Goal: Task Accomplishment & Management: Complete application form

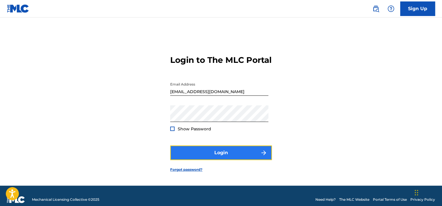
click at [191, 156] on button "Login" at bounding box center [221, 152] width 102 height 15
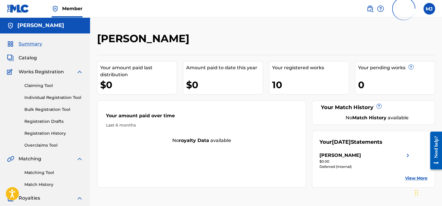
click at [294, 81] on div "10" at bounding box center [310, 84] width 77 height 13
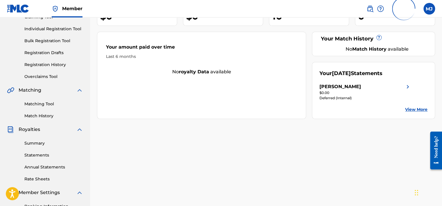
scroll to position [29, 0]
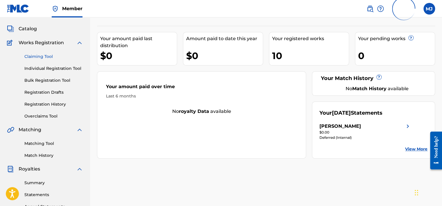
click at [41, 55] on link "Claiming Tool" at bounding box center [53, 56] width 59 height 6
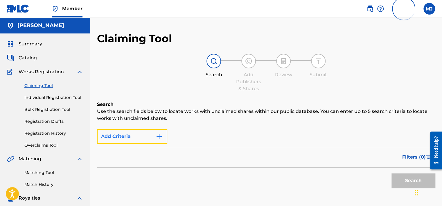
click at [132, 137] on button "Add Criteria" at bounding box center [132, 136] width 70 height 15
click at [160, 139] on img "Search Form" at bounding box center [159, 136] width 7 height 7
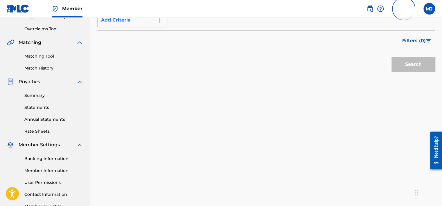
scroll to position [29, 0]
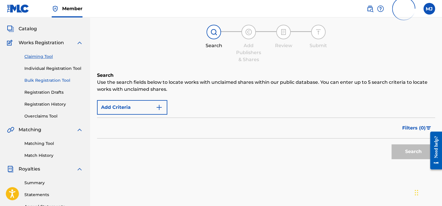
click at [39, 82] on link "Bulk Registration Tool" at bounding box center [53, 80] width 59 height 6
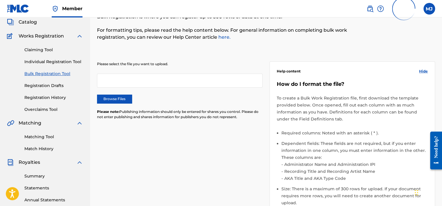
scroll to position [29, 0]
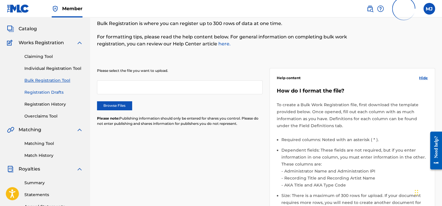
click at [39, 91] on link "Registration Drafts" at bounding box center [53, 92] width 59 height 6
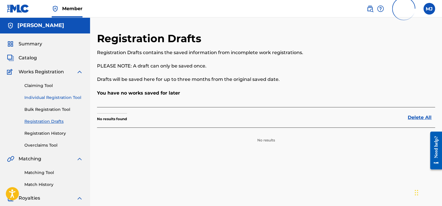
click at [42, 98] on link "Individual Registration Tool" at bounding box center [53, 97] width 59 height 6
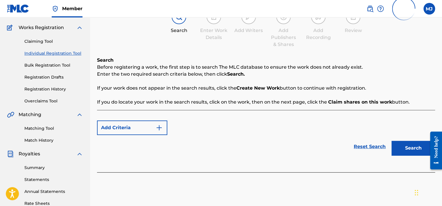
scroll to position [58, 0]
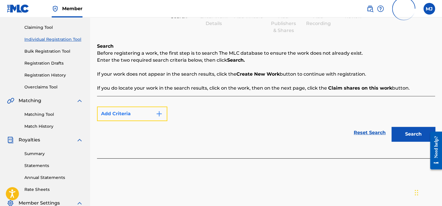
click at [159, 116] on img "Search Form" at bounding box center [159, 113] width 7 height 7
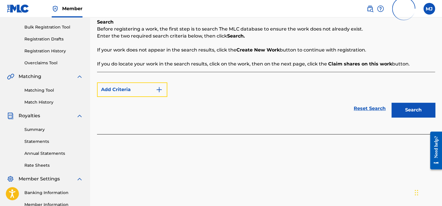
scroll to position [0, 0]
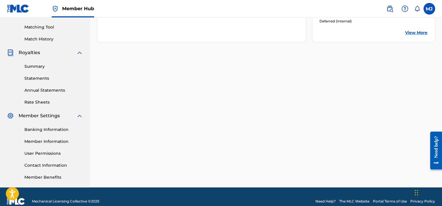
scroll to position [29, 0]
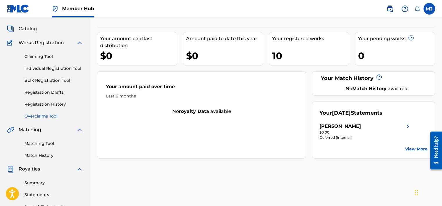
click at [38, 114] on link "Overclaims Tool" at bounding box center [53, 116] width 59 height 6
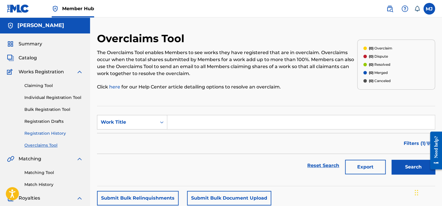
click at [40, 134] on link "Registration History" at bounding box center [53, 133] width 59 height 6
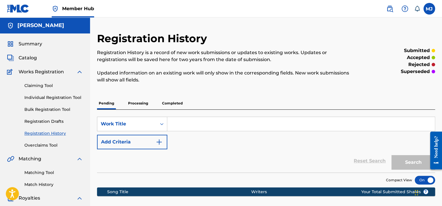
click at [139, 106] on p "Processing" at bounding box center [138, 103] width 24 height 12
click at [168, 106] on p "Completed" at bounding box center [172, 103] width 24 height 12
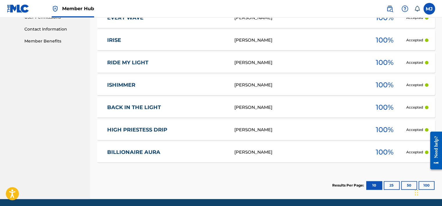
scroll to position [273, 0]
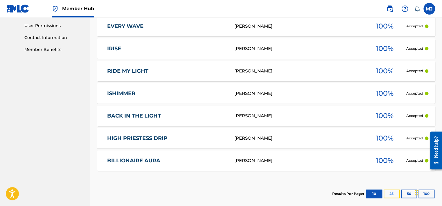
click at [393, 196] on button "25" at bounding box center [392, 193] width 16 height 9
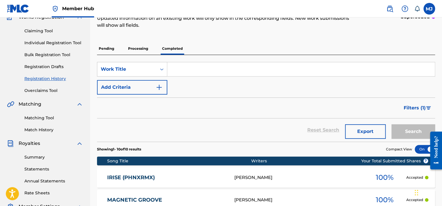
scroll to position [40, 0]
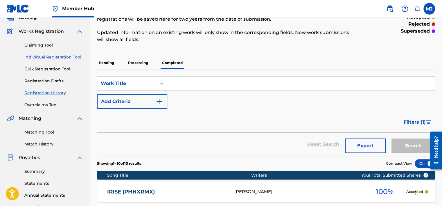
click at [45, 58] on link "Individual Registration Tool" at bounding box center [53, 57] width 59 height 6
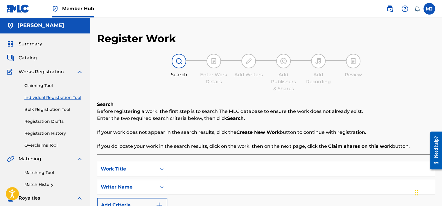
scroll to position [87, 0]
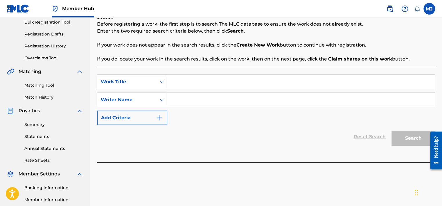
click at [183, 101] on input "Search Form" at bounding box center [300, 100] width 267 height 14
type input "[PERSON_NAME]"
click at [181, 78] on input "Search Form" at bounding box center [300, 82] width 267 height 14
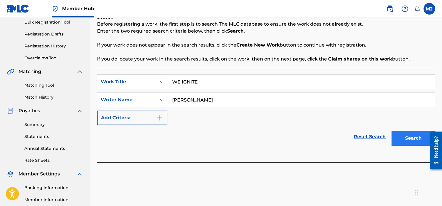
type input "WE IGNITE"
click at [407, 138] on button "Search" at bounding box center [413, 138] width 44 height 15
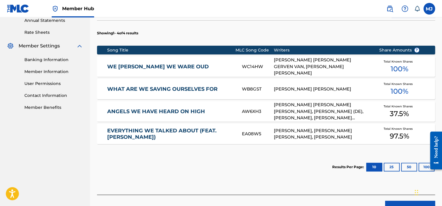
scroll to position [252, 0]
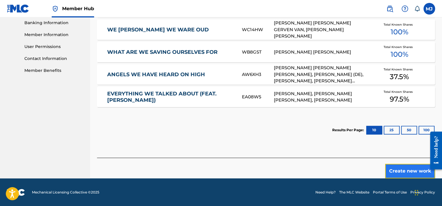
click at [418, 173] on button "Create new work" at bounding box center [410, 170] width 50 height 15
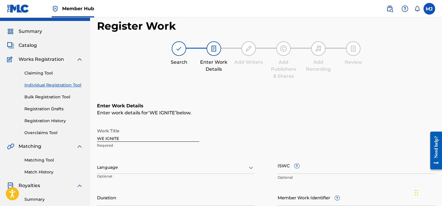
scroll to position [71, 0]
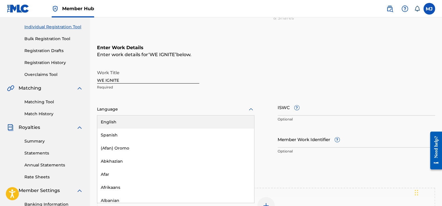
click at [111, 106] on div at bounding box center [175, 108] width 157 height 7
click at [118, 123] on div "English" at bounding box center [175, 121] width 157 height 13
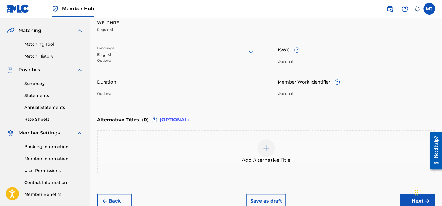
scroll to position [129, 0]
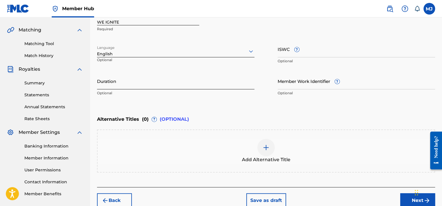
click at [136, 81] on input "Duration" at bounding box center [175, 81] width 157 height 17
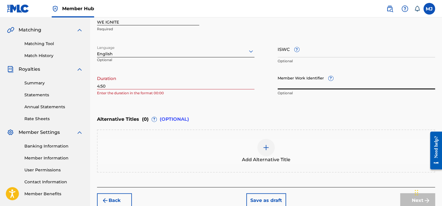
click at [324, 82] on input "Member Work Identifier ?" at bounding box center [356, 81] width 157 height 17
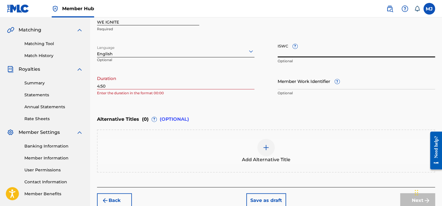
click at [287, 48] on input "ISWC ?" at bounding box center [356, 49] width 157 height 17
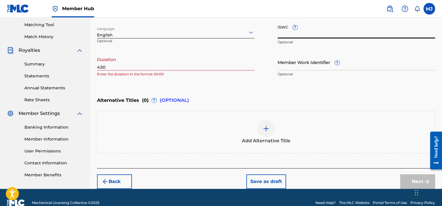
scroll to position [158, 0]
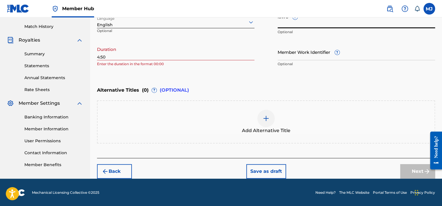
click at [204, 79] on div "Enter Work Details Enter work details for ‘ WE IGNITE ’ below. Work Title WE IG…" at bounding box center [266, 13] width 338 height 141
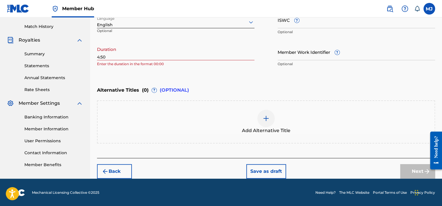
click at [97, 56] on div "Register Work Search Enter Work Details Add Writers Add Publishers & Shares Add…" at bounding box center [266, 26] width 352 height 304
click at [98, 57] on input "4:50" at bounding box center [175, 52] width 157 height 17
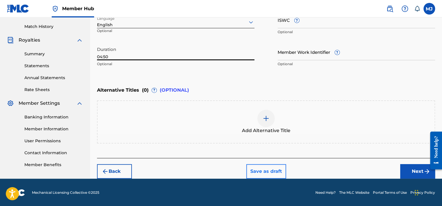
type input "04:50"
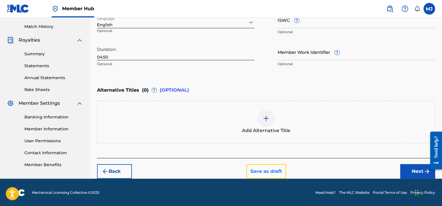
click at [268, 170] on button "Save as draft" at bounding box center [266, 171] width 40 height 15
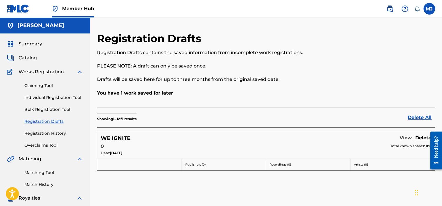
click at [407, 139] on link "View" at bounding box center [406, 138] width 12 height 8
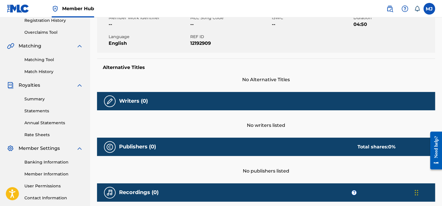
scroll to position [116, 0]
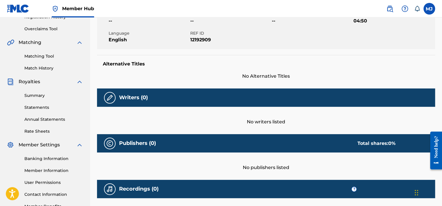
click at [112, 99] on img at bounding box center [109, 97] width 7 height 7
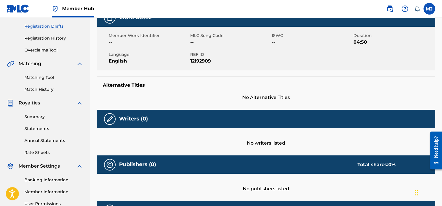
scroll to position [0, 0]
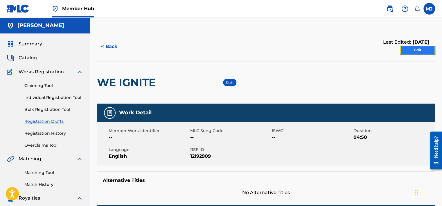
click at [422, 48] on link "Edit" at bounding box center [417, 50] width 35 height 9
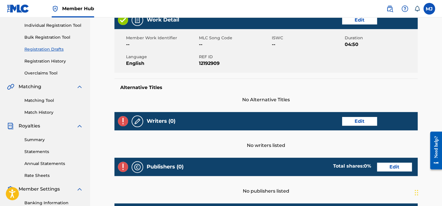
scroll to position [87, 0]
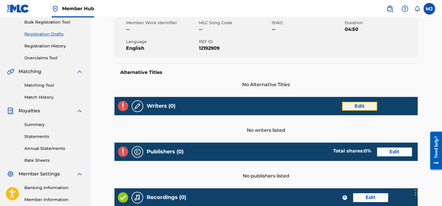
click at [359, 107] on link "Edit" at bounding box center [359, 106] width 35 height 9
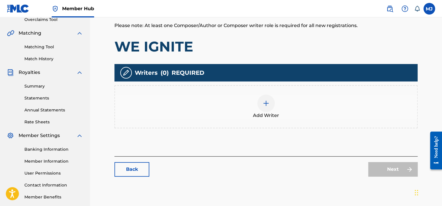
scroll to position [154, 0]
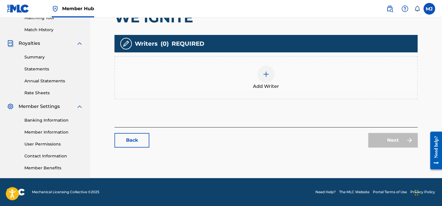
click at [263, 74] on img at bounding box center [266, 74] width 7 height 7
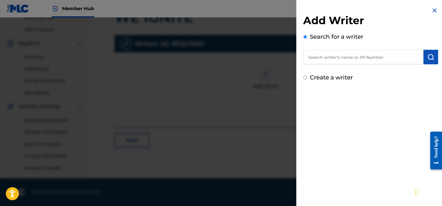
click at [331, 58] on input "text" at bounding box center [363, 57] width 120 height 15
type input "M"
click at [305, 77] on input "Create a writer" at bounding box center [305, 78] width 4 height 4
radio input "false"
radio input "true"
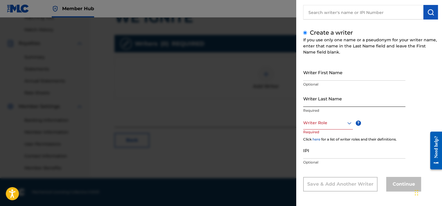
scroll to position [46, 0]
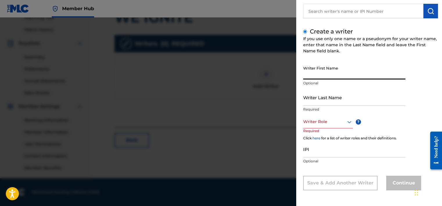
click at [326, 72] on input "Writer First Name" at bounding box center [354, 71] width 102 height 17
type input "[PERSON_NAME]"
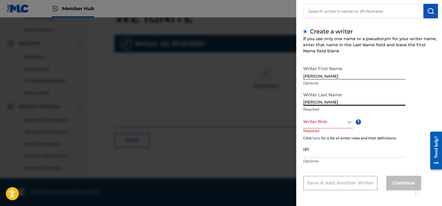
type input "[PERSON_NAME]"
click at [325, 122] on div at bounding box center [328, 121] width 50 height 7
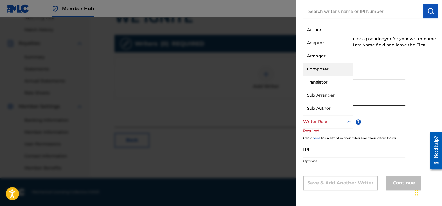
scroll to position [0, 0]
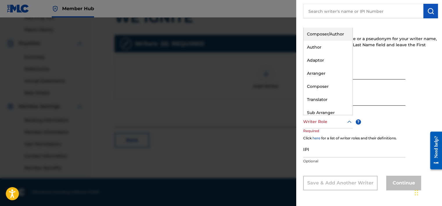
click at [329, 34] on div "Composer/Author" at bounding box center [327, 34] width 49 height 13
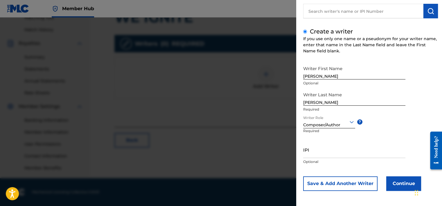
scroll to position [46, 0]
click at [322, 149] on input "IPI" at bounding box center [354, 149] width 102 height 17
paste input "01292211281"
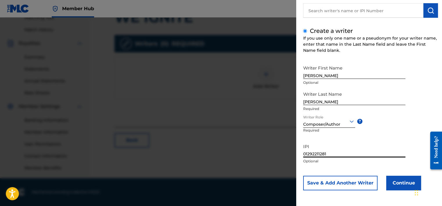
type input "01292211281"
click at [403, 191] on div "Add Writer Search for a writer Create a writer If you use only one name or a ps…" at bounding box center [370, 80] width 149 height 252
click at [404, 186] on button "Continue" at bounding box center [403, 182] width 35 height 15
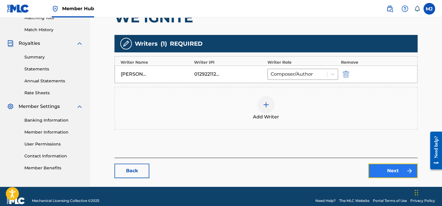
click at [396, 168] on link "Next" at bounding box center [392, 170] width 49 height 15
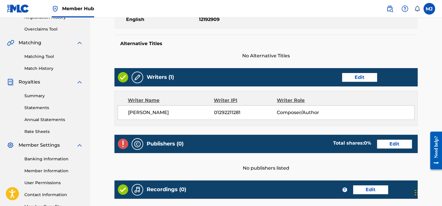
scroll to position [116, 0]
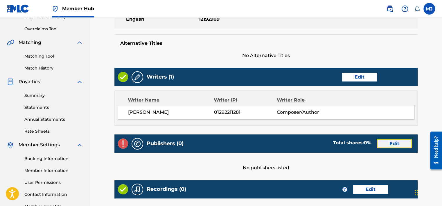
click at [395, 141] on link "Edit" at bounding box center [394, 143] width 35 height 9
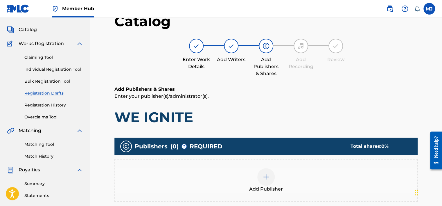
scroll to position [87, 0]
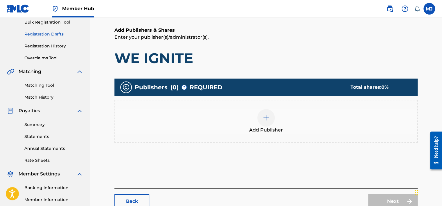
click at [275, 121] on div "Add Publisher" at bounding box center [266, 121] width 302 height 24
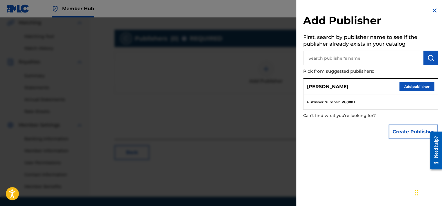
scroll to position [145, 0]
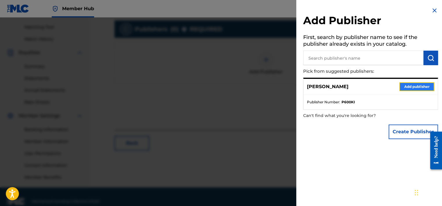
click at [407, 85] on button "Add publisher" at bounding box center [416, 86] width 35 height 9
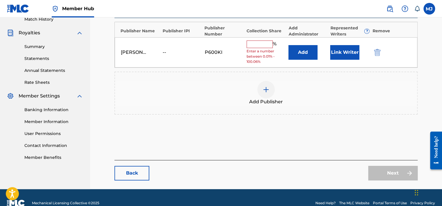
scroll to position [175, 0]
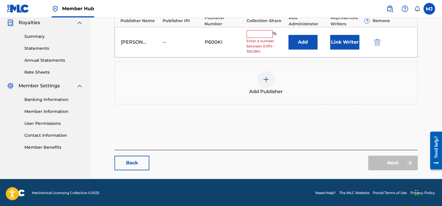
click at [267, 32] on input "text" at bounding box center [260, 34] width 26 height 8
type input "100"
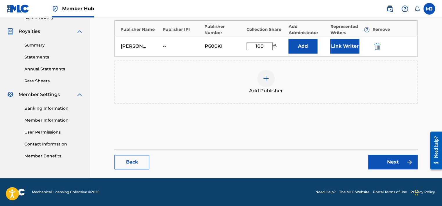
scroll to position [166, 0]
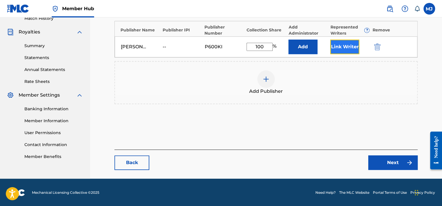
click at [336, 48] on button "Link Writer" at bounding box center [344, 46] width 29 height 15
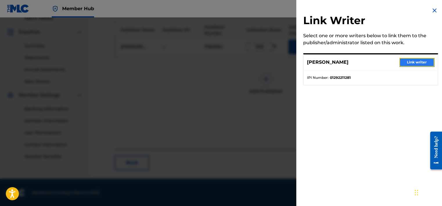
click at [414, 63] on button "Link writer" at bounding box center [416, 62] width 35 height 9
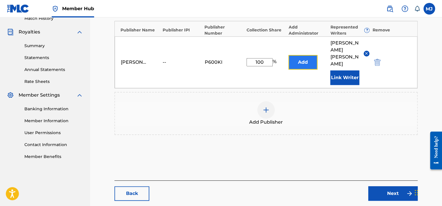
click at [309, 59] on button "Add" at bounding box center [302, 62] width 29 height 15
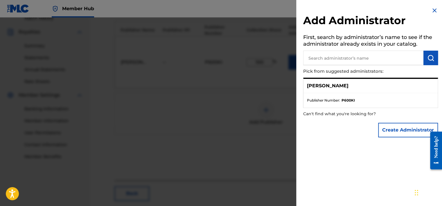
click at [433, 10] on img at bounding box center [434, 10] width 7 height 7
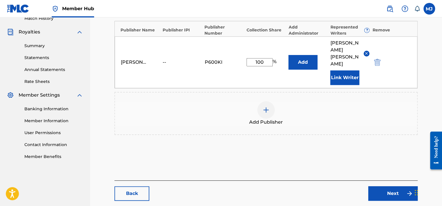
scroll to position [183, 0]
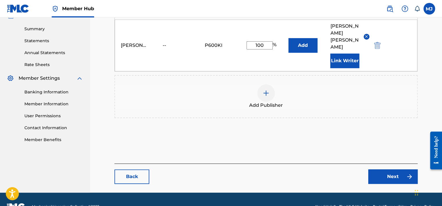
click at [391, 170] on main "Catalog Enter Work Details Add Writers Add Publishers & Shares Add Recording Re…" at bounding box center [266, 20] width 338 height 343
click at [389, 169] on link "Next" at bounding box center [392, 176] width 49 height 15
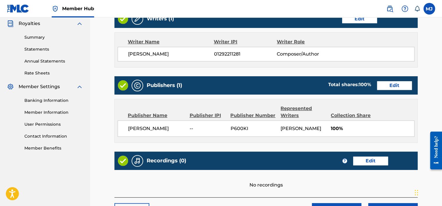
scroll to position [222, 0]
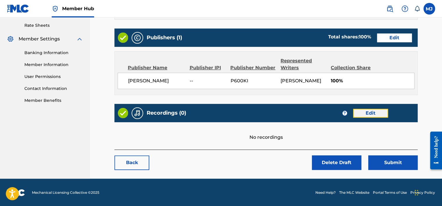
click at [374, 113] on link "Edit" at bounding box center [370, 113] width 35 height 9
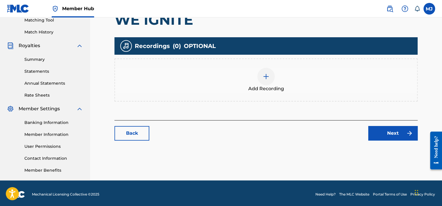
scroll to position [154, 0]
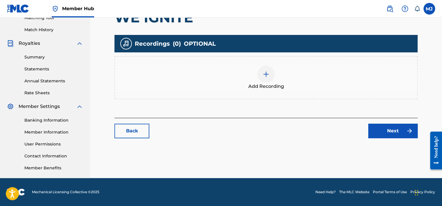
click at [268, 80] on div at bounding box center [265, 73] width 17 height 17
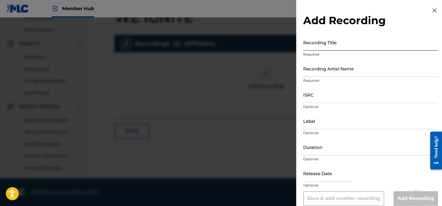
click at [315, 44] on input "Recording Title" at bounding box center [370, 42] width 135 height 17
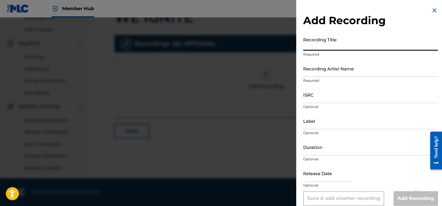
scroll to position [7, 0]
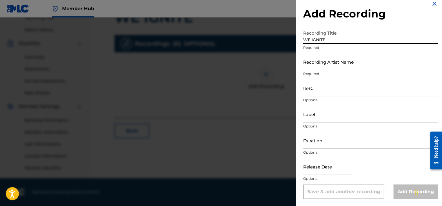
type input "WE IGNITE"
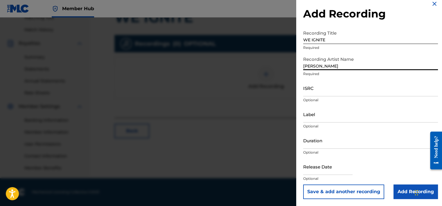
type input "[PERSON_NAME]"
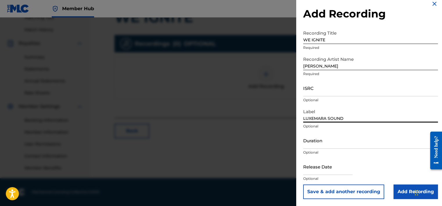
type input "LUXEMARA SOUND"
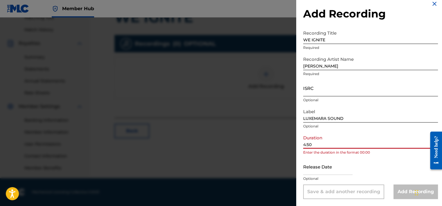
type input "4:50"
click at [344, 95] on input "ISRC" at bounding box center [370, 88] width 135 height 17
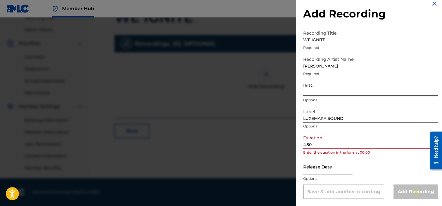
click at [342, 167] on input "text" at bounding box center [327, 166] width 49 height 17
select select "8"
select select "2025"
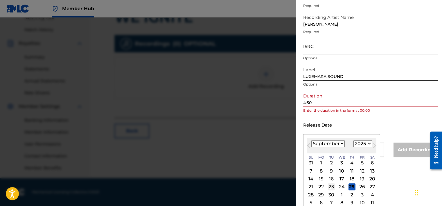
scroll to position [53, 0]
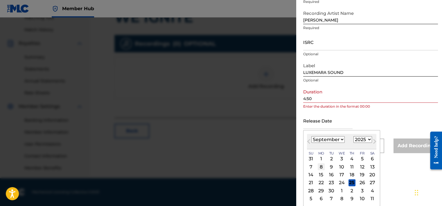
click at [319, 167] on div "8" at bounding box center [321, 166] width 7 height 7
type input "[DATE]"
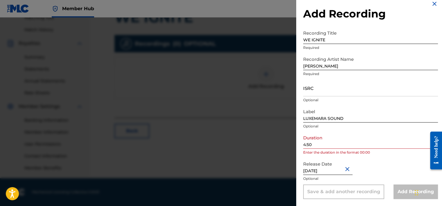
scroll to position [7, 0]
click at [366, 190] on div "Save & add another recording" at bounding box center [343, 191] width 81 height 15
click at [304, 144] on input "4:50" at bounding box center [370, 140] width 135 height 17
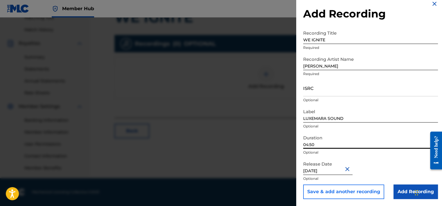
type input "04:50"
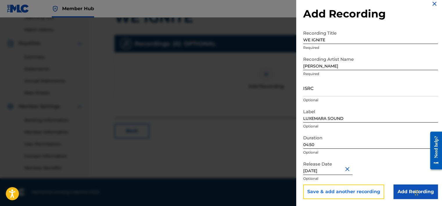
click at [328, 192] on button "Save & add another recording" at bounding box center [343, 191] width 81 height 15
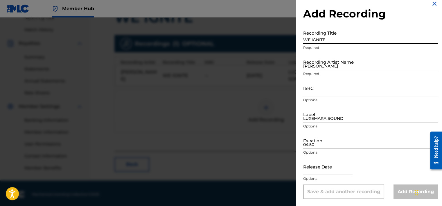
click at [333, 37] on input "WE IGNITE" at bounding box center [370, 35] width 135 height 17
type input "DRINK YOUR POWER"
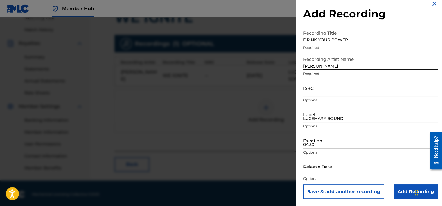
type input "[PERSON_NAME]"
type input "LUXEMARA SOUND"
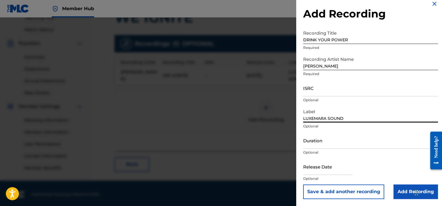
select select "8"
select select "2025"
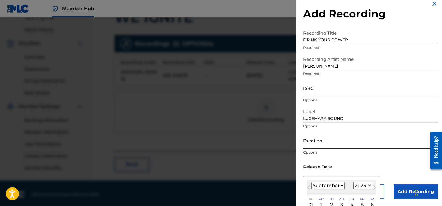
click at [341, 144] on input "Duration" at bounding box center [370, 140] width 135 height 17
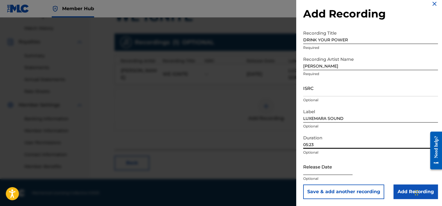
scroll to position [156, 0]
type input "05:23"
click at [327, 171] on input "text" at bounding box center [327, 166] width 49 height 17
select select "8"
select select "2025"
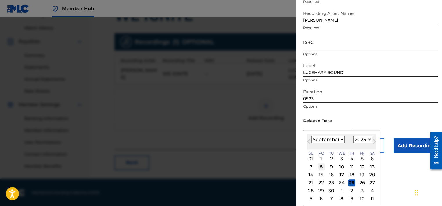
click at [322, 166] on div "8" at bounding box center [321, 166] width 7 height 7
type input "[DATE]"
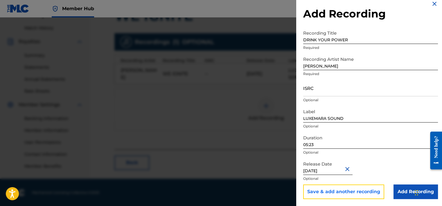
click at [359, 191] on button "Save & add another recording" at bounding box center [343, 191] width 81 height 15
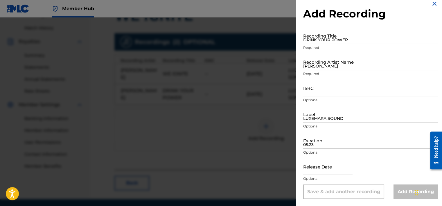
click at [316, 40] on input "DRINK YOUR POWER" at bounding box center [370, 35] width 135 height 17
click at [323, 38] on input "DRINK YOUR POWER" at bounding box center [370, 35] width 135 height 17
type input "MAKE YOU"
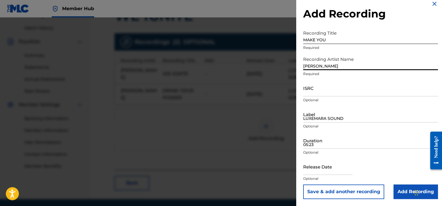
type input "[PERSON_NAME]"
type input "LUXEMARA SOUND"
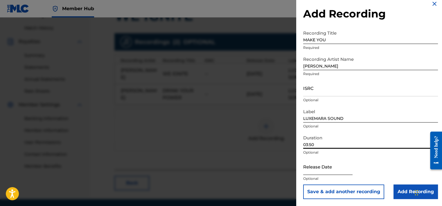
scroll to position [177, 0]
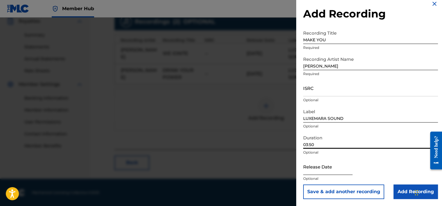
type input "03:50"
click at [327, 171] on input "text" at bounding box center [327, 166] width 49 height 17
select select "8"
select select "2025"
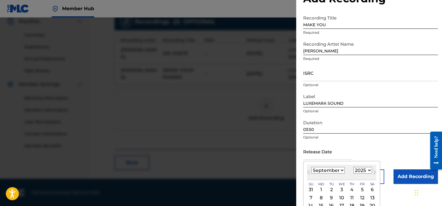
scroll to position [36, 0]
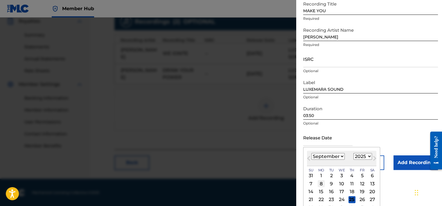
click at [321, 186] on div "8" at bounding box center [321, 183] width 7 height 7
type input "[DATE]"
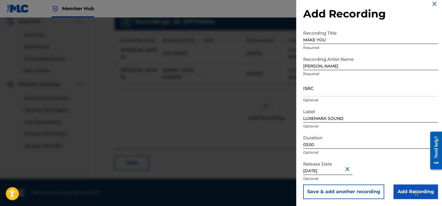
scroll to position [7, 0]
click at [379, 191] on button "Save & add another recording" at bounding box center [343, 191] width 81 height 15
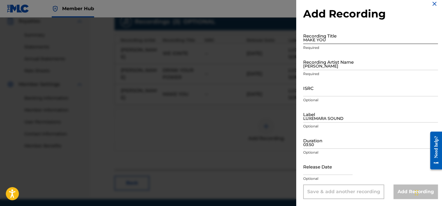
click at [336, 36] on input "MAKE YOU" at bounding box center [370, 35] width 135 height 17
type input "SO?"
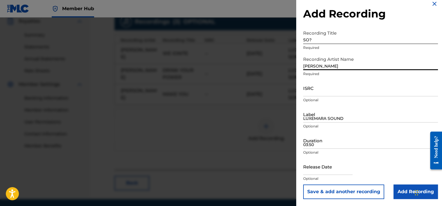
type input "[PERSON_NAME]"
type input "LUXEMARA SOUND"
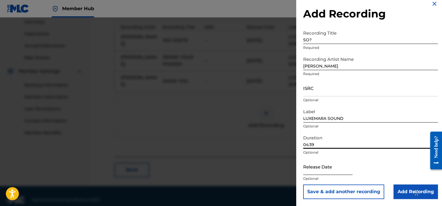
scroll to position [197, 0]
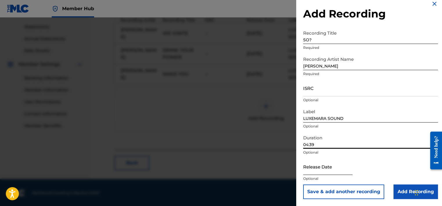
type input "04:39"
click at [344, 166] on input "text" at bounding box center [327, 166] width 49 height 17
select select "8"
select select "2025"
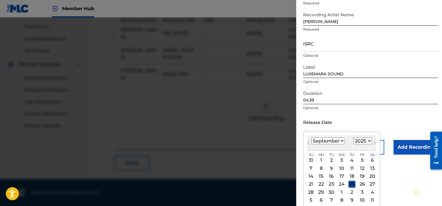
scroll to position [53, 0]
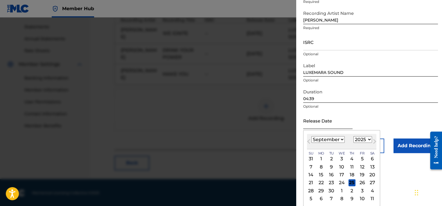
drag, startPoint x: 320, startPoint y: 168, endPoint x: 325, endPoint y: 166, distance: 4.6
click at [320, 168] on div "8" at bounding box center [321, 166] width 7 height 7
type input "[DATE]"
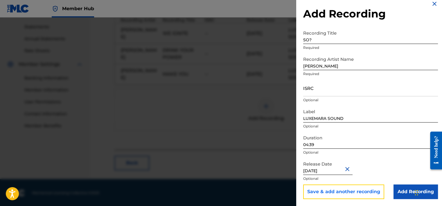
click at [335, 192] on button "Save & add another recording" at bounding box center [343, 191] width 81 height 15
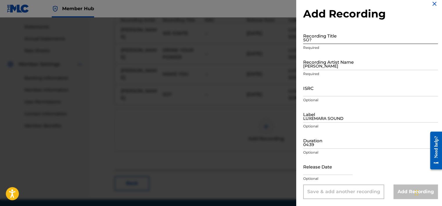
click at [317, 37] on input "SO?" at bounding box center [370, 35] width 135 height 17
type input "HOW TO LOSE A MAN"
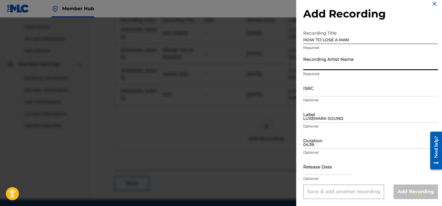
type input "A"
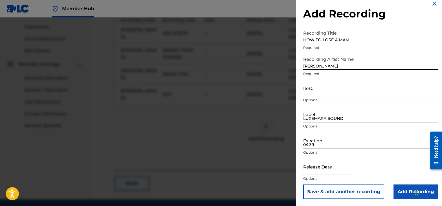
type input "[PERSON_NAME]"
type input "LUXEMARA SOUND"
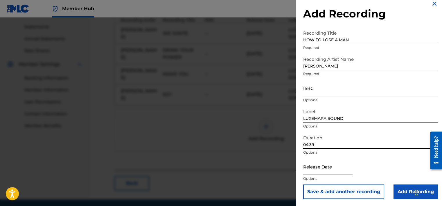
type input "04:39"
click at [325, 173] on input "text" at bounding box center [327, 166] width 49 height 17
select select "8"
select select "2025"
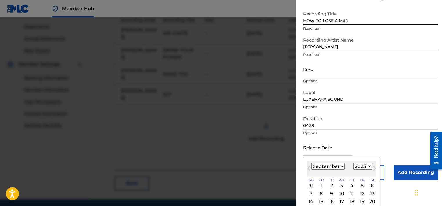
scroll to position [53, 0]
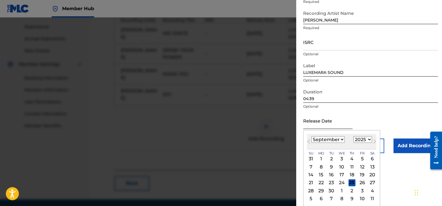
click at [321, 165] on div "8" at bounding box center [321, 166] width 7 height 7
type input "[DATE]"
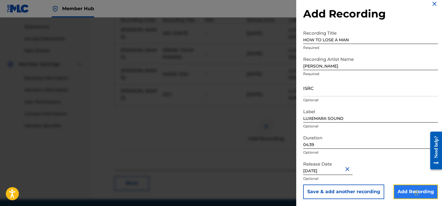
click at [405, 192] on input "Add Recording" at bounding box center [415, 191] width 44 height 15
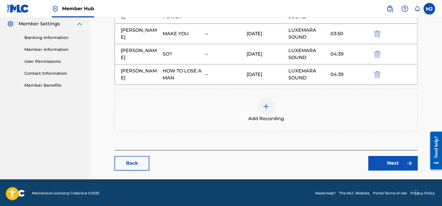
scroll to position [237, 0]
click at [374, 161] on link "Next" at bounding box center [392, 163] width 49 height 15
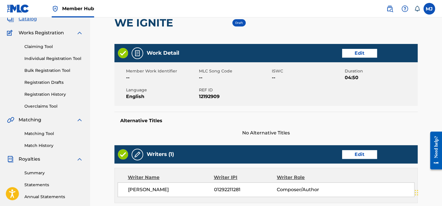
scroll to position [29, 0]
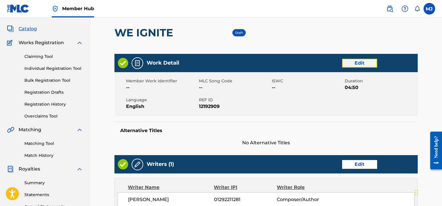
click at [355, 63] on link "Edit" at bounding box center [359, 63] width 35 height 9
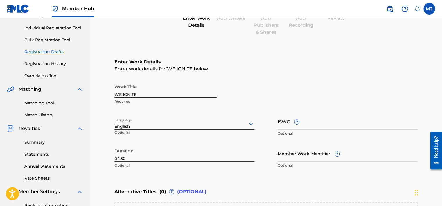
scroll to position [87, 0]
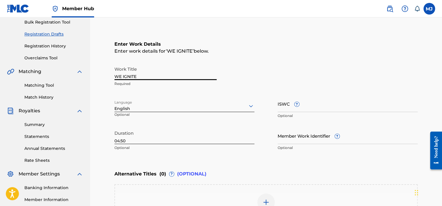
drag, startPoint x: 130, startPoint y: 78, endPoint x: 68, endPoint y: 73, distance: 62.1
click at [68, 73] on main "[PERSON_NAME] Summary Catalog Works Registration Claiming Tool Individual Regis…" at bounding box center [221, 100] width 442 height 340
type input "IGNITED"
click at [126, 139] on input "04:50" at bounding box center [184, 135] width 140 height 17
drag, startPoint x: 126, startPoint y: 139, endPoint x: 100, endPoint y: 138, distance: 26.4
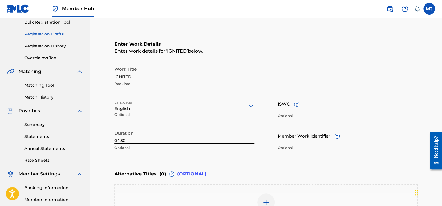
click at [100, 138] on main "Catalog Enter Work Details Add Writers Add Publishers & Shares Add Recording Re…" at bounding box center [266, 108] width 338 height 326
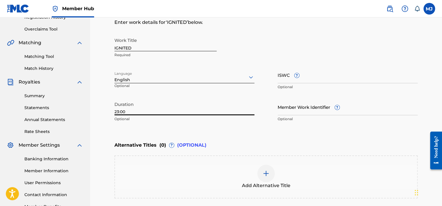
scroll to position [116, 0]
type input "23:00"
click at [297, 113] on input "Member Work Identifier ?" at bounding box center [348, 106] width 140 height 17
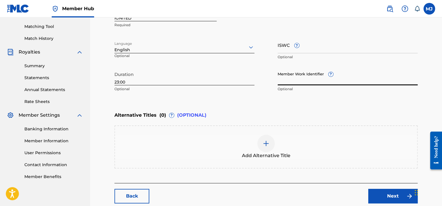
scroll to position [179, 0]
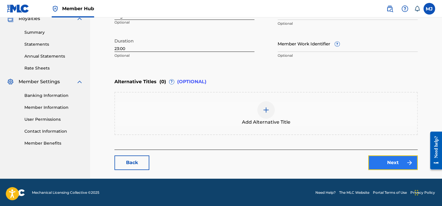
click at [396, 162] on link "Next" at bounding box center [392, 162] width 49 height 15
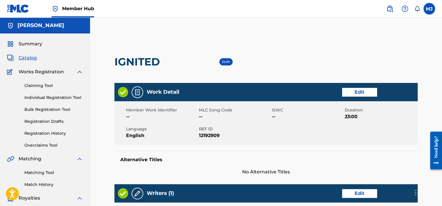
click at [226, 63] on span "Draft" at bounding box center [226, 62] width 8 height 4
click at [148, 59] on h2 "IGNITED" at bounding box center [138, 61] width 48 height 13
click at [42, 130] on div "Claiming Tool Individual Registration Tool Bulk Registration Tool Registration …" at bounding box center [45, 111] width 76 height 73
click at [47, 121] on link "Registration Drafts" at bounding box center [53, 121] width 59 height 6
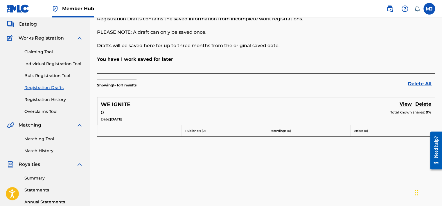
scroll to position [58, 0]
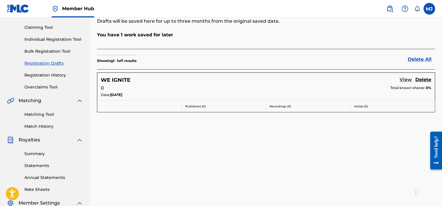
click at [405, 80] on link "View" at bounding box center [406, 80] width 12 height 8
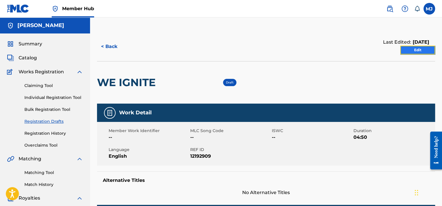
click at [422, 50] on link "Edit" at bounding box center [417, 50] width 35 height 9
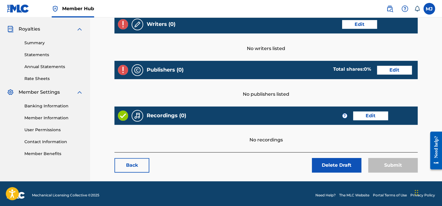
scroll to position [172, 0]
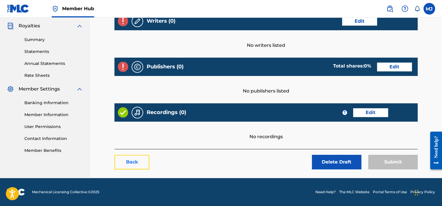
click at [127, 165] on link "Back" at bounding box center [131, 161] width 35 height 15
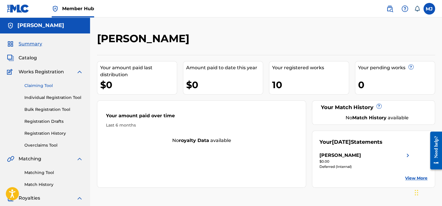
click at [39, 83] on link "Claiming Tool" at bounding box center [53, 85] width 59 height 6
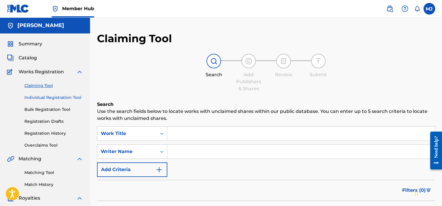
click at [41, 96] on link "Individual Registration Tool" at bounding box center [53, 97] width 59 height 6
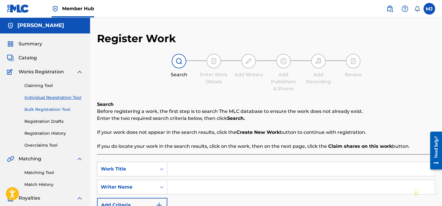
click at [41, 109] on link "Bulk Registration Tool" at bounding box center [53, 109] width 59 height 6
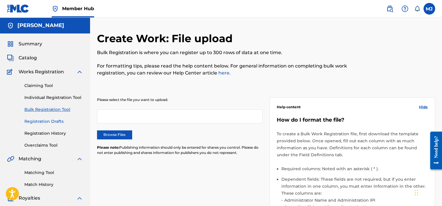
click at [41, 121] on link "Registration Drafts" at bounding box center [53, 121] width 59 height 6
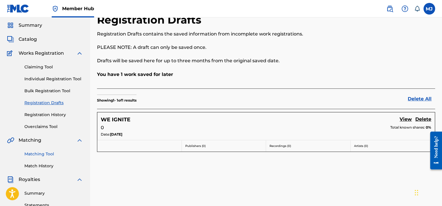
scroll to position [58, 0]
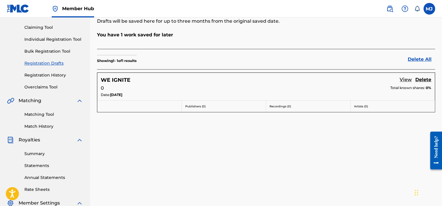
click at [408, 82] on link "View" at bounding box center [406, 80] width 12 height 8
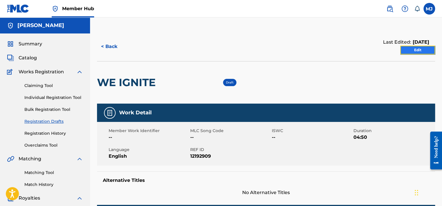
click at [427, 49] on link "Edit" at bounding box center [417, 50] width 35 height 9
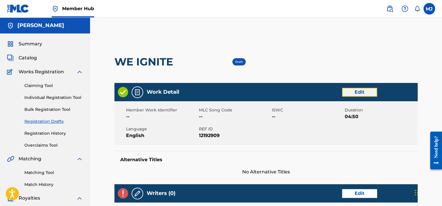
click at [355, 92] on link "Edit" at bounding box center [359, 92] width 35 height 9
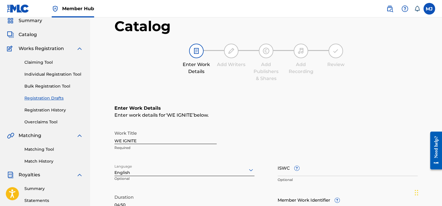
scroll to position [58, 0]
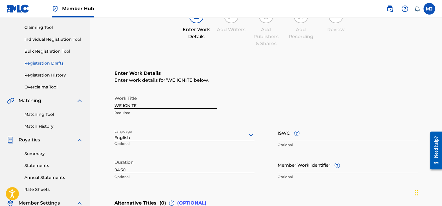
drag, startPoint x: 135, startPoint y: 104, endPoint x: 55, endPoint y: 101, distance: 80.2
click at [60, 102] on main "[PERSON_NAME] Summary Catalog Works Registration Claiming Tool Individual Regis…" at bounding box center [221, 129] width 442 height 340
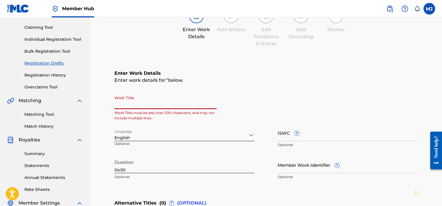
type input "O"
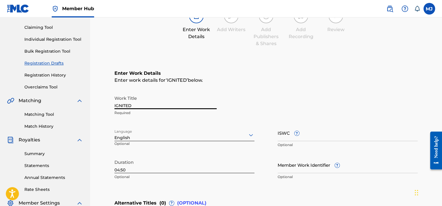
type input "IGNITED"
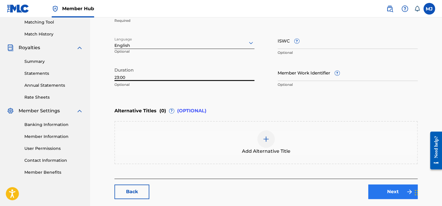
scroll to position [179, 0]
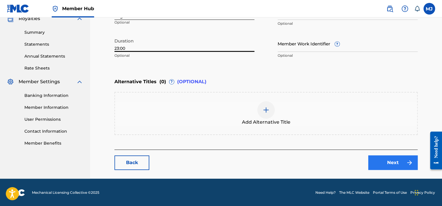
type input "23:00"
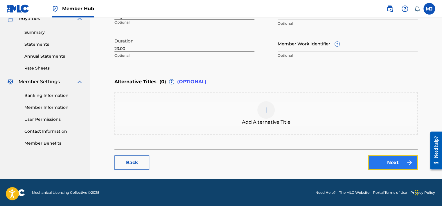
click at [389, 161] on link "Next" at bounding box center [392, 162] width 49 height 15
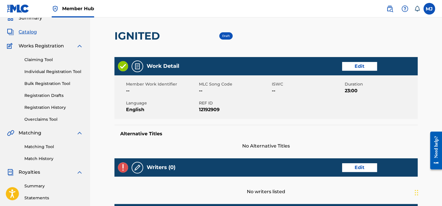
scroll to position [87, 0]
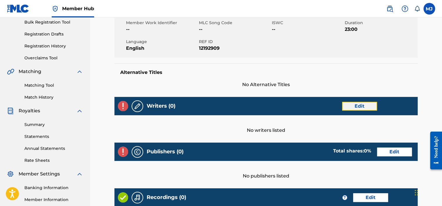
click at [351, 105] on link "Edit" at bounding box center [359, 106] width 35 height 9
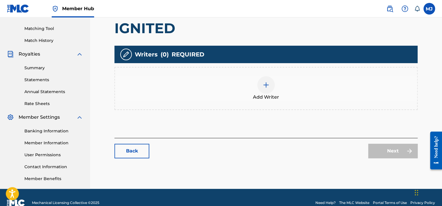
scroll to position [145, 0]
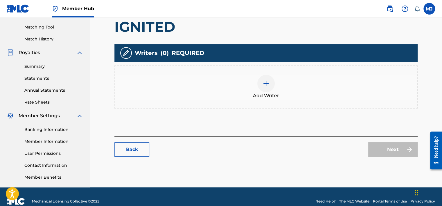
click at [267, 88] on div at bounding box center [265, 83] width 17 height 17
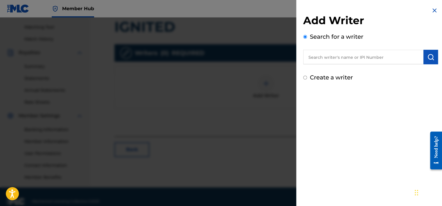
click at [316, 57] on input "text" at bounding box center [363, 57] width 120 height 15
click at [304, 79] on input "Create a writer" at bounding box center [305, 78] width 4 height 4
radio input "false"
radio input "true"
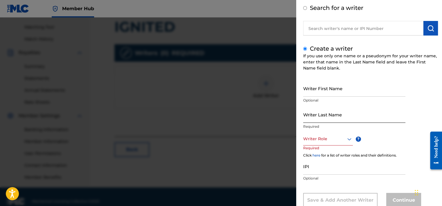
scroll to position [29, 0]
click at [314, 94] on input "Writer First Name" at bounding box center [354, 88] width 102 height 17
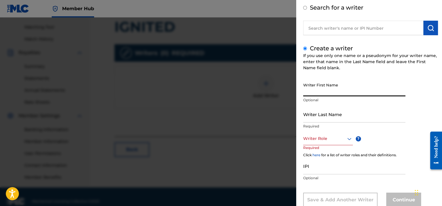
paste input "01292211281"
type input "0"
click at [313, 86] on input "[PERSON_NAME]" at bounding box center [354, 88] width 102 height 17
type input "[PERSON_NAME]"
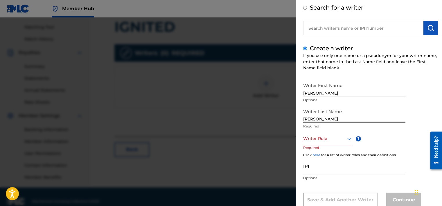
type input "[PERSON_NAME]"
click at [324, 144] on div "Writer Role" at bounding box center [328, 138] width 50 height 13
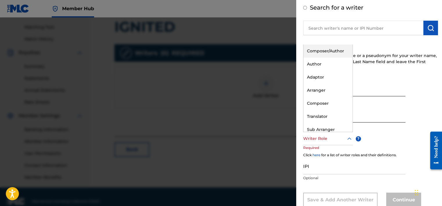
click at [323, 51] on div "Composer/Author" at bounding box center [327, 50] width 49 height 13
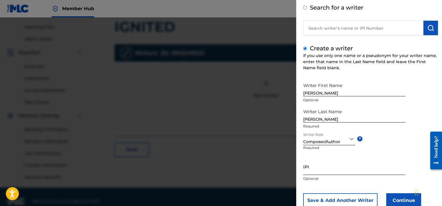
click at [317, 169] on input "IPI" at bounding box center [354, 166] width 102 height 17
paste input "01292211281"
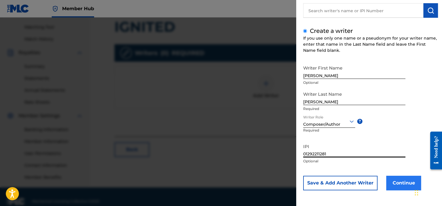
type input "01292211281"
click at [400, 183] on button "Continue" at bounding box center [403, 182] width 35 height 15
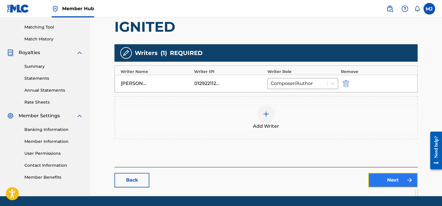
click at [387, 177] on link "Next" at bounding box center [392, 179] width 49 height 15
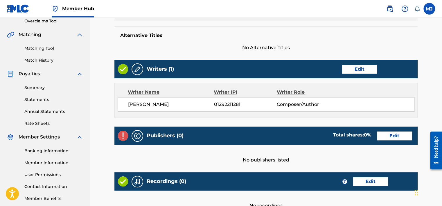
scroll to position [145, 0]
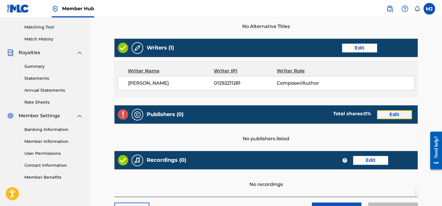
click at [391, 113] on link "Edit" at bounding box center [394, 114] width 35 height 9
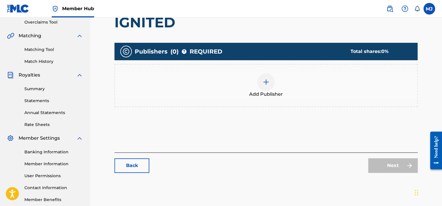
scroll to position [145, 0]
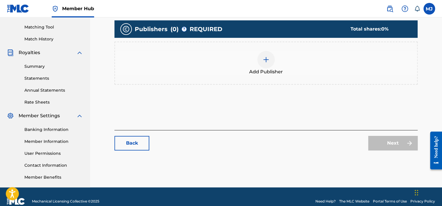
click at [265, 59] on img at bounding box center [266, 59] width 7 height 7
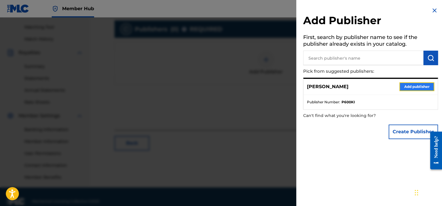
click at [415, 85] on button "Add publisher" at bounding box center [416, 86] width 35 height 9
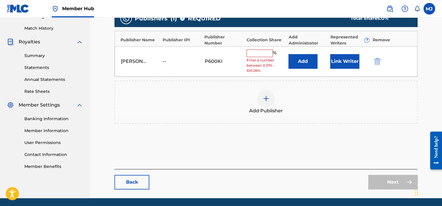
scroll to position [174, 0]
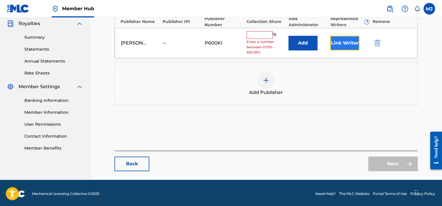
click at [335, 43] on button "Link Writer" at bounding box center [344, 43] width 29 height 15
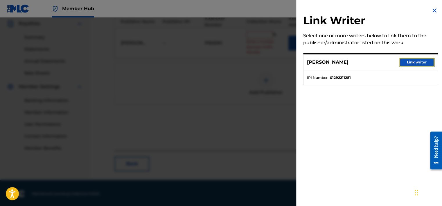
click at [409, 63] on button "Link writer" at bounding box center [416, 62] width 35 height 9
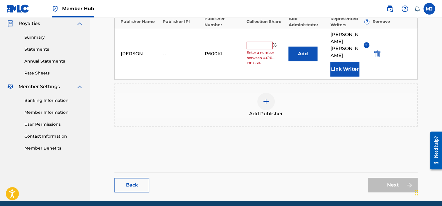
click at [253, 42] on input "text" at bounding box center [260, 46] width 26 height 8
type input "100"
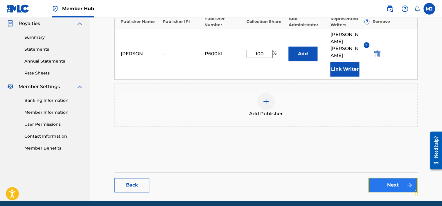
click at [398, 177] on link "Next" at bounding box center [392, 184] width 49 height 15
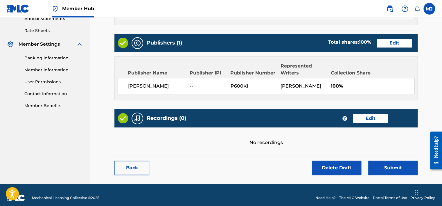
scroll to position [222, 0]
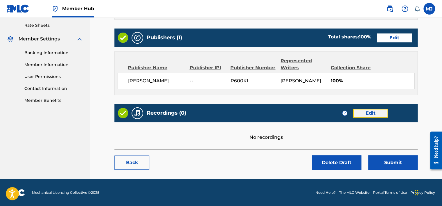
click at [358, 111] on link "Edit" at bounding box center [370, 113] width 35 height 9
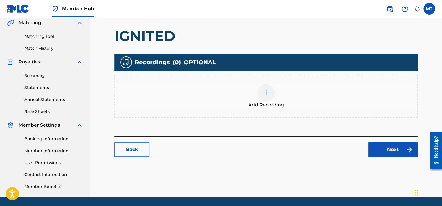
scroll to position [154, 0]
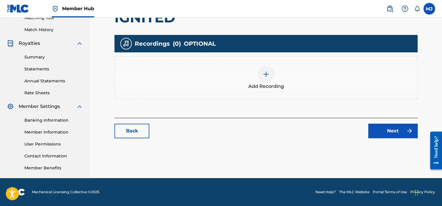
click at [268, 74] on img at bounding box center [266, 74] width 7 height 7
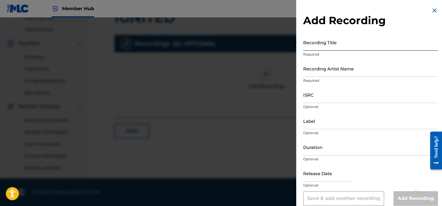
click at [334, 47] on input "Recording Title" at bounding box center [370, 42] width 135 height 17
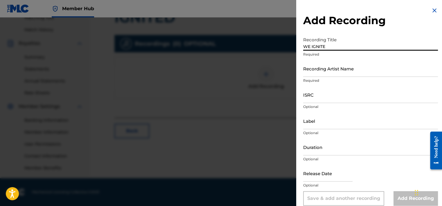
type input "WE IGNITE"
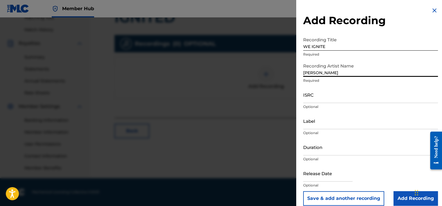
type input "[PERSON_NAME]"
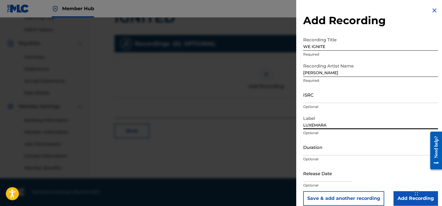
type input "LUXEMARA SOUND"
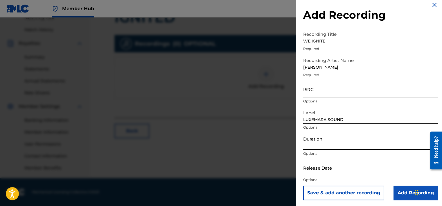
scroll to position [7, 0]
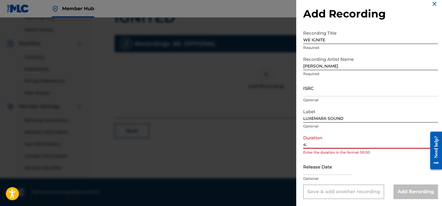
type input "4"
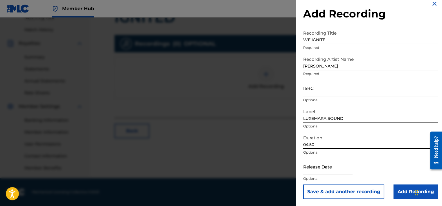
type input "04:50"
select select "8"
select select "2025"
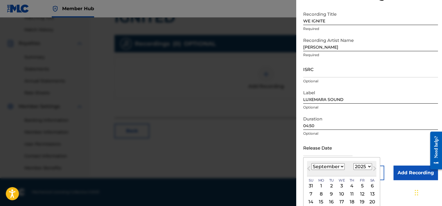
scroll to position [36, 0]
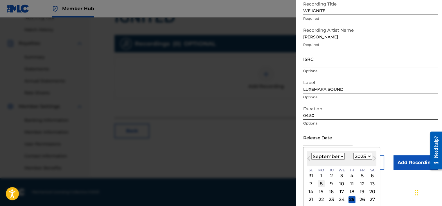
click at [320, 184] on div "8" at bounding box center [321, 183] width 7 height 7
type input "[DATE]"
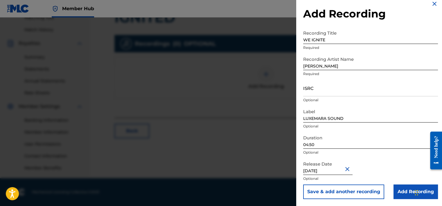
scroll to position [7, 0]
click at [372, 191] on button "Save & add another recording" at bounding box center [343, 191] width 81 height 15
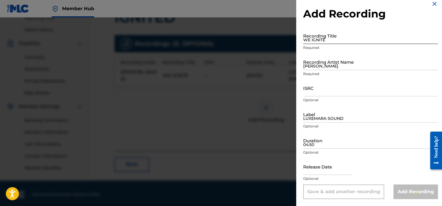
click at [315, 38] on input "WE IGNITE" at bounding box center [370, 35] width 135 height 17
type input "DRINK YOUR POWER"
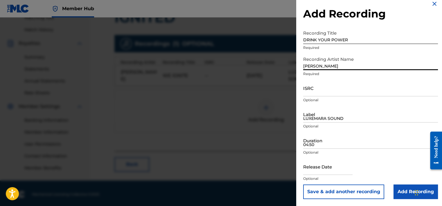
type input "[PERSON_NAME]"
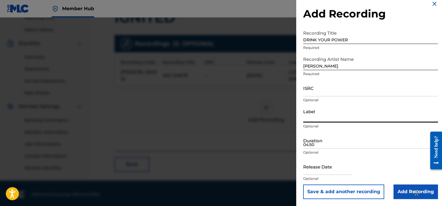
scroll to position [0, 0]
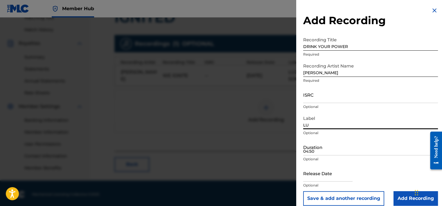
type input "LUXEMARA SOUND"
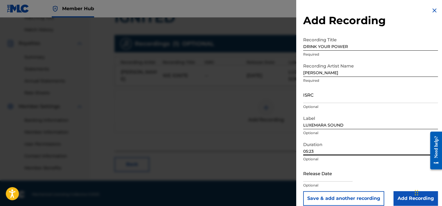
type input "05:23"
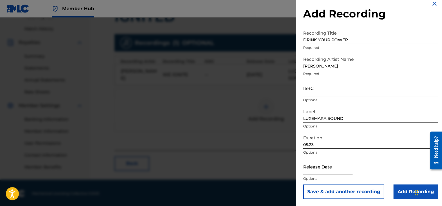
scroll to position [156, 0]
click at [312, 168] on input "text" at bounding box center [327, 166] width 49 height 17
select select "8"
select select "2025"
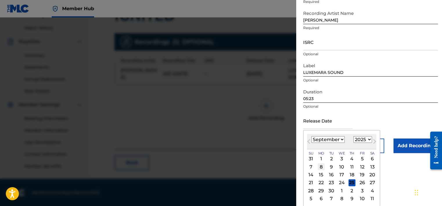
click at [323, 166] on div "8" at bounding box center [321, 166] width 7 height 7
type input "[DATE]"
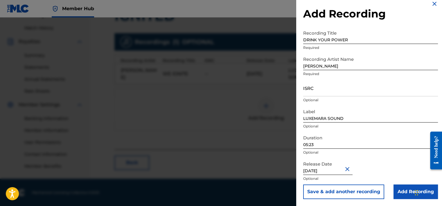
scroll to position [7, 0]
click at [379, 190] on button "Save & add another recording" at bounding box center [343, 191] width 81 height 15
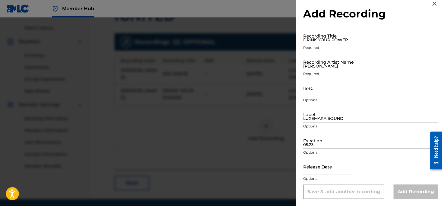
click at [324, 41] on input "DRINK YOUR POWER" at bounding box center [370, 35] width 135 height 17
type input ","
type input "MAKE YOU"
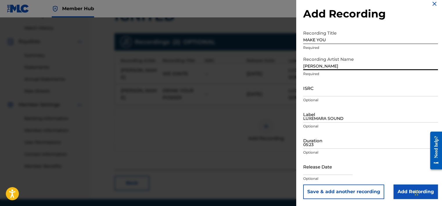
type input "[PERSON_NAME]"
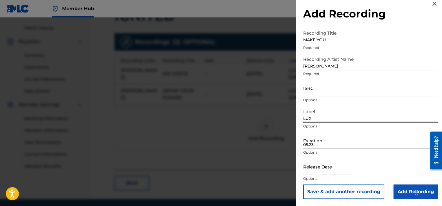
type input "LUX"
type input "LUXEMARA SOUND"
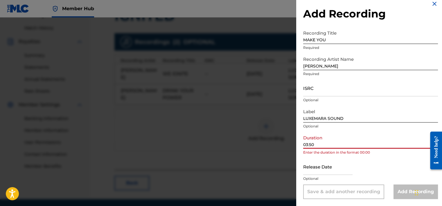
type input "03:50"
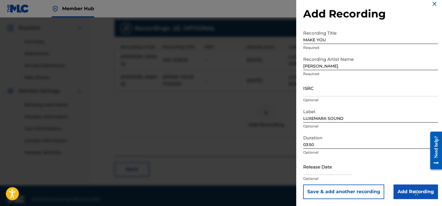
scroll to position [177, 0]
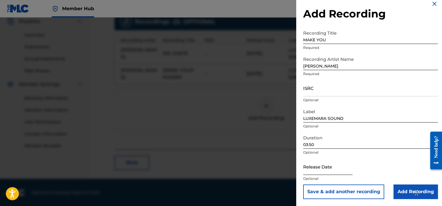
click at [328, 173] on input "text" at bounding box center [327, 166] width 49 height 17
select select "8"
select select "2025"
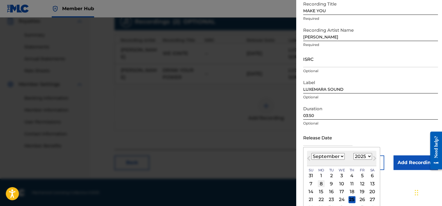
click at [321, 184] on div "8" at bounding box center [321, 183] width 7 height 7
type input "[DATE]"
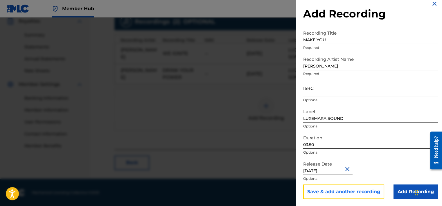
click at [350, 192] on button "Save & add another recording" at bounding box center [343, 191] width 81 height 15
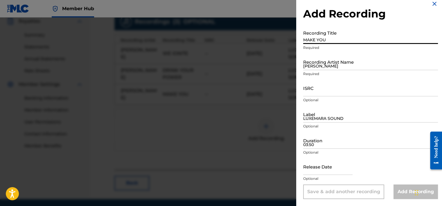
click at [328, 36] on input "MAKE YOU" at bounding box center [370, 35] width 135 height 17
type input "SO?"
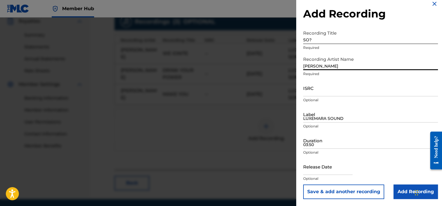
type input "[PERSON_NAME]"
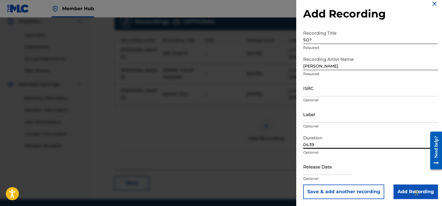
type input "04:39"
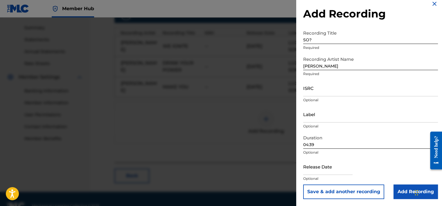
scroll to position [197, 0]
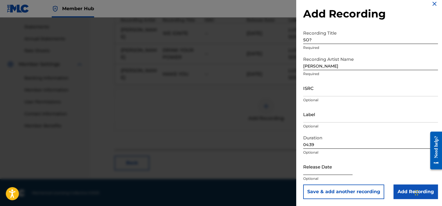
click at [342, 173] on input "text" at bounding box center [327, 166] width 49 height 17
select select "8"
select select "2025"
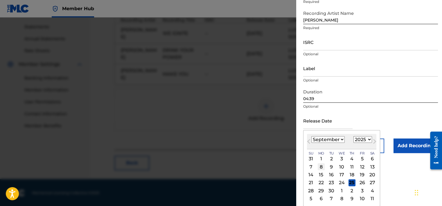
click at [320, 164] on div "8" at bounding box center [321, 166] width 7 height 7
type input "[DATE]"
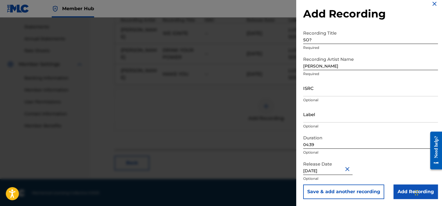
scroll to position [7, 0]
click at [338, 193] on button "Save & add another recording" at bounding box center [343, 191] width 81 height 15
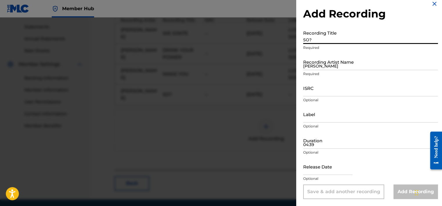
click at [306, 38] on input "SO?" at bounding box center [370, 35] width 135 height 17
type input "HOW TO LOSE A MAN"
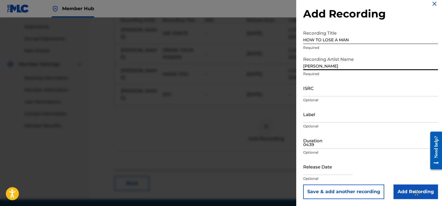
type input "[PERSON_NAME]"
type input "LUXEMARA SOUND"
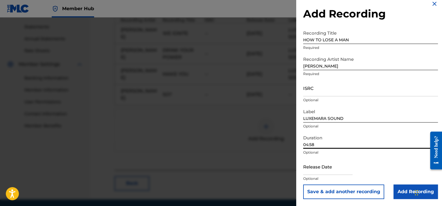
type input "04:58"
click at [320, 169] on input "text" at bounding box center [327, 166] width 49 height 17
select select "8"
select select "2025"
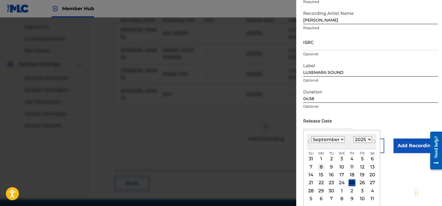
click at [323, 166] on div "8" at bounding box center [321, 166] width 7 height 7
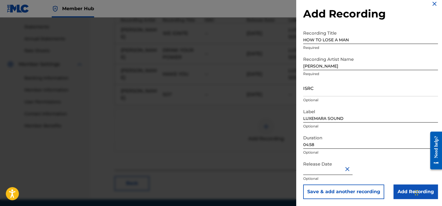
type input "[DATE]"
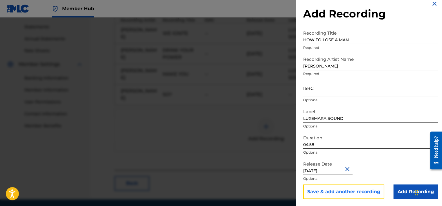
click at [362, 193] on button "Save & add another recording" at bounding box center [343, 191] width 81 height 15
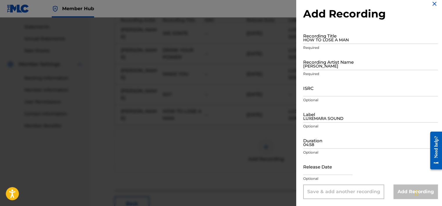
click at [431, 3] on img at bounding box center [434, 3] width 7 height 7
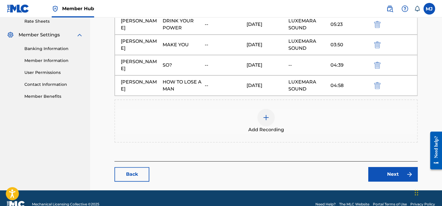
scroll to position [230, 0]
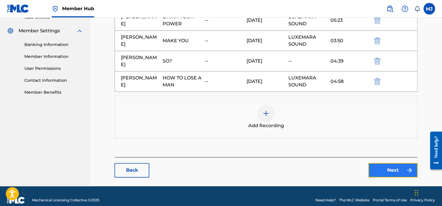
click at [386, 163] on link "Next" at bounding box center [392, 170] width 49 height 15
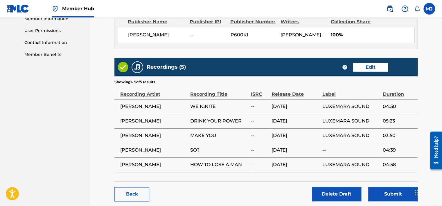
scroll to position [299, 0]
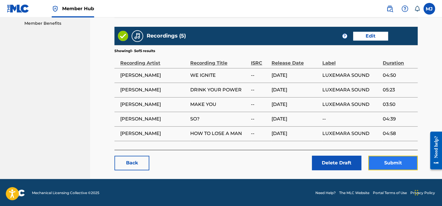
click at [398, 166] on button "Submit" at bounding box center [392, 162] width 49 height 15
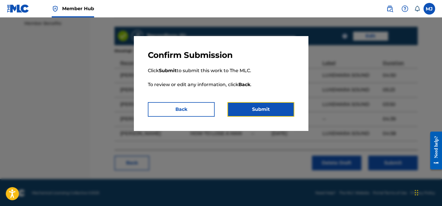
click at [247, 111] on button "Submit" at bounding box center [260, 109] width 67 height 15
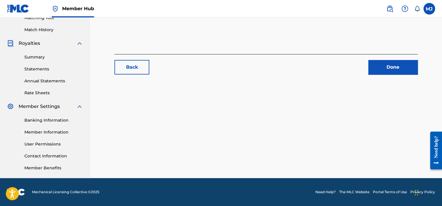
scroll to position [67, 0]
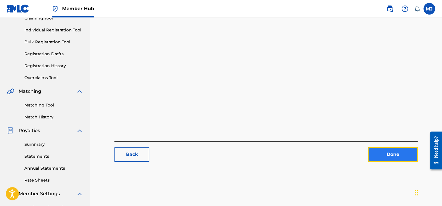
click at [398, 154] on link "Done" at bounding box center [392, 154] width 49 height 15
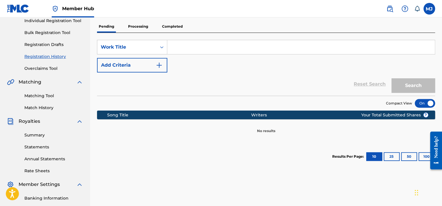
scroll to position [38, 0]
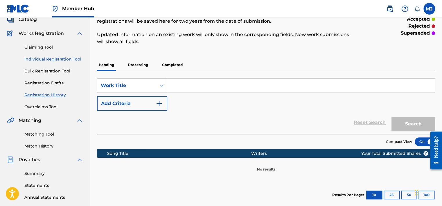
click at [62, 58] on link "Individual Registration Tool" at bounding box center [53, 59] width 59 height 6
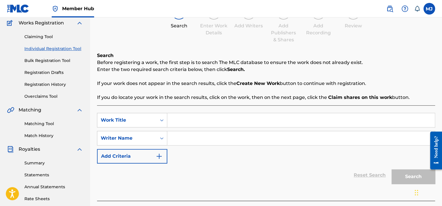
scroll to position [38, 0]
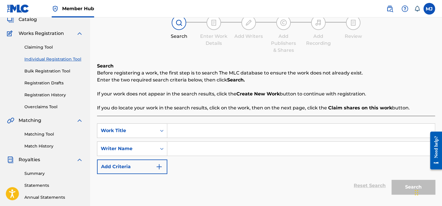
click at [178, 134] on input "Search Form" at bounding box center [300, 130] width 267 height 14
click at [43, 93] on link "Registration History" at bounding box center [53, 95] width 59 height 6
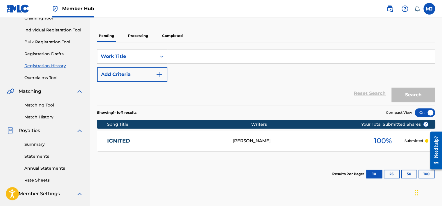
scroll to position [38, 0]
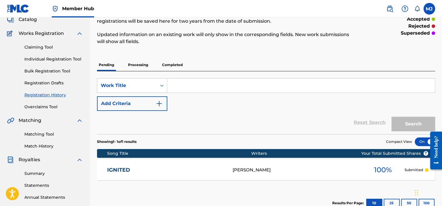
click at [171, 67] on p "Completed" at bounding box center [172, 65] width 24 height 12
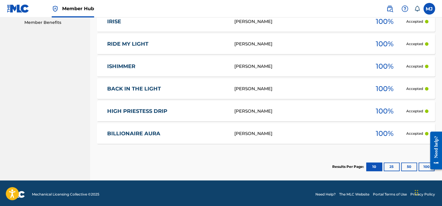
scroll to position [302, 0]
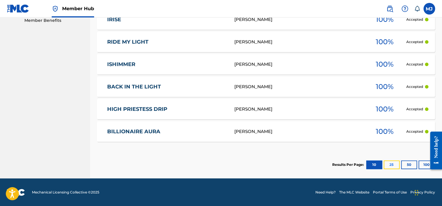
click at [395, 163] on button "25" at bounding box center [392, 164] width 16 height 9
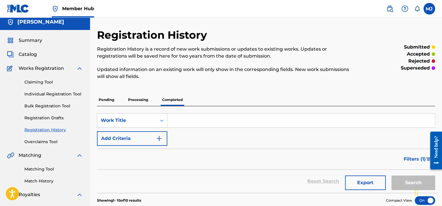
scroll to position [0, 0]
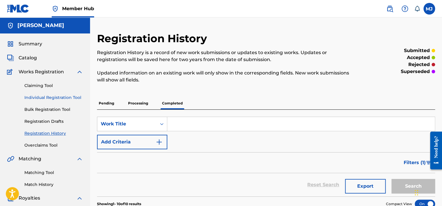
click at [47, 96] on link "Individual Registration Tool" at bounding box center [53, 97] width 59 height 6
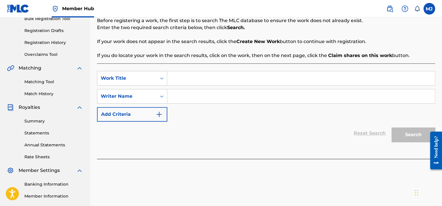
scroll to position [87, 0]
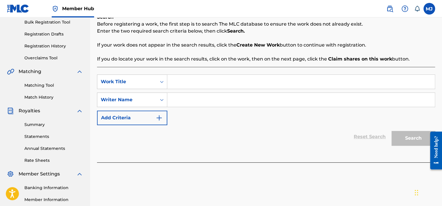
click at [206, 79] on input "Search Form" at bounding box center [300, 82] width 267 height 14
type input "SACRED ABUNDANCE"
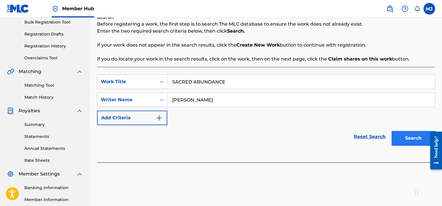
type input "[PERSON_NAME]"
click at [413, 132] on button "Search" at bounding box center [413, 138] width 44 height 15
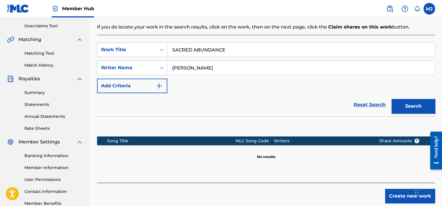
scroll to position [154, 0]
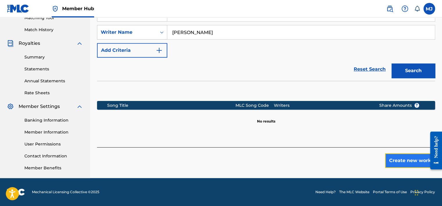
click at [410, 160] on button "Create new work" at bounding box center [410, 160] width 50 height 15
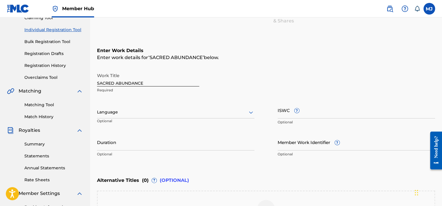
scroll to position [67, 0]
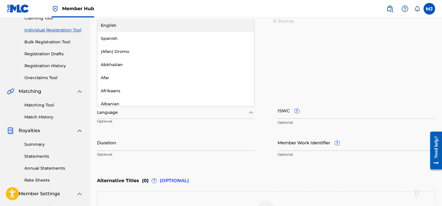
click at [129, 114] on div at bounding box center [175, 112] width 157 height 7
click at [139, 29] on div "English" at bounding box center [175, 25] width 157 height 13
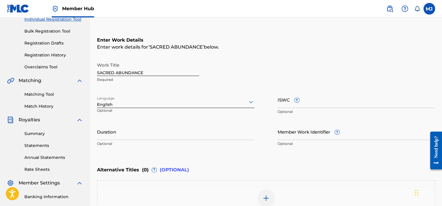
scroll to position [96, 0]
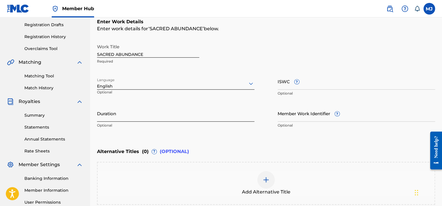
click at [133, 113] on input "Duration" at bounding box center [175, 113] width 157 height 17
type input "16:00"
click at [229, 168] on div "Add Alternative Title" at bounding box center [266, 182] width 338 height 43
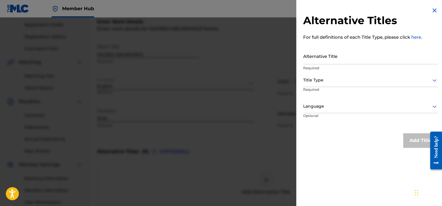
click at [432, 11] on img at bounding box center [434, 10] width 7 height 7
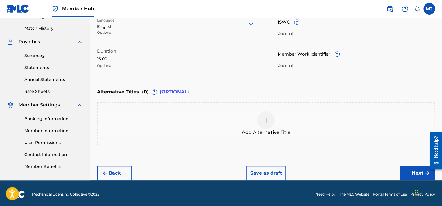
scroll to position [158, 0]
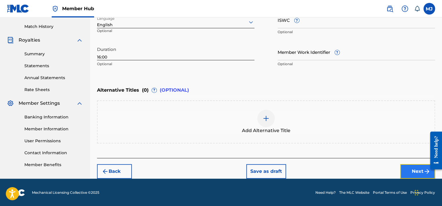
click at [409, 171] on button "Next" at bounding box center [417, 171] width 35 height 15
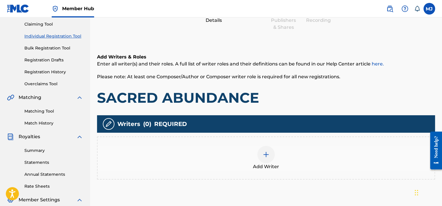
scroll to position [84, 0]
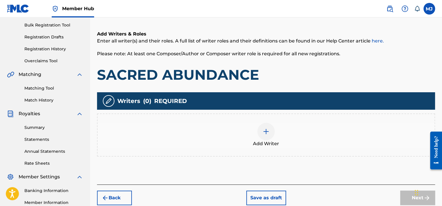
click at [267, 134] on img at bounding box center [266, 131] width 7 height 7
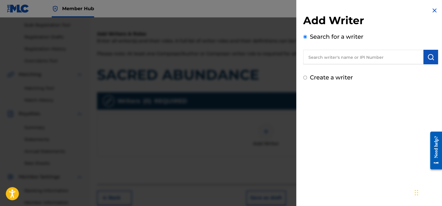
click at [332, 78] on label "Create a writer" at bounding box center [331, 77] width 43 height 7
radio input "true"
click at [307, 78] on input "Create a writer" at bounding box center [305, 78] width 4 height 4
radio input "false"
radio input "true"
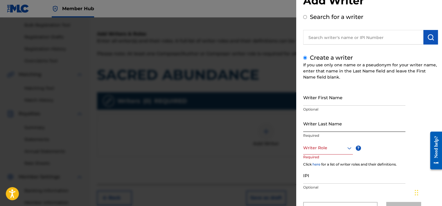
scroll to position [29, 0]
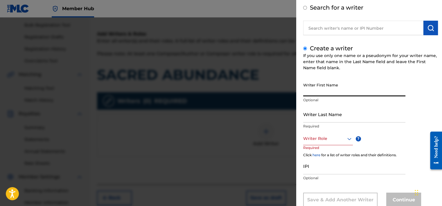
click at [318, 89] on input "Writer First Name" at bounding box center [354, 88] width 102 height 17
type input "[PERSON_NAME]"
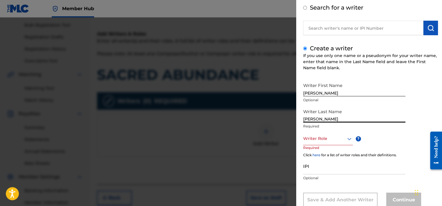
type input "[PERSON_NAME]"
click at [316, 139] on div at bounding box center [328, 138] width 50 height 7
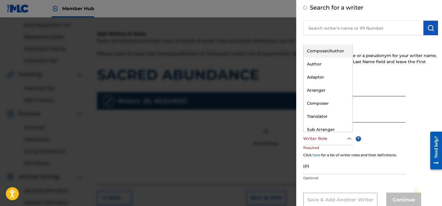
click at [324, 51] on div "Composer/Author" at bounding box center [327, 50] width 49 height 13
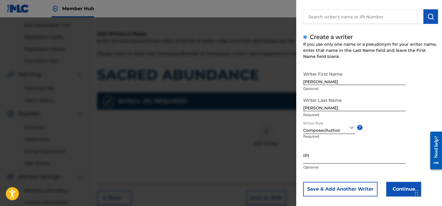
scroll to position [46, 0]
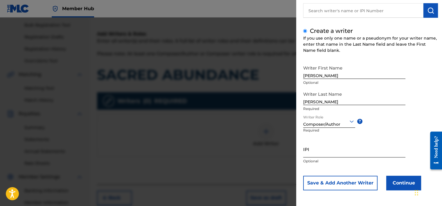
click at [327, 152] on input "IPI" at bounding box center [354, 149] width 102 height 17
paste input "01292211281"
type input "01292211281"
click at [397, 185] on button "Continue" at bounding box center [403, 182] width 35 height 15
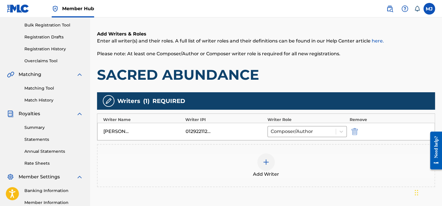
scroll to position [142, 0]
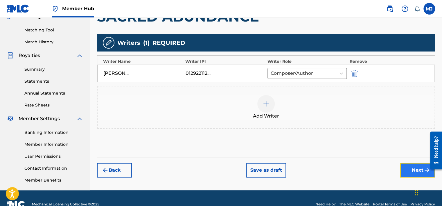
click at [422, 168] on button "Next" at bounding box center [417, 170] width 35 height 15
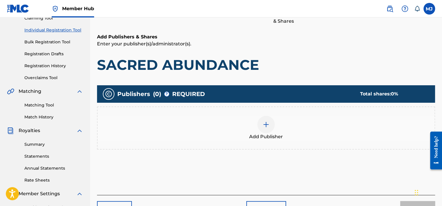
scroll to position [84, 0]
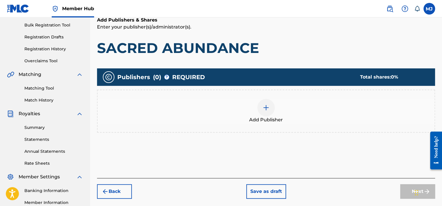
click at [277, 108] on div "Add Publisher" at bounding box center [266, 111] width 337 height 24
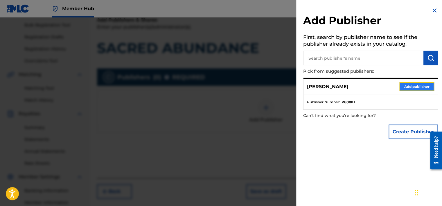
click at [406, 88] on button "Add publisher" at bounding box center [416, 86] width 35 height 9
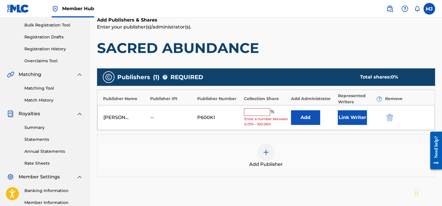
click at [259, 110] on input "text" at bounding box center [257, 112] width 26 height 8
type input "100"
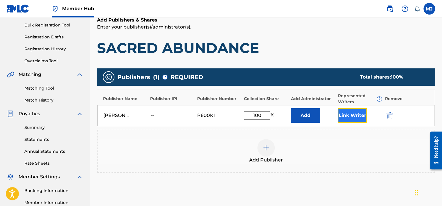
click at [354, 115] on button "Link Writer" at bounding box center [352, 115] width 29 height 15
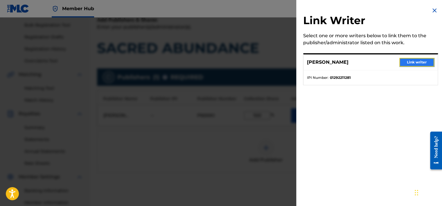
click at [411, 66] on button "Link writer" at bounding box center [416, 62] width 35 height 9
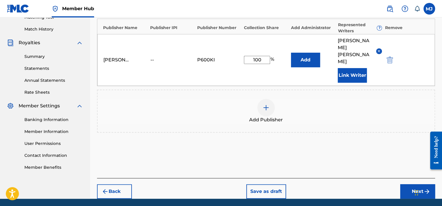
scroll to position [161, 0]
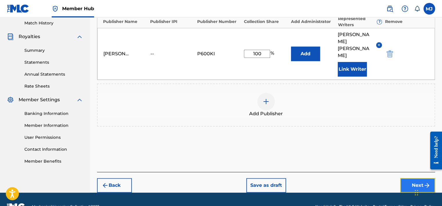
click at [408, 178] on button "Next" at bounding box center [417, 185] width 35 height 15
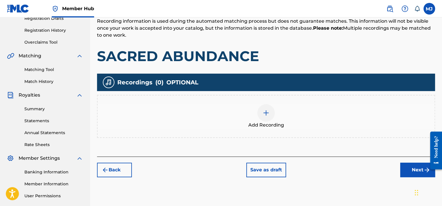
scroll to position [113, 0]
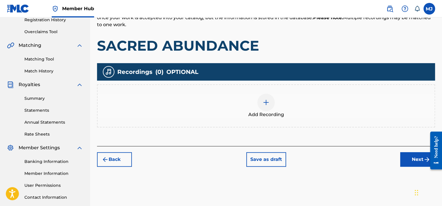
click at [267, 102] on img at bounding box center [266, 102] width 7 height 7
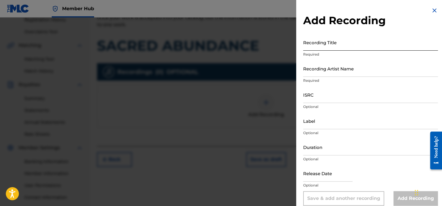
click at [336, 40] on input "Recording Title" at bounding box center [370, 42] width 135 height 17
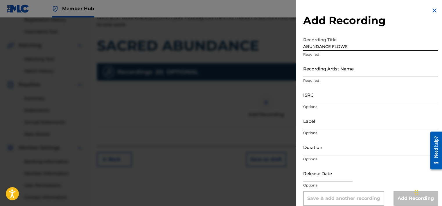
type input "ABUNDANCE FLOWS"
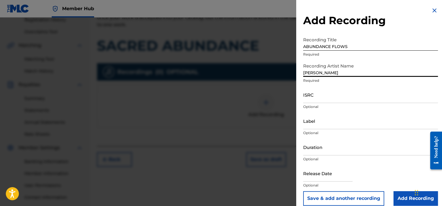
type input "[PERSON_NAME]"
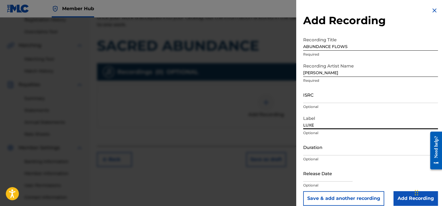
type input "LUXEMARA SOUND"
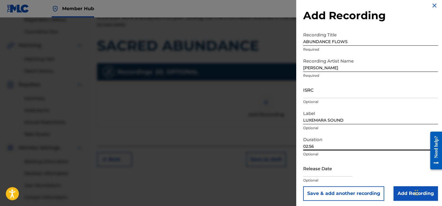
scroll to position [7, 0]
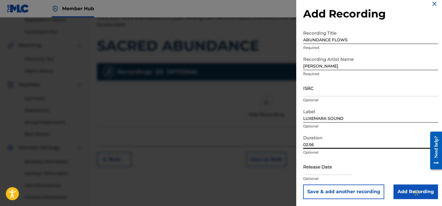
type input "02:56"
click at [313, 165] on input "text" at bounding box center [327, 166] width 49 height 17
select select "8"
select select "2025"
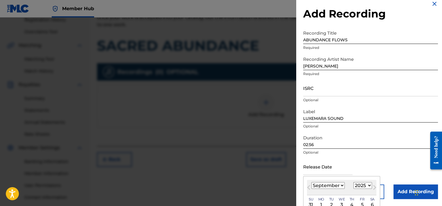
click at [316, 185] on select "January February March April May June July August September October November De…" at bounding box center [327, 185] width 33 height 7
select select "6"
click at [311, 182] on select "January February March April May June July August September October November De…" at bounding box center [327, 185] width 33 height 7
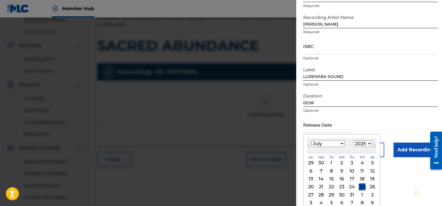
scroll to position [53, 0]
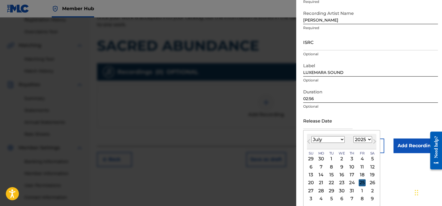
click at [362, 183] on div "25" at bounding box center [362, 182] width 7 height 7
type input "[DATE]"
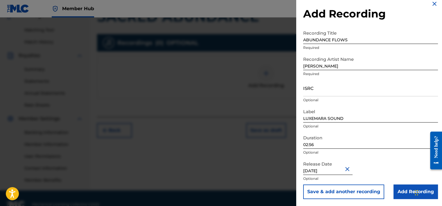
click at [369, 159] on div "Release Date [DATE] Optional" at bounding box center [370, 171] width 135 height 26
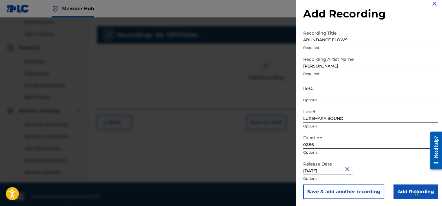
scroll to position [154, 0]
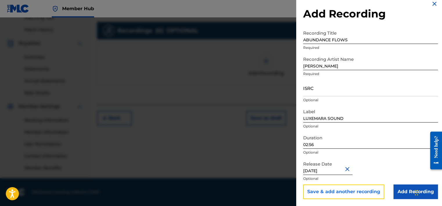
click at [359, 192] on button "Save & add another recording" at bounding box center [343, 191] width 81 height 15
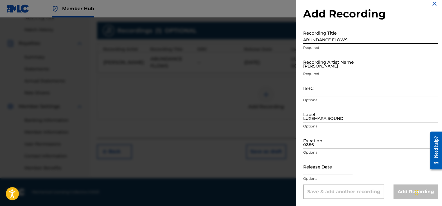
click at [322, 37] on input "ABUNDANCE FLOWS" at bounding box center [370, 35] width 135 height 17
type input "CHANGING THE GAME"
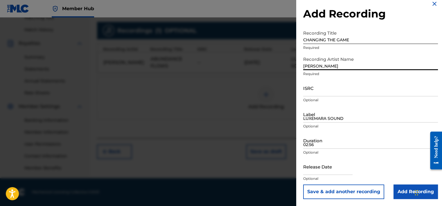
type input "[PERSON_NAME]"
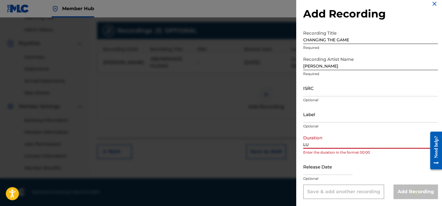
type input "L"
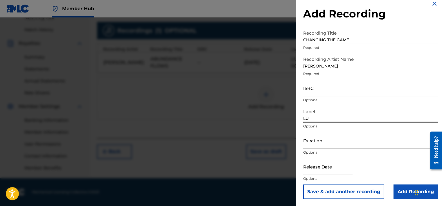
type input "LUXEMARA SOUND"
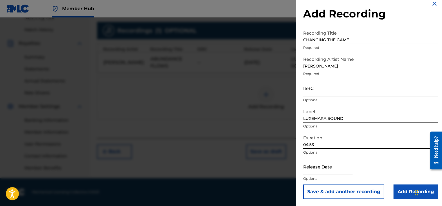
type input "04:53"
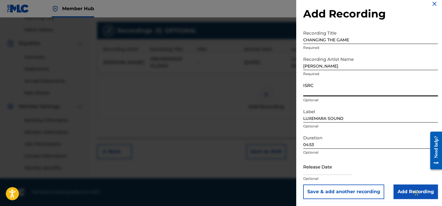
click at [316, 90] on input "ISRC" at bounding box center [370, 88] width 135 height 17
click at [319, 91] on input "ISRC" at bounding box center [370, 88] width 135 height 17
paste input "QZWFK2504976"
click at [319, 91] on input "QZWFK2504976" at bounding box center [370, 88] width 135 height 17
type input "QZWFK2504976"
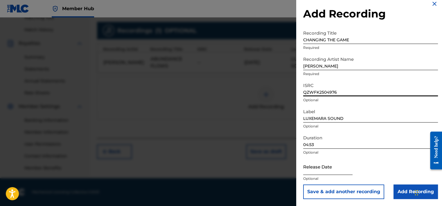
click at [338, 171] on input "text" at bounding box center [327, 166] width 49 height 17
select select "8"
select select "2025"
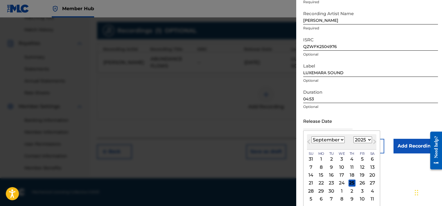
scroll to position [53, 0]
click at [309, 143] on span "Previous Month" at bounding box center [309, 142] width 0 height 9
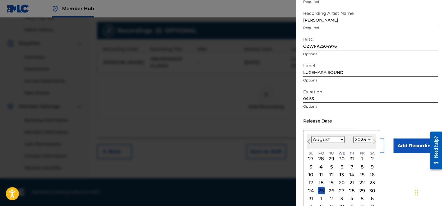
click at [309, 143] on span "Previous Month" at bounding box center [309, 142] width 0 height 9
select select "6"
click at [360, 183] on div "25" at bounding box center [362, 182] width 7 height 7
type input "[DATE]"
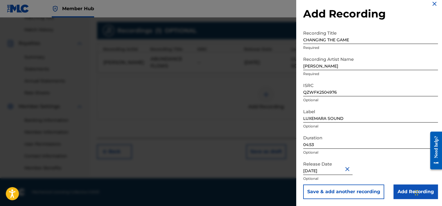
scroll to position [7, 0]
click at [365, 192] on button "Save & add another recording" at bounding box center [343, 191] width 81 height 15
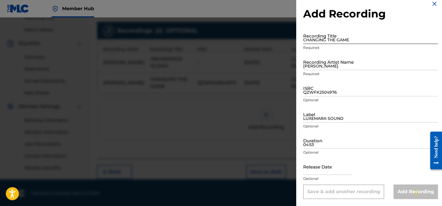
click at [326, 40] on input "CHANGING THE GAME" at bounding box center [370, 35] width 135 height 17
click at [326, 40] on input "I" at bounding box center [370, 35] width 135 height 17
type input "IRECLAIM"
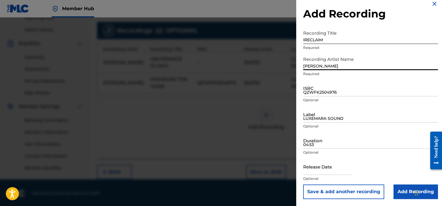
type input "[PERSON_NAME]"
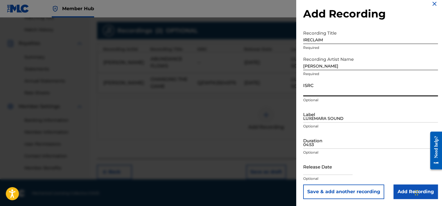
paste input "QZWFK2504978"
type input "QZWFK2504978"
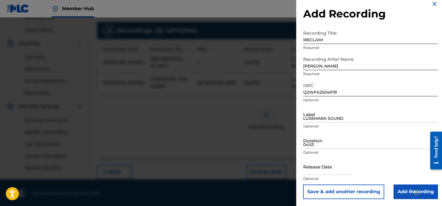
click at [305, 73] on p "Required" at bounding box center [370, 73] width 135 height 5
click at [109, 44] on div at bounding box center [221, 120] width 442 height 206
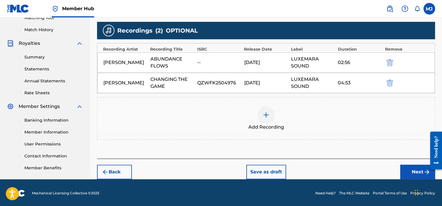
click at [321, 86] on div "LUXEMARA SOUND" at bounding box center [313, 83] width 44 height 14
click at [189, 82] on div "CHANGING THE GAME" at bounding box center [172, 83] width 44 height 14
click at [190, 82] on div "CHANGING THE GAME" at bounding box center [172, 83] width 44 height 14
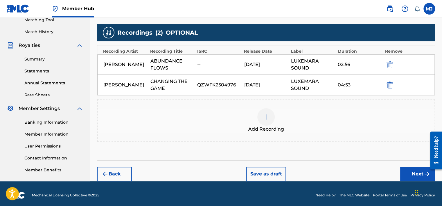
scroll to position [155, 0]
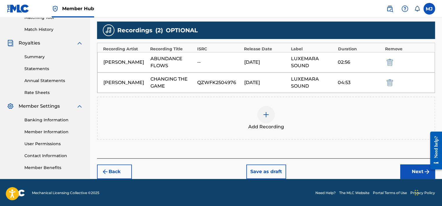
click at [122, 80] on div "[PERSON_NAME]" at bounding box center [125, 82] width 44 height 7
click at [186, 24] on div "Recordings ( 2 ) OPTIONAL" at bounding box center [266, 29] width 338 height 17
click at [184, 31] on span "OPTIONAL" at bounding box center [182, 30] width 32 height 9
click at [390, 81] on img "submit" at bounding box center [390, 82] width 6 height 7
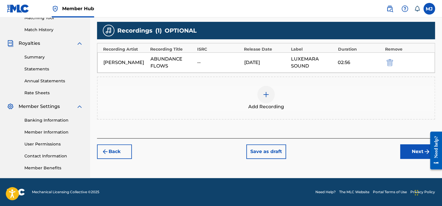
scroll to position [154, 0]
click at [390, 64] on img "submit" at bounding box center [390, 62] width 6 height 7
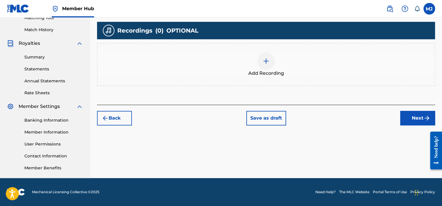
click at [269, 62] on div at bounding box center [265, 60] width 17 height 17
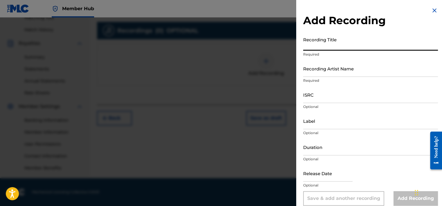
click at [319, 42] on input "Recording Title" at bounding box center [370, 42] width 135 height 17
type input "ABUNDANCE FLOWS"
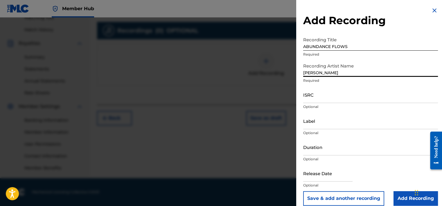
type input "[PERSON_NAME]"
click at [309, 98] on input "ISRC" at bounding box center [370, 94] width 135 height 17
paste input "QZWFK2504976"
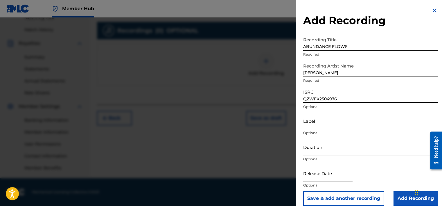
type input "QZWFK2504976"
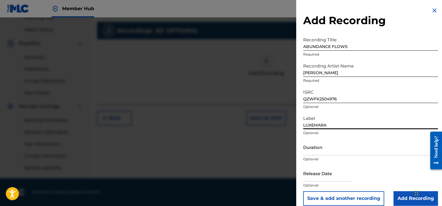
type input "LUXEMARA SOUND"
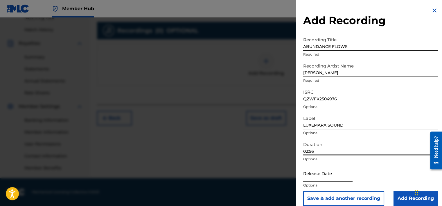
type input "02:56"
click at [342, 177] on input "text" at bounding box center [327, 173] width 49 height 17
select select "8"
select select "2025"
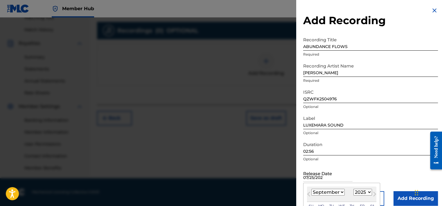
type input "[DATE]"
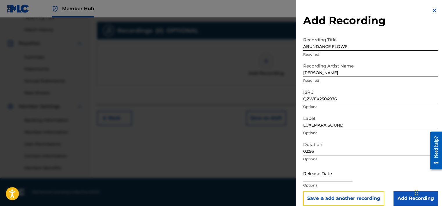
scroll to position [7, 0]
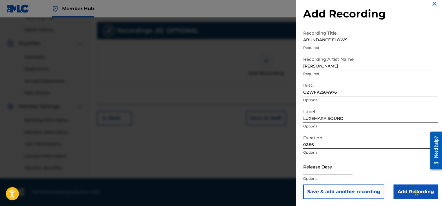
select select "8"
select select "2025"
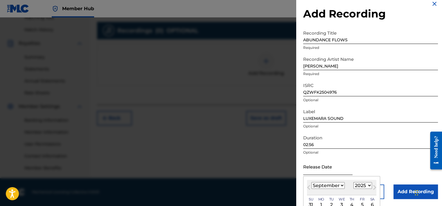
click at [325, 171] on input "text" at bounding box center [327, 166] width 49 height 17
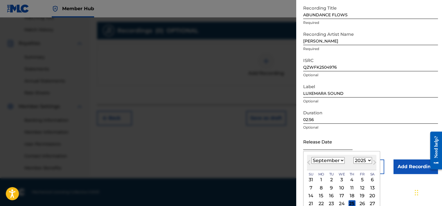
scroll to position [53, 0]
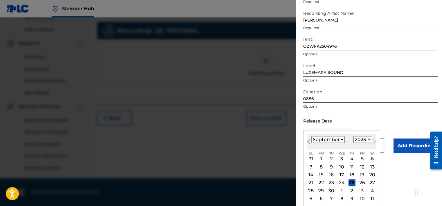
click at [308, 143] on button "Previous Month" at bounding box center [308, 142] width 9 height 9
select select "6"
click at [360, 183] on div "25" at bounding box center [362, 182] width 7 height 7
type input "[DATE]"
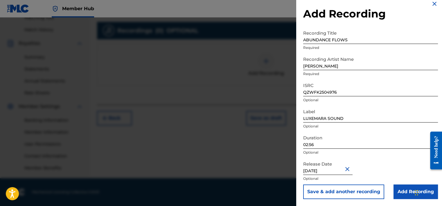
scroll to position [7, 0]
click at [352, 191] on button "Save & add another recording" at bounding box center [343, 191] width 81 height 15
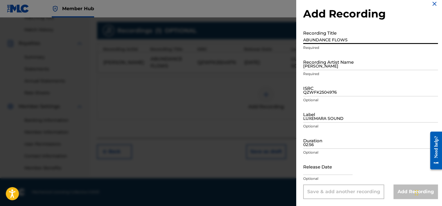
click at [312, 39] on input "ABUNDANCE FLOWS" at bounding box center [370, 35] width 135 height 17
type input "CHANGING THE GAME"
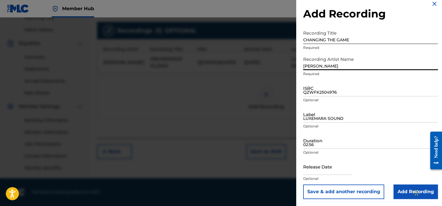
type input "[PERSON_NAME]"
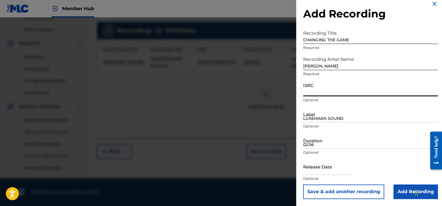
paste input "QZWFK2504977"
type input "QZWFK2504977"
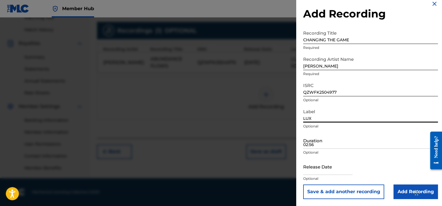
type input "LUXEMARA SOUND"
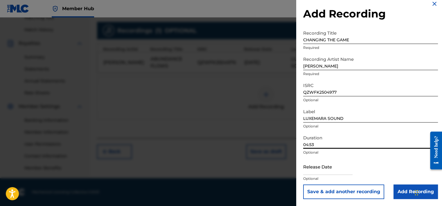
type input "04:53"
click at [348, 175] on div at bounding box center [327, 167] width 49 height 18
click at [346, 171] on input "text" at bounding box center [327, 166] width 49 height 17
select select "8"
select select "2025"
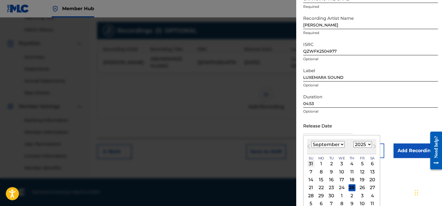
scroll to position [53, 0]
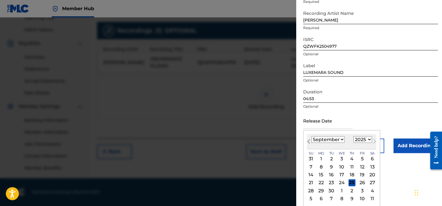
click at [309, 142] on span "Previous Month" at bounding box center [309, 142] width 0 height 9
select select "6"
click at [363, 182] on div "25" at bounding box center [362, 182] width 7 height 7
type input "[DATE]"
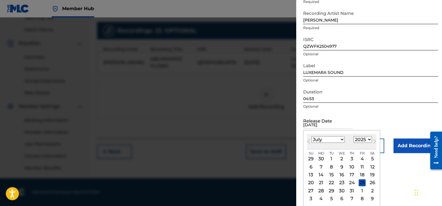
scroll to position [7, 0]
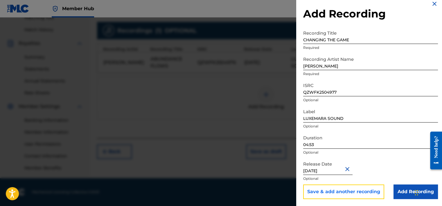
click at [357, 188] on button "Save & add another recording" at bounding box center [343, 191] width 81 height 15
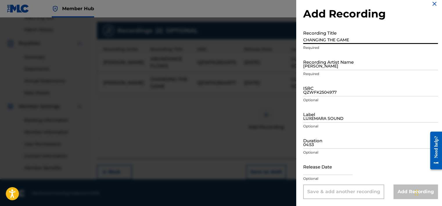
click at [332, 37] on input "CHANGING THE GAME" at bounding box center [370, 35] width 135 height 17
type input "IRECLAIM"
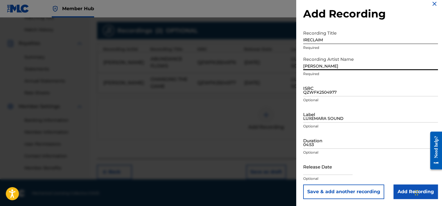
type input "[PERSON_NAME]"
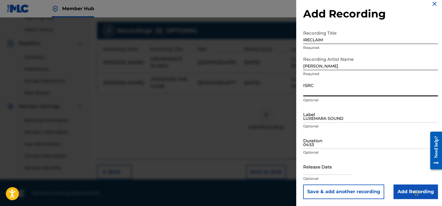
paste input "QZWFK2504978"
type input "QZWFK2504978"
click at [312, 115] on input "LUXEMARA SOUND" at bounding box center [370, 114] width 135 height 17
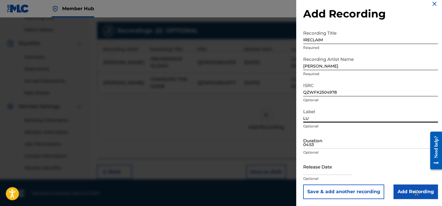
type input "LUXEMARA SOUND"
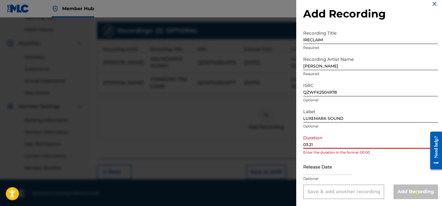
type input "03:21"
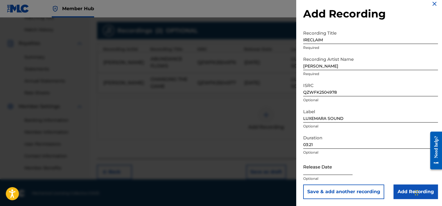
click at [305, 171] on input "text" at bounding box center [327, 166] width 49 height 17
select select "8"
select select "2025"
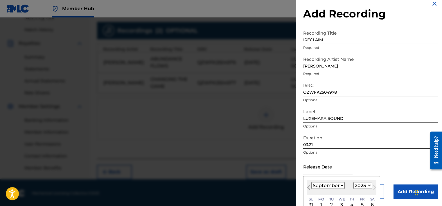
click at [309, 188] on span "Previous Month" at bounding box center [309, 188] width 0 height 9
click at [309, 187] on span "Previous Month" at bounding box center [309, 188] width 0 height 9
select select "6"
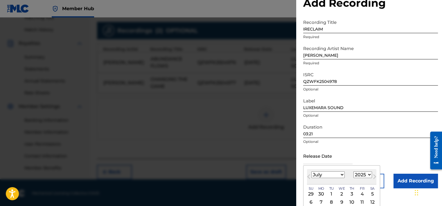
scroll to position [36, 0]
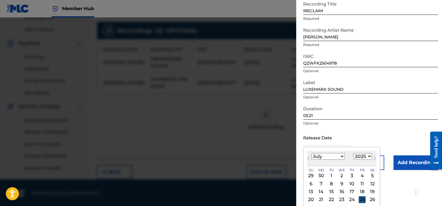
click at [361, 200] on div "25" at bounding box center [362, 199] width 7 height 7
type input "[DATE]"
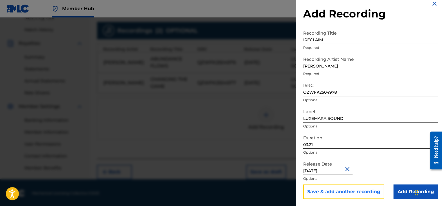
click at [356, 192] on button "Save & add another recording" at bounding box center [343, 191] width 81 height 15
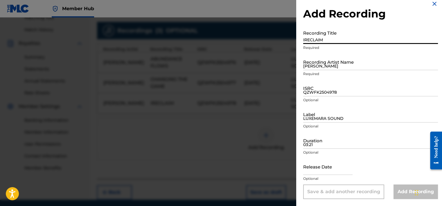
click at [308, 34] on input "IRECLAIM" at bounding box center [370, 35] width 135 height 17
type input "LUXEMARA IN MY VEINS"
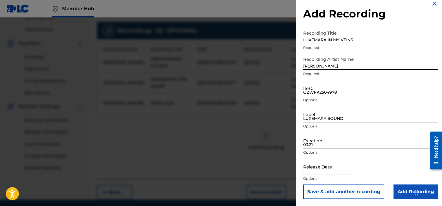
type input "[PERSON_NAME]"
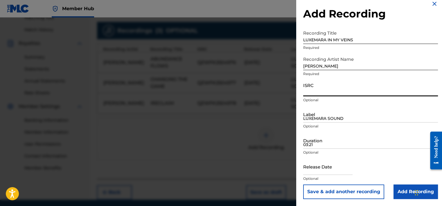
paste input "QZWFK2504979"
type input "QZWFK2504979"
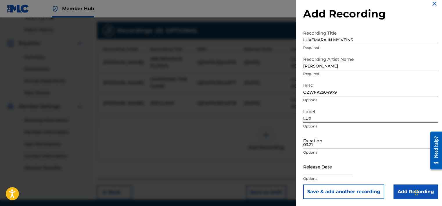
type input "LUXEMARA SOUND"
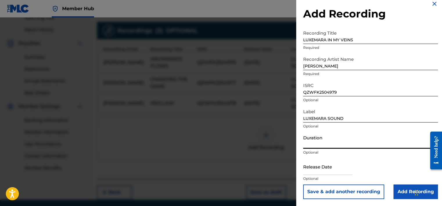
type input "2"
type input "02:52"
click at [325, 165] on input "text" at bounding box center [327, 166] width 49 height 17
select select "8"
select select "2025"
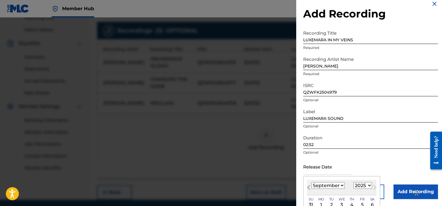
click at [309, 189] on span "Previous Month" at bounding box center [309, 188] width 0 height 9
select select "6"
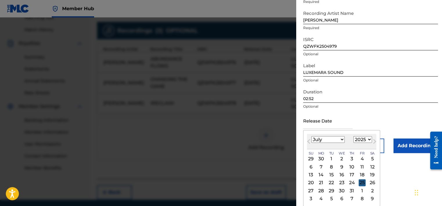
click at [360, 182] on div "25" at bounding box center [362, 182] width 7 height 7
type input "[DATE]"
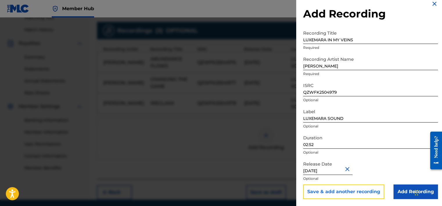
click at [352, 190] on button "Save & add another recording" at bounding box center [343, 191] width 81 height 15
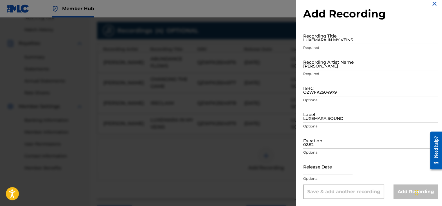
click at [310, 41] on input "LUXEMARA IN MY VEINS" at bounding box center [370, 35] width 135 height 17
type input "I"
type input "I'M MAGNETIC"
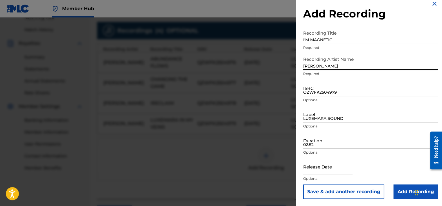
type input "[PERSON_NAME]"
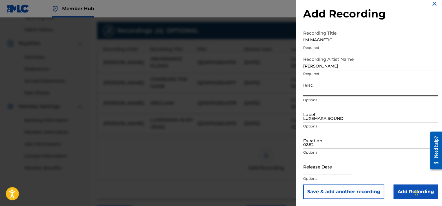
drag, startPoint x: 319, startPoint y: 85, endPoint x: 317, endPoint y: 80, distance: 5.1
click at [317, 80] on input "ISRC" at bounding box center [370, 88] width 135 height 17
click at [325, 92] on input "ISRC" at bounding box center [370, 88] width 135 height 17
paste input "QZWFK2504980"
type input "QZWFK2504980"
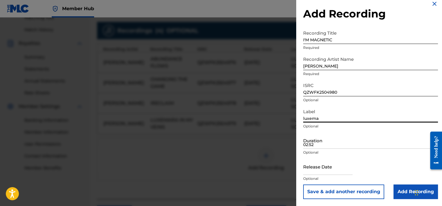
type input "LUXEMARA SOUND"
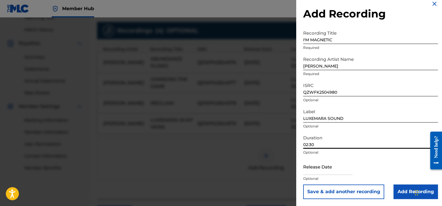
type input "02:30"
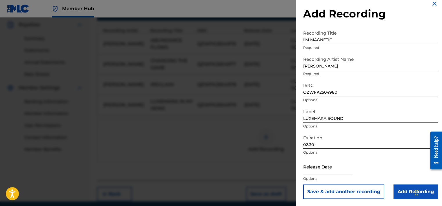
scroll to position [184, 0]
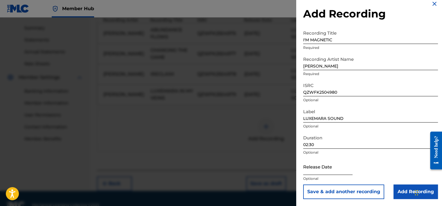
click at [311, 171] on input "text" at bounding box center [327, 166] width 49 height 17
select select "8"
select select "2025"
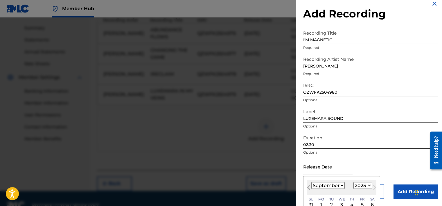
click at [311, 185] on button "Previous Month" at bounding box center [308, 188] width 9 height 9
click at [311, 186] on button "Previous Month" at bounding box center [308, 188] width 9 height 9
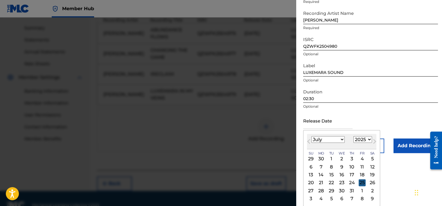
click at [360, 184] on div "25" at bounding box center [362, 182] width 7 height 7
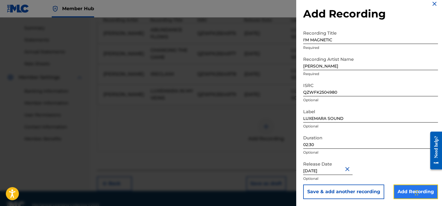
click at [400, 191] on input "Add Recording" at bounding box center [415, 191] width 44 height 15
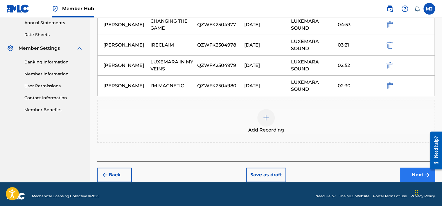
scroll to position [215, 0]
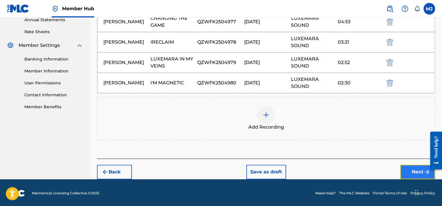
click at [414, 171] on button "Next" at bounding box center [417, 171] width 35 height 15
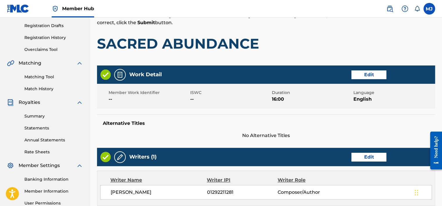
scroll to position [84, 0]
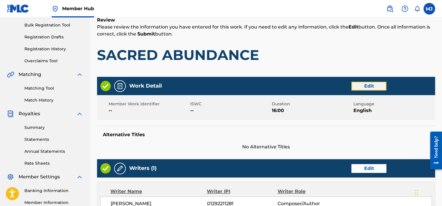
click at [362, 85] on button "Edit" at bounding box center [368, 86] width 35 height 9
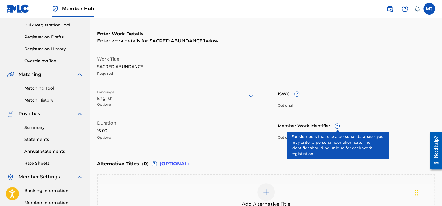
click at [338, 125] on span "?" at bounding box center [337, 125] width 5 height 5
click at [338, 125] on input "Member Work Identifier ?" at bounding box center [356, 125] width 157 height 17
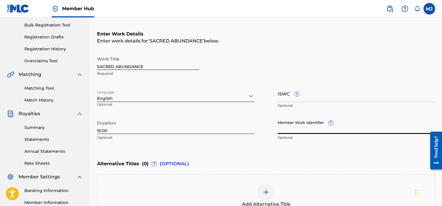
click at [338, 125] on input "Member Work Identifier ?" at bounding box center [356, 125] width 157 height 17
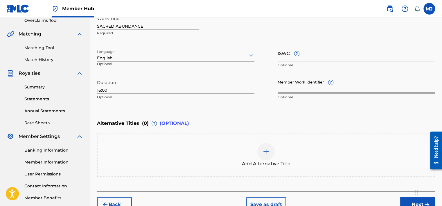
scroll to position [158, 0]
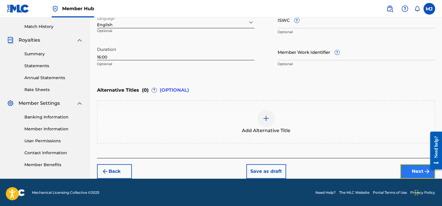
click at [409, 170] on button "Next" at bounding box center [417, 171] width 35 height 15
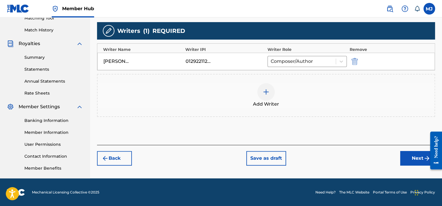
scroll to position [154, 0]
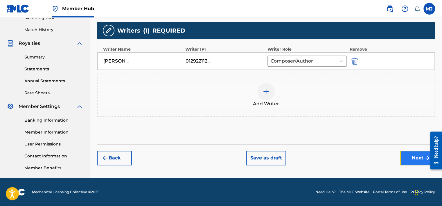
click at [409, 156] on button "Next" at bounding box center [417, 157] width 35 height 15
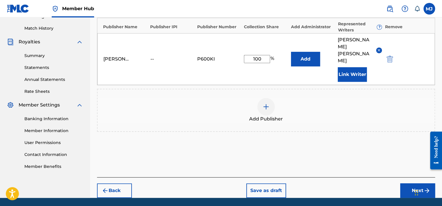
scroll to position [161, 0]
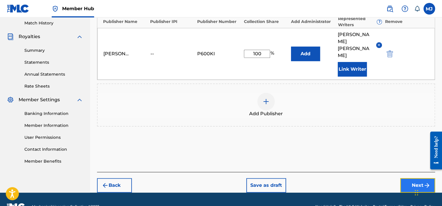
click at [410, 178] on button "Next" at bounding box center [417, 185] width 35 height 15
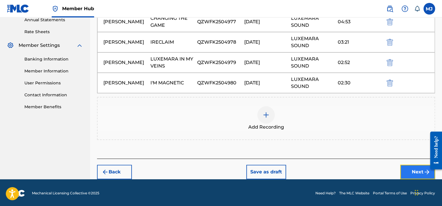
click at [411, 169] on button "Next" at bounding box center [417, 171] width 35 height 15
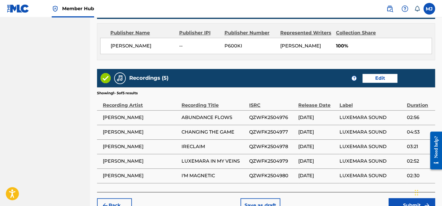
scroll to position [343, 0]
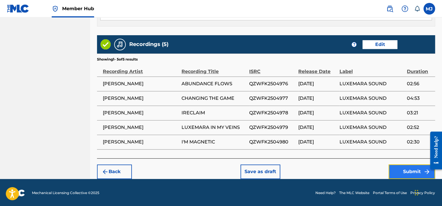
click at [410, 171] on button "Submit" at bounding box center [412, 171] width 46 height 15
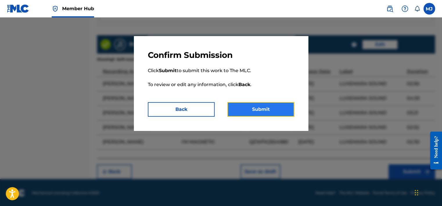
click at [262, 107] on button "Submit" at bounding box center [260, 109] width 67 height 15
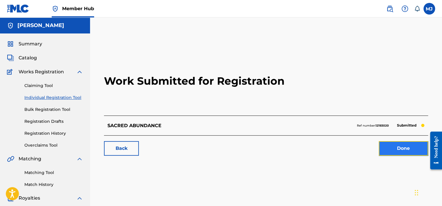
click at [400, 149] on link "Done" at bounding box center [403, 148] width 49 height 15
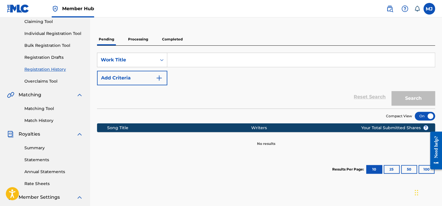
scroll to position [29, 0]
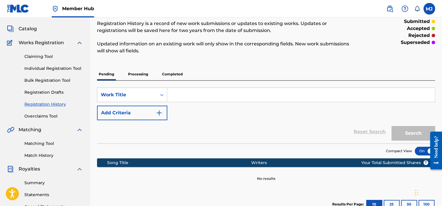
click at [206, 84] on div "SearchWithCriteria06845c9d-af81-4558-8acc-ebd67cfc0925 Work Title Add Criteria …" at bounding box center [266, 111] width 338 height 63
click at [204, 96] on input "Search Form" at bounding box center [300, 95] width 267 height 14
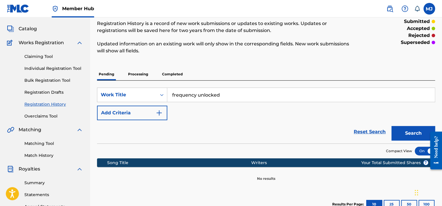
click at [391, 126] on button "Search" at bounding box center [413, 133] width 44 height 15
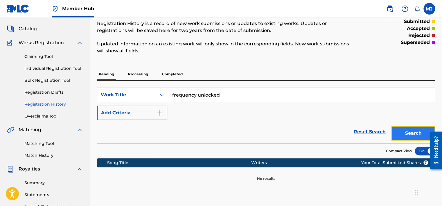
click at [406, 137] on button "Search" at bounding box center [413, 133] width 44 height 15
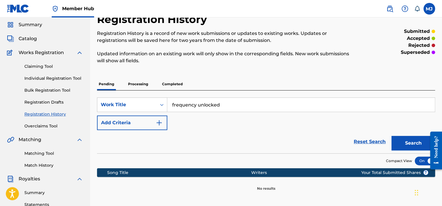
scroll to position [9, 0]
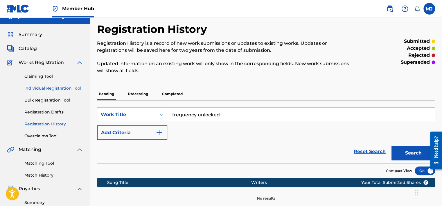
click at [38, 86] on link "Individual Registration Tool" at bounding box center [53, 88] width 59 height 6
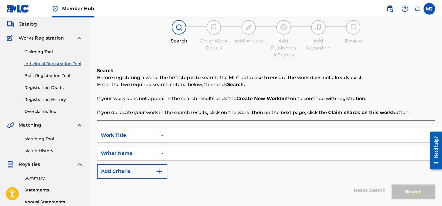
scroll to position [87, 0]
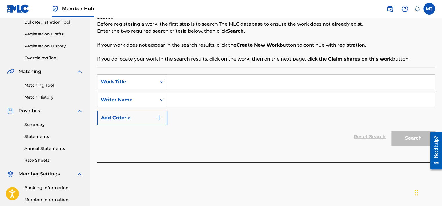
click at [186, 83] on input "Search Form" at bounding box center [300, 82] width 267 height 14
click at [175, 102] on input "Search Form" at bounding box center [300, 100] width 267 height 14
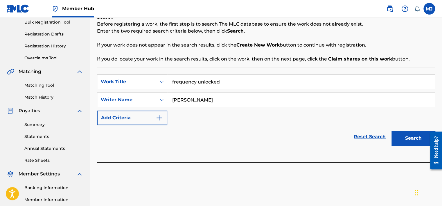
click at [391, 131] on button "Search" at bounding box center [413, 138] width 44 height 15
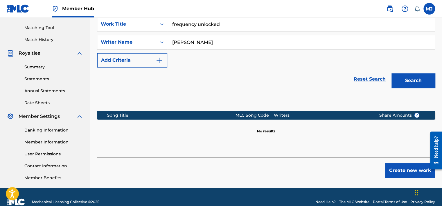
scroll to position [145, 0]
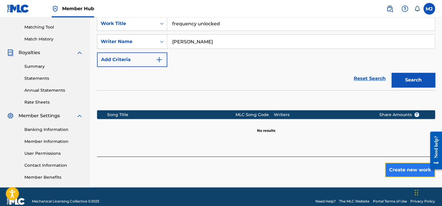
click at [408, 166] on button "Create new work" at bounding box center [410, 169] width 50 height 15
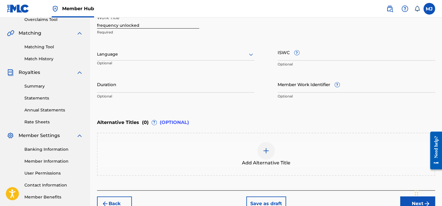
scroll to position [116, 0]
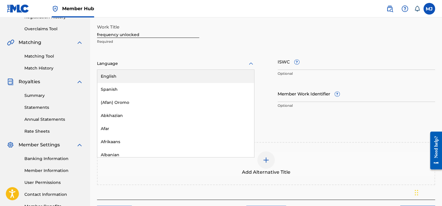
click at [145, 64] on div at bounding box center [175, 63] width 157 height 7
click at [134, 77] on div "English" at bounding box center [175, 76] width 157 height 13
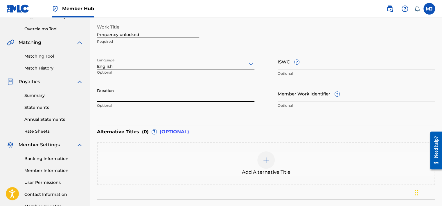
click at [143, 89] on input "Duration" at bounding box center [175, 93] width 157 height 17
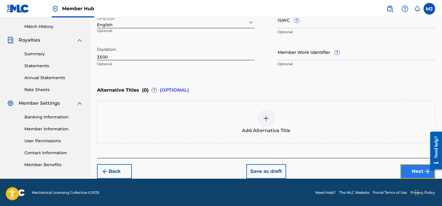
click at [414, 171] on button "Next" at bounding box center [417, 171] width 35 height 15
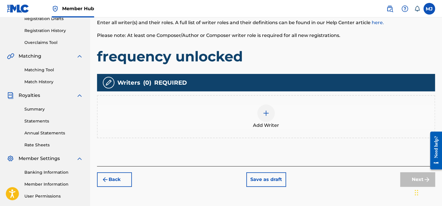
scroll to position [113, 0]
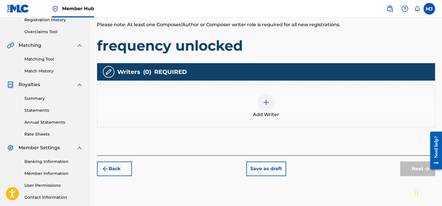
click at [267, 104] on img at bounding box center [266, 102] width 7 height 7
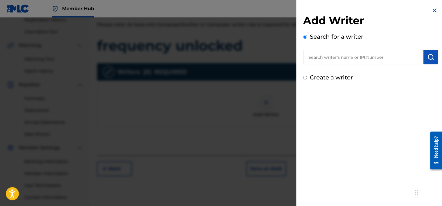
click at [337, 61] on input "text" at bounding box center [363, 57] width 120 height 15
click at [305, 78] on input "Create a writer" at bounding box center [305, 78] width 4 height 4
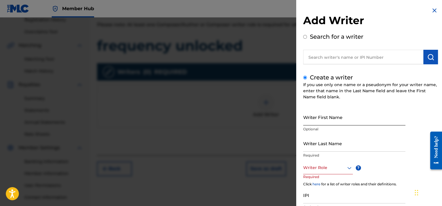
click at [329, 117] on input "Writer First Name" at bounding box center [354, 117] width 102 height 17
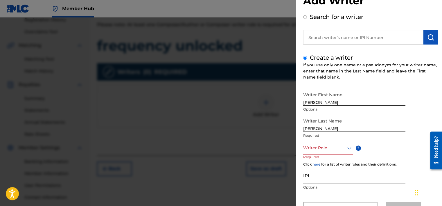
scroll to position [46, 0]
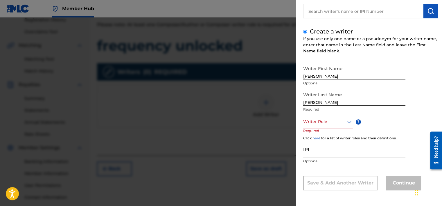
click at [311, 122] on div at bounding box center [328, 121] width 50 height 7
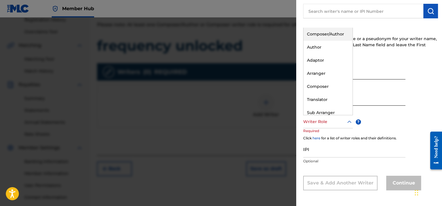
click at [324, 30] on div "Composer/Author" at bounding box center [327, 34] width 49 height 13
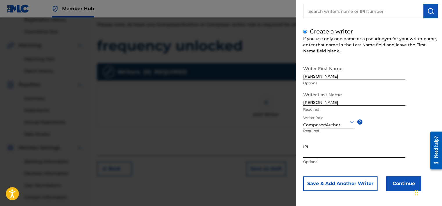
click at [324, 151] on input "IPI" at bounding box center [354, 149] width 102 height 17
paste input "01292211183"
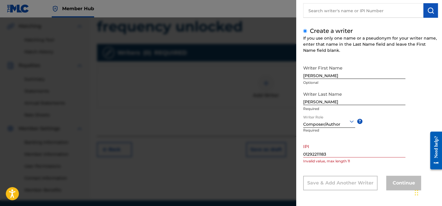
scroll to position [142, 0]
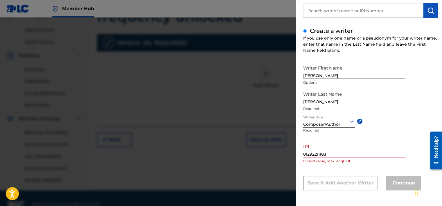
click at [352, 157] on div "IPI 01292211183 Invalid value, max length 11" at bounding box center [354, 154] width 102 height 26
click at [339, 152] on input "01292211183" at bounding box center [354, 149] width 102 height 17
drag, startPoint x: 339, startPoint y: 152, endPoint x: 113, endPoint y: 142, distance: 226.2
click at [113, 142] on div "Add Writer Search for a writer Create a writer If you use only one name or a ps…" at bounding box center [221, 111] width 442 height 188
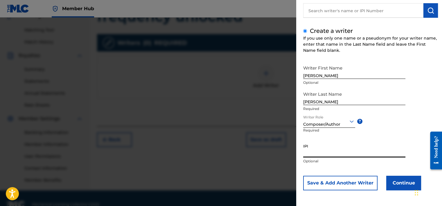
paste input "01292211183"
click at [403, 186] on button "Continue" at bounding box center [403, 182] width 35 height 15
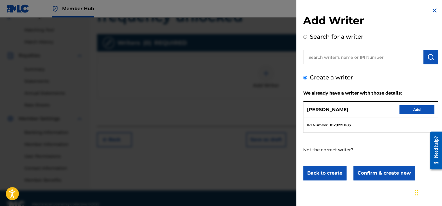
scroll to position [0, 0]
click at [414, 108] on button "Add" at bounding box center [416, 109] width 35 height 9
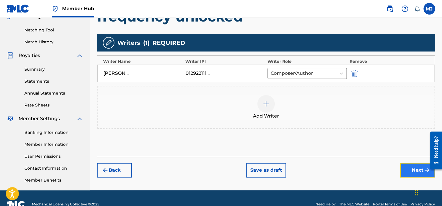
click at [412, 167] on button "Next" at bounding box center [417, 170] width 35 height 15
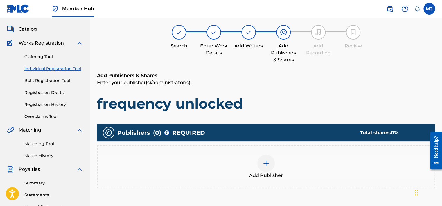
scroll to position [26, 0]
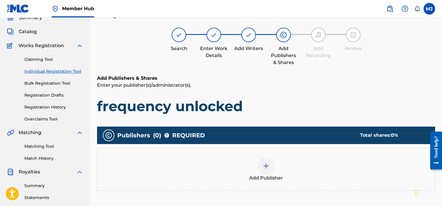
click at [267, 172] on div at bounding box center [265, 165] width 17 height 17
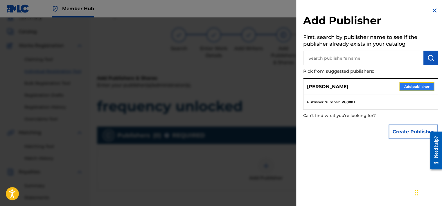
click at [406, 86] on button "Add publisher" at bounding box center [416, 86] width 35 height 9
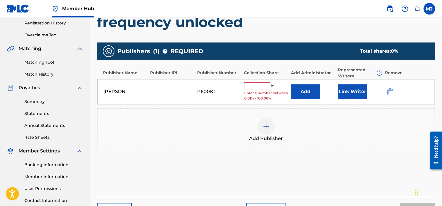
scroll to position [113, 0]
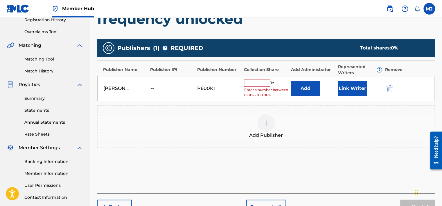
click at [252, 83] on input "text" at bounding box center [257, 83] width 26 height 8
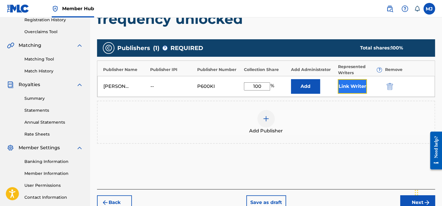
click at [350, 85] on button "Link Writer" at bounding box center [352, 86] width 29 height 15
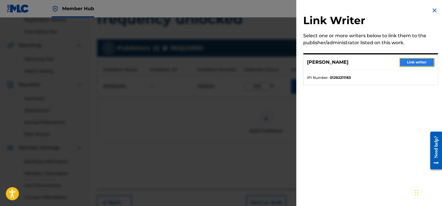
click at [409, 63] on button "Link writer" at bounding box center [416, 62] width 35 height 9
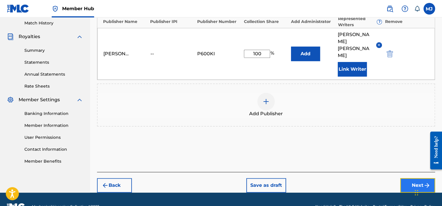
click at [422, 178] on button "Next" at bounding box center [417, 185] width 35 height 15
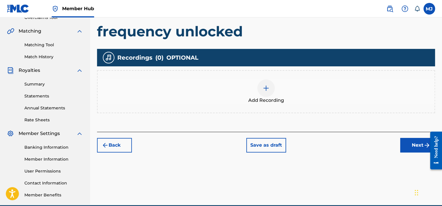
scroll to position [142, 0]
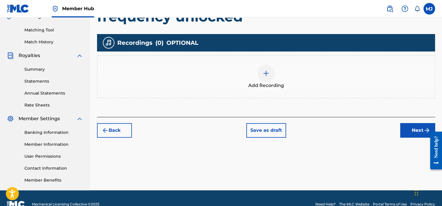
click at [271, 78] on div at bounding box center [265, 72] width 17 height 17
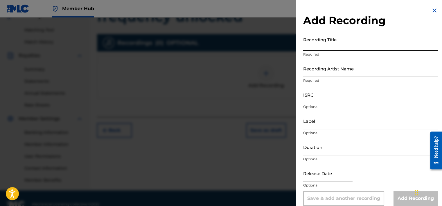
click at [315, 45] on input "Recording Title" at bounding box center [370, 42] width 135 height 17
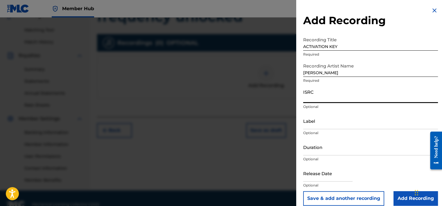
paste input "QZWFN2591395"
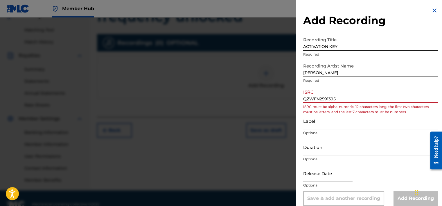
click at [305, 98] on input "QZWFN2591395" at bounding box center [370, 94] width 135 height 17
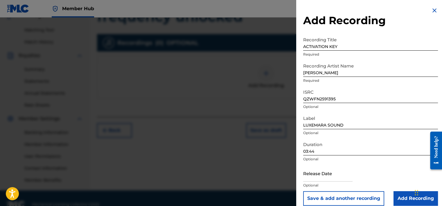
scroll to position [7, 0]
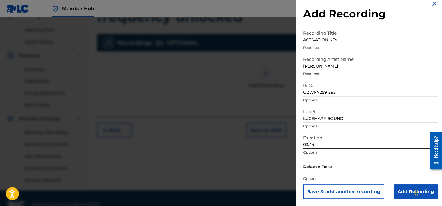
click at [324, 167] on input "text" at bounding box center [327, 166] width 49 height 17
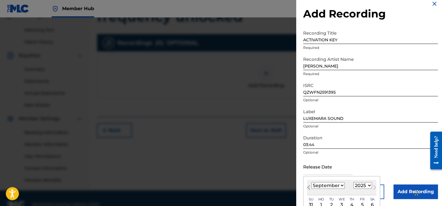
click at [311, 188] on button "Previous Month" at bounding box center [308, 188] width 9 height 9
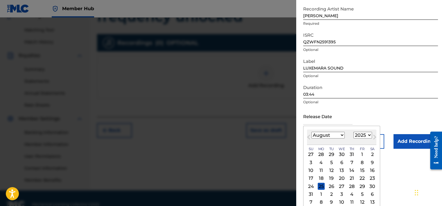
scroll to position [60, 0]
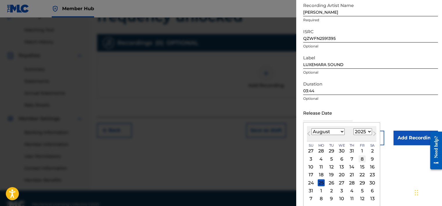
click at [360, 156] on div "8" at bounding box center [362, 158] width 7 height 7
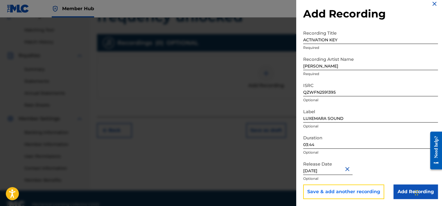
click at [351, 192] on button "Save & add another recording" at bounding box center [343, 191] width 81 height 15
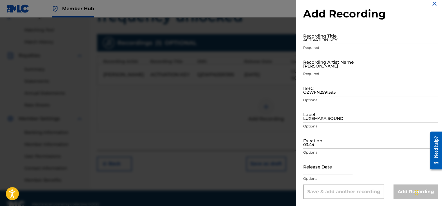
click at [308, 38] on input "ACTIVATION KEY" at bounding box center [370, 35] width 135 height 17
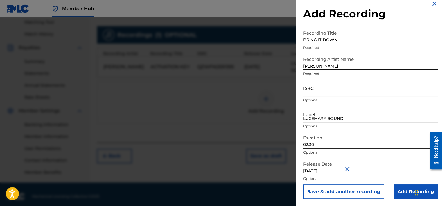
scroll to position [154, 0]
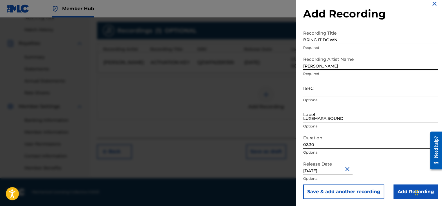
click at [317, 145] on input "02:30" at bounding box center [370, 140] width 135 height 17
click at [326, 89] on input "ISRC" at bounding box center [370, 88] width 135 height 17
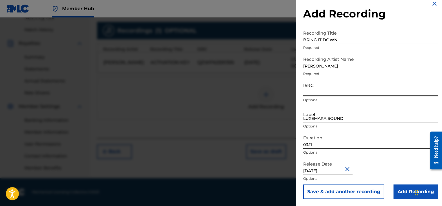
paste input "QZWFN2591396"
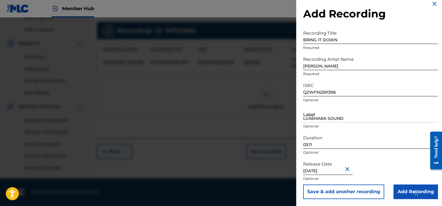
click at [380, 202] on div "Add Recording Recording Title BRING IT DOWN Required Recording Artist Name [PER…" at bounding box center [370, 99] width 149 height 212
click at [366, 194] on button "Save & add another recording" at bounding box center [343, 191] width 81 height 15
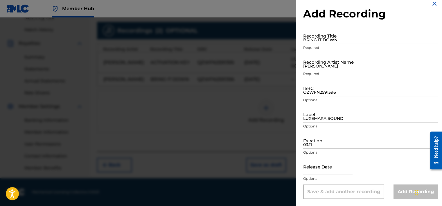
click at [316, 39] on input "BRING IT DOWN" at bounding box center [370, 35] width 135 height 17
click at [301, 37] on div "Add Recording Recording Title BRING IT DOWN Required Recording Artist Name [PER…" at bounding box center [370, 99] width 149 height 212
click at [309, 42] on input "BRING IT DOWN" at bounding box center [370, 35] width 135 height 17
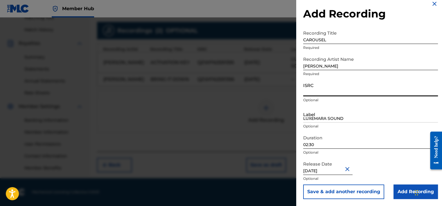
click at [319, 94] on input "ISRC" at bounding box center [370, 88] width 135 height 17
paste input "QZWFN2591397"
click at [322, 171] on input "[DATE]" at bounding box center [327, 166] width 49 height 17
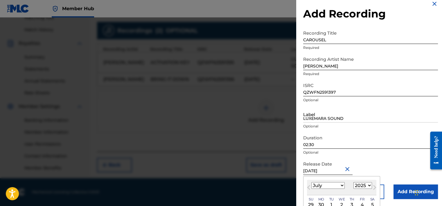
scroll to position [36, 0]
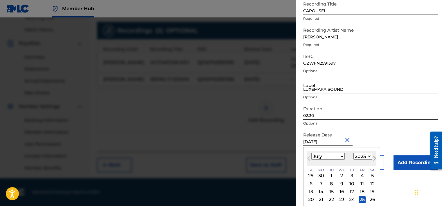
click at [376, 160] on button "Next Month" at bounding box center [374, 158] width 9 height 9
click at [362, 186] on div "8" at bounding box center [362, 183] width 7 height 7
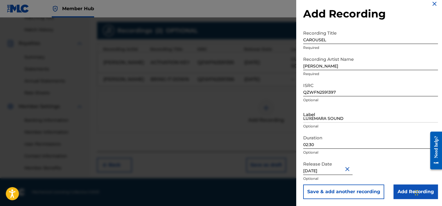
scroll to position [7, 0]
click at [365, 190] on button "Save & add another recording" at bounding box center [343, 191] width 81 height 15
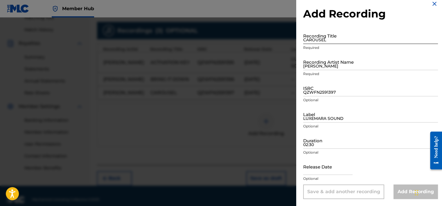
click at [312, 39] on input "CAROUSEL" at bounding box center [370, 35] width 135 height 17
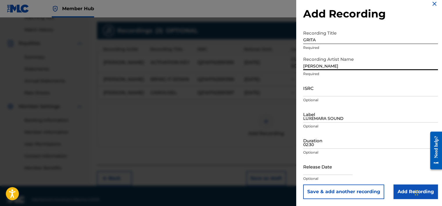
click at [324, 65] on input "[PERSON_NAME]" at bounding box center [370, 61] width 135 height 17
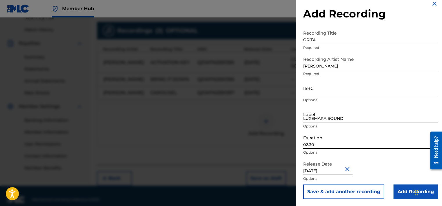
drag, startPoint x: 343, startPoint y: 146, endPoint x: 227, endPoint y: 149, distance: 116.2
click at [227, 149] on div "Add Recording Recording Title GRITA Required Recording Artist Name [PERSON_NAME…" at bounding box center [221, 111] width 442 height 188
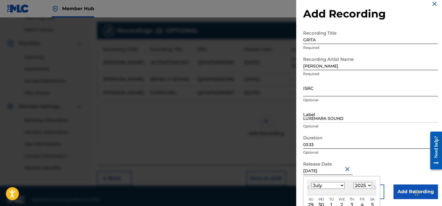
click at [340, 93] on input "ISRC" at bounding box center [370, 88] width 135 height 17
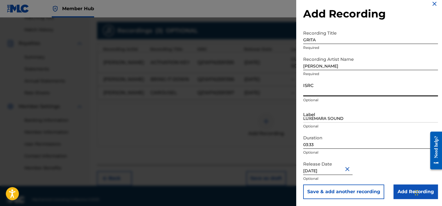
click at [317, 92] on input "ISRC" at bounding box center [370, 88] width 135 height 17
paste input "QZWFN2591398"
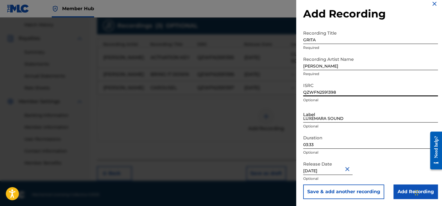
scroll to position [161, 0]
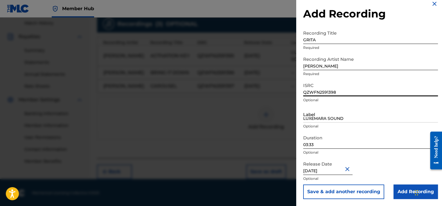
click at [326, 170] on input "[DATE]" at bounding box center [327, 166] width 49 height 17
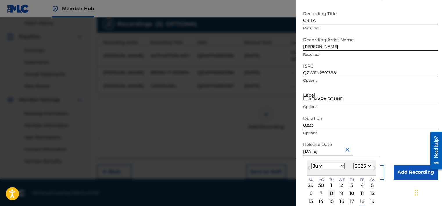
scroll to position [36, 0]
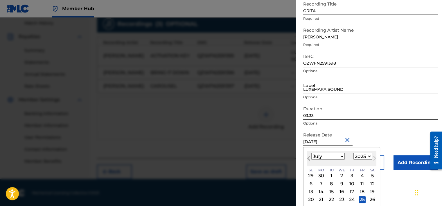
click at [309, 157] on span "Previous Month" at bounding box center [309, 158] width 0 height 9
click at [374, 157] on span "Next Month" at bounding box center [374, 158] width 0 height 9
click at [361, 185] on div "8" at bounding box center [362, 183] width 7 height 7
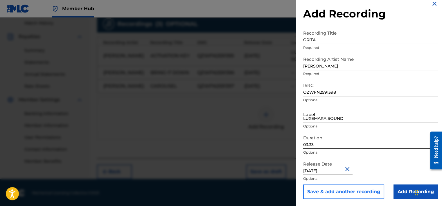
scroll to position [7, 0]
click at [359, 191] on button "Save & add another recording" at bounding box center [343, 191] width 81 height 15
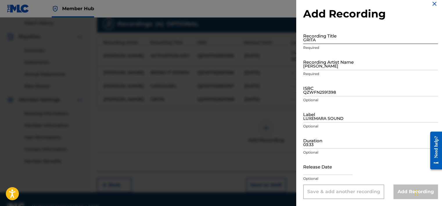
click at [327, 32] on input "GRITA" at bounding box center [370, 35] width 135 height 17
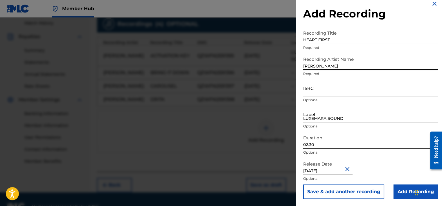
click at [319, 87] on input "ISRC" at bounding box center [370, 88] width 135 height 17
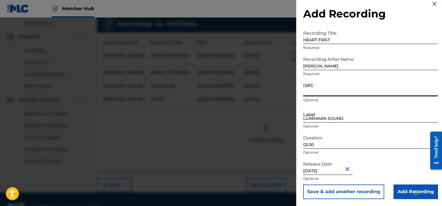
paste input "QZWFN2591399"
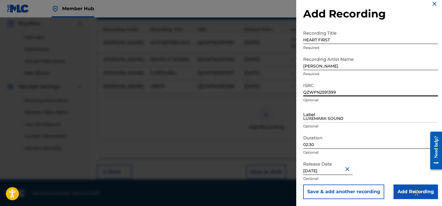
click at [338, 171] on input "[DATE]" at bounding box center [327, 166] width 49 height 17
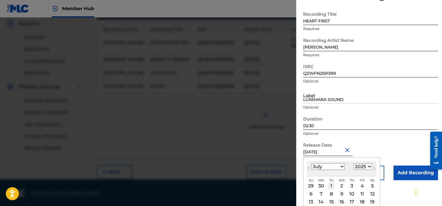
scroll to position [36, 0]
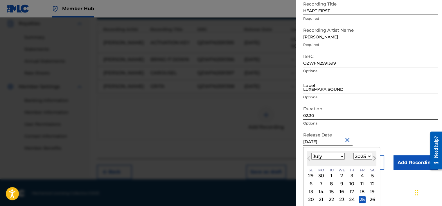
click at [374, 158] on span "Next Month" at bounding box center [374, 158] width 0 height 9
click at [362, 184] on div "8" at bounding box center [362, 183] width 7 height 7
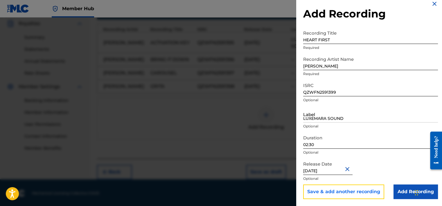
click at [355, 191] on button "Save & add another recording" at bounding box center [343, 191] width 81 height 15
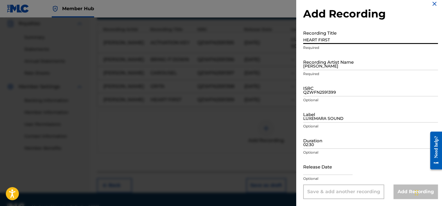
click at [312, 41] on input "HEART FIRST" at bounding box center [370, 35] width 135 height 17
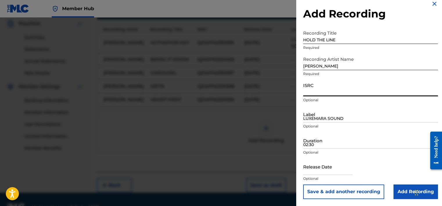
paste input "QZWFN2591400"
click at [311, 120] on input "LUXEMARA SOUND" at bounding box center [370, 114] width 135 height 17
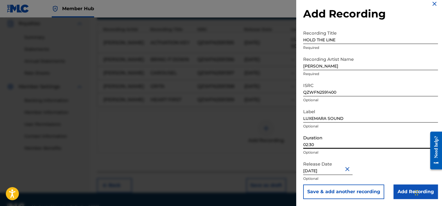
click at [321, 143] on input "02:30" at bounding box center [370, 140] width 135 height 17
click at [323, 173] on input "[DATE]" at bounding box center [327, 166] width 49 height 17
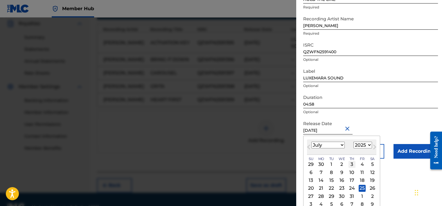
scroll to position [53, 0]
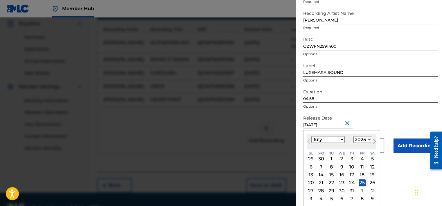
click at [374, 143] on button "Next Month" at bounding box center [374, 142] width 9 height 9
click at [362, 164] on div "8" at bounding box center [362, 166] width 7 height 7
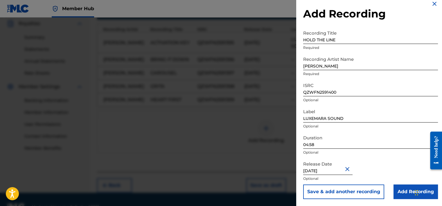
scroll to position [7, 0]
click at [356, 191] on button "Save & add another recording" at bounding box center [343, 191] width 81 height 15
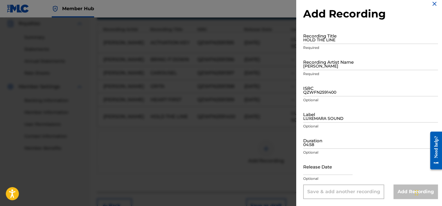
click at [434, 4] on img at bounding box center [434, 3] width 7 height 7
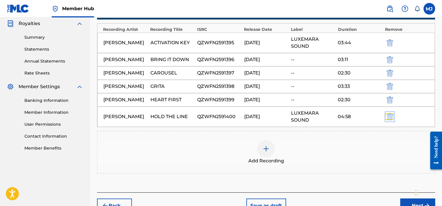
click at [391, 117] on img "submit" at bounding box center [390, 116] width 6 height 7
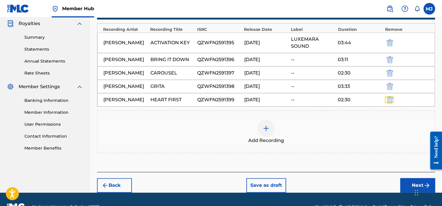
click at [386, 101] on button "submit" at bounding box center [389, 99] width 9 height 7
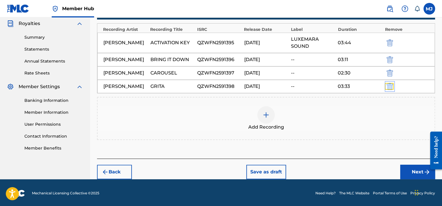
click at [389, 85] on img "submit" at bounding box center [390, 86] width 6 height 7
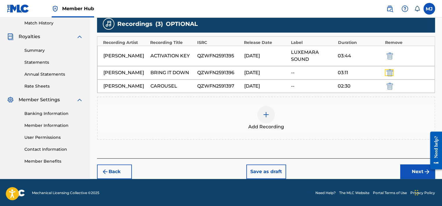
drag, startPoint x: 388, startPoint y: 72, endPoint x: 389, endPoint y: 66, distance: 6.4
click at [389, 72] on img "submit" at bounding box center [390, 72] width 6 height 7
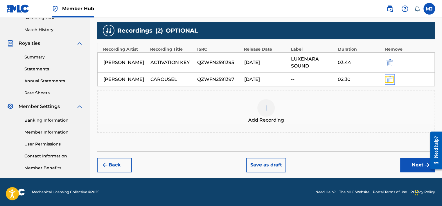
click at [389, 80] on img "submit" at bounding box center [390, 79] width 6 height 7
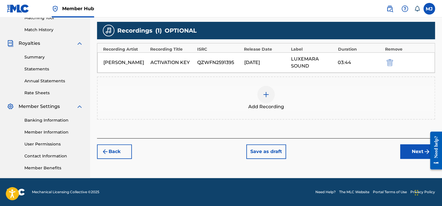
click at [269, 98] on div at bounding box center [265, 94] width 17 height 17
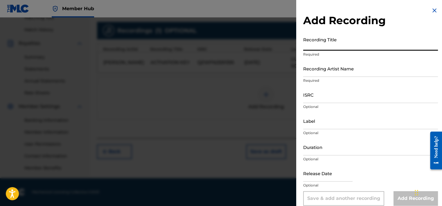
click at [351, 43] on input "Recording Title" at bounding box center [370, 42] width 135 height 17
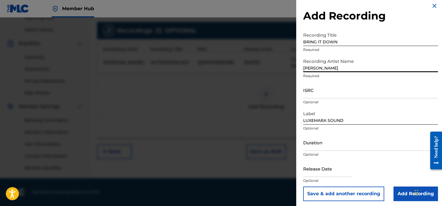
scroll to position [7, 0]
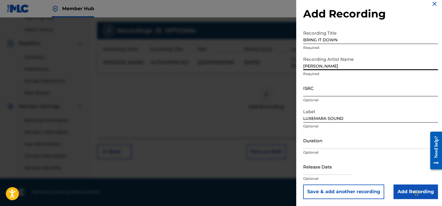
click at [332, 91] on input "ISRC" at bounding box center [370, 88] width 135 height 17
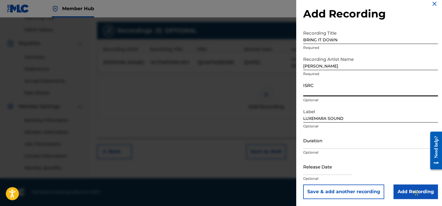
click at [324, 89] on input "ISRC" at bounding box center [370, 88] width 135 height 17
paste input "QZWFN2591396"
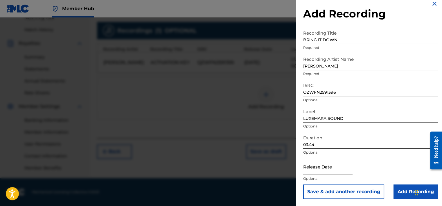
click at [330, 169] on input "text" at bounding box center [327, 166] width 49 height 17
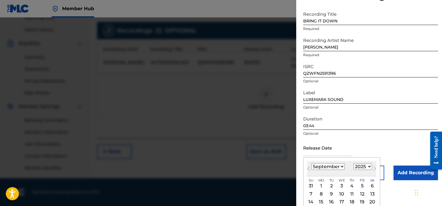
scroll to position [36, 0]
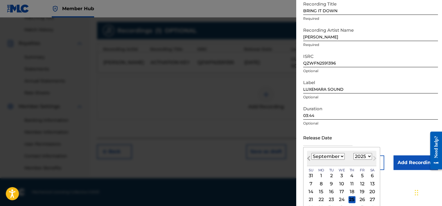
click at [309, 157] on span "Previous Month" at bounding box center [309, 158] width 0 height 9
click at [362, 182] on div "8" at bounding box center [362, 183] width 7 height 7
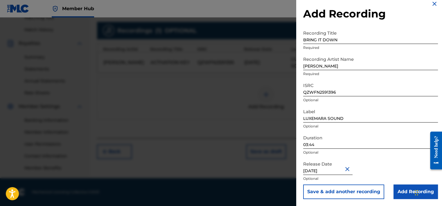
scroll to position [7, 0]
click at [344, 191] on button "Save & add another recording" at bounding box center [343, 191] width 81 height 15
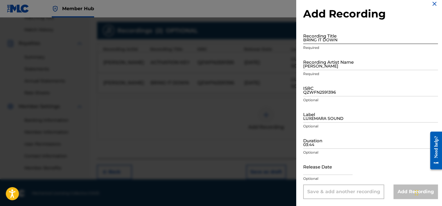
click at [321, 37] on input "BRING IT DOWN" at bounding box center [370, 35] width 135 height 17
click at [335, 41] on input "BRING IT DOWN" at bounding box center [370, 35] width 135 height 17
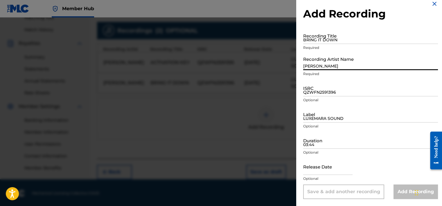
click at [319, 65] on input "[PERSON_NAME]" at bounding box center [370, 61] width 135 height 17
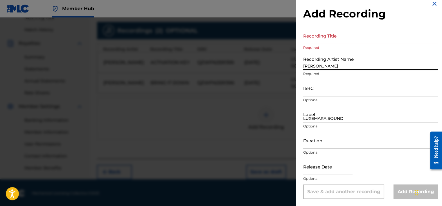
click at [314, 92] on input "ISRC" at bounding box center [370, 88] width 135 height 17
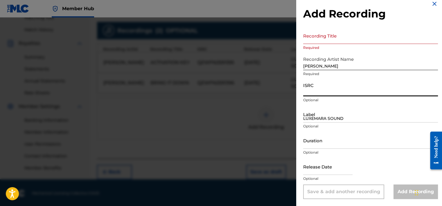
click at [316, 44] on input "Recording Title" at bounding box center [370, 35] width 135 height 17
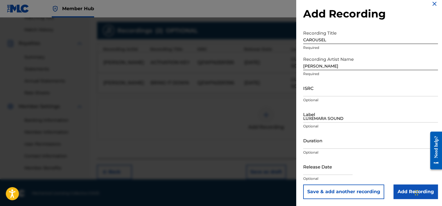
click at [310, 97] on div "ISRC Optional" at bounding box center [370, 93] width 135 height 26
click at [315, 91] on input "ISRC" at bounding box center [370, 88] width 135 height 17
paste input "QZWFN2591397"
click at [333, 167] on input "text" at bounding box center [327, 166] width 49 height 17
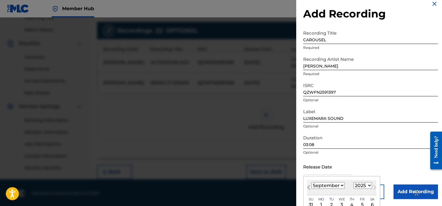
click at [309, 187] on span "Previous Month" at bounding box center [309, 188] width 0 height 9
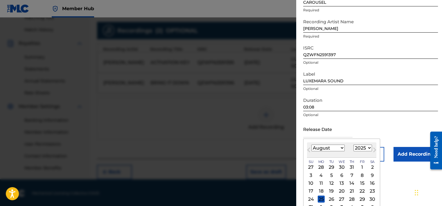
scroll to position [60, 0]
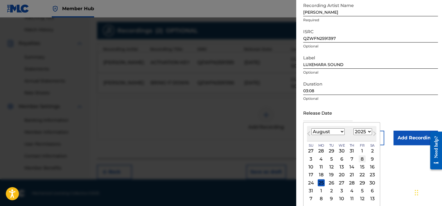
click at [363, 160] on div "8" at bounding box center [362, 158] width 7 height 7
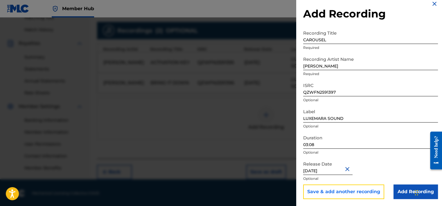
click at [358, 191] on button "Save & add another recording" at bounding box center [343, 191] width 81 height 15
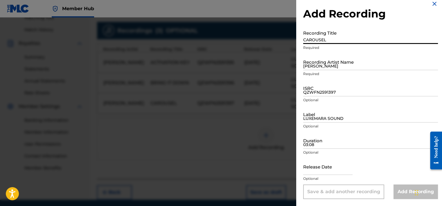
click at [315, 36] on input "CAROUSEL" at bounding box center [370, 35] width 135 height 17
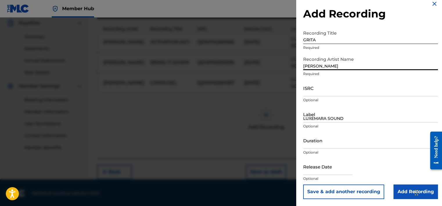
scroll to position [175, 0]
click at [319, 91] on input "ISRC" at bounding box center [370, 88] width 135 height 17
click at [331, 102] on p "Optional" at bounding box center [370, 99] width 135 height 5
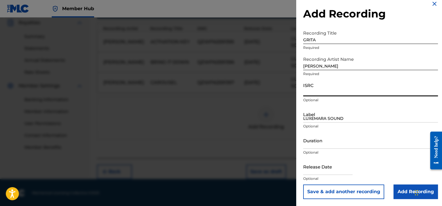
click at [311, 92] on input "ISRC" at bounding box center [370, 88] width 135 height 17
paste input "QZWFN2591398"
click at [319, 147] on input "Duration" at bounding box center [370, 140] width 135 height 17
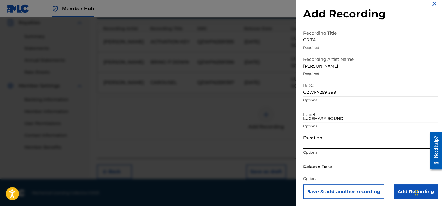
click at [327, 140] on input "Duration" at bounding box center [370, 140] width 135 height 17
click at [316, 172] on input "text" at bounding box center [327, 166] width 49 height 17
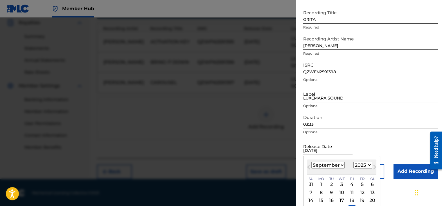
scroll to position [36, 0]
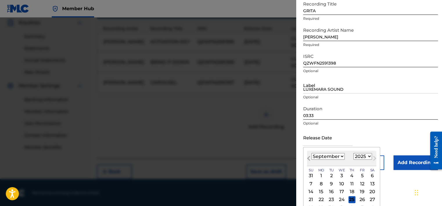
click at [309, 159] on span "Previous Month" at bounding box center [309, 158] width 0 height 9
click at [359, 182] on div "8" at bounding box center [362, 183] width 7 height 7
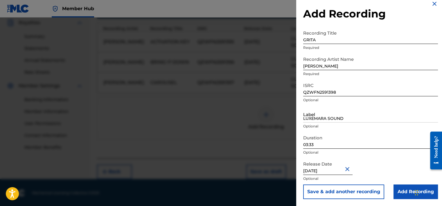
scroll to position [7, 0]
click at [344, 189] on button "Save & add another recording" at bounding box center [343, 191] width 81 height 15
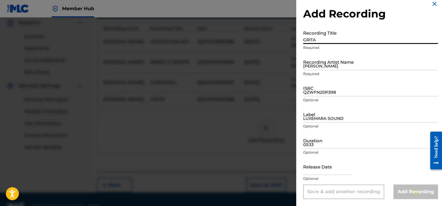
click at [310, 38] on input "GRITA" at bounding box center [370, 35] width 135 height 17
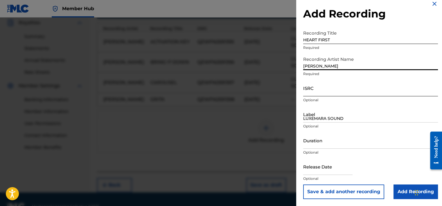
click at [312, 94] on input "ISRC" at bounding box center [370, 88] width 135 height 17
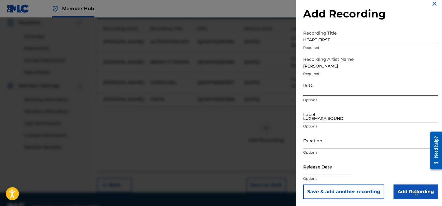
drag, startPoint x: 312, startPoint y: 94, endPoint x: 318, endPoint y: 95, distance: 6.5
click at [318, 96] on input "ISRC" at bounding box center [370, 88] width 135 height 17
paste input "QZWFN2591399"
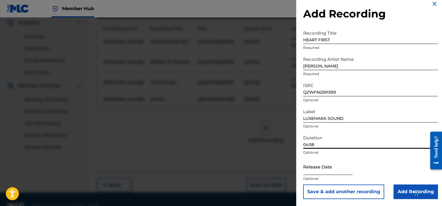
click at [340, 167] on input "text" at bounding box center [327, 166] width 49 height 17
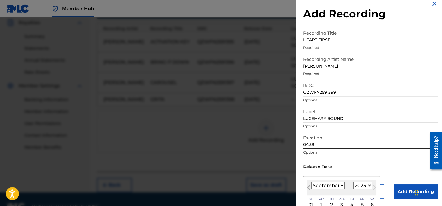
click at [309, 187] on span "Previous Month" at bounding box center [309, 188] width 0 height 9
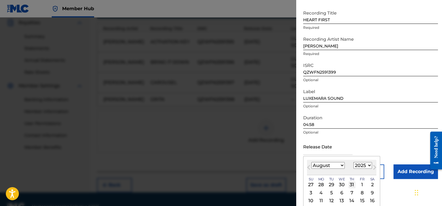
scroll to position [60, 0]
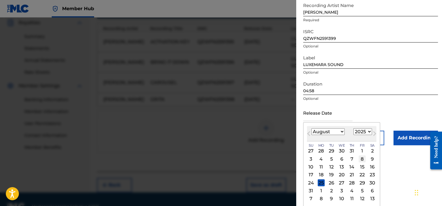
click at [362, 159] on div "8" at bounding box center [362, 158] width 7 height 7
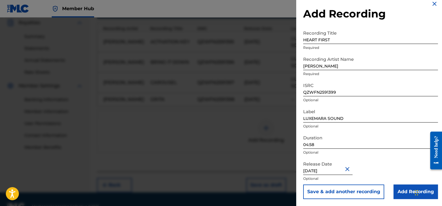
scroll to position [7, 0]
click at [345, 190] on button "Save & add another recording" at bounding box center [343, 191] width 81 height 15
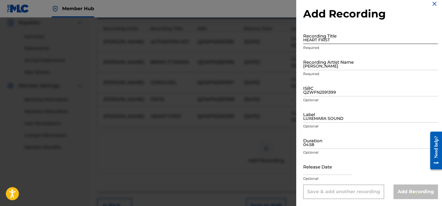
click at [310, 37] on input "HEART FIRST" at bounding box center [370, 35] width 135 height 17
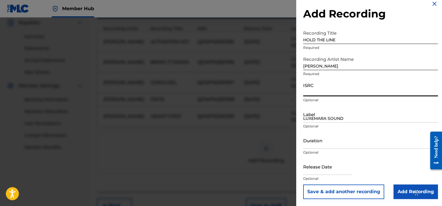
click at [319, 91] on input "ISRC" at bounding box center [370, 88] width 135 height 17
paste input "QZWFN2591400"
click at [319, 90] on input "QZWFN2591400" at bounding box center [370, 88] width 135 height 17
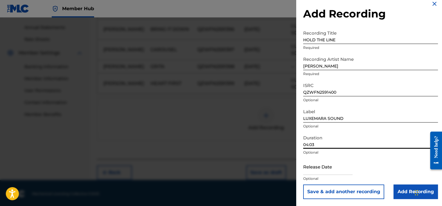
scroll to position [209, 0]
click at [365, 164] on div "Release Date Optional" at bounding box center [370, 171] width 135 height 26
click at [339, 170] on input "text" at bounding box center [327, 166] width 49 height 17
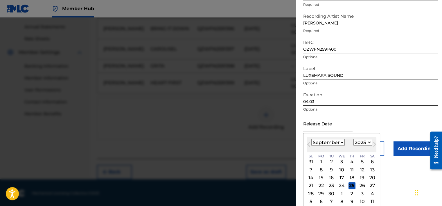
scroll to position [53, 0]
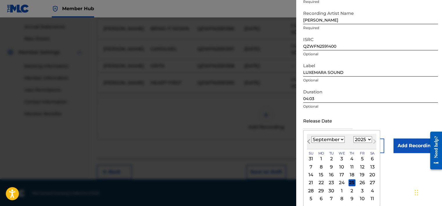
click at [307, 141] on button "Previous Month" at bounding box center [308, 142] width 9 height 9
click at [362, 167] on div "8" at bounding box center [362, 166] width 7 height 7
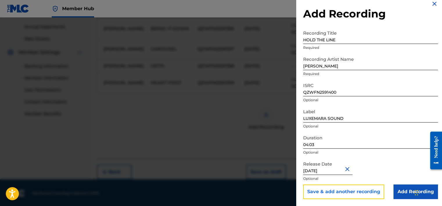
click at [347, 191] on button "Save & add another recording" at bounding box center [343, 191] width 81 height 15
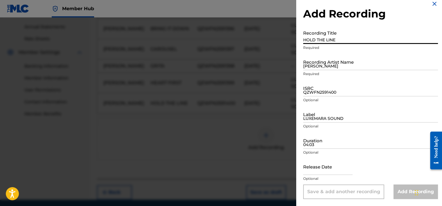
click at [333, 40] on input "HOLD THE LINE" at bounding box center [370, 35] width 135 height 17
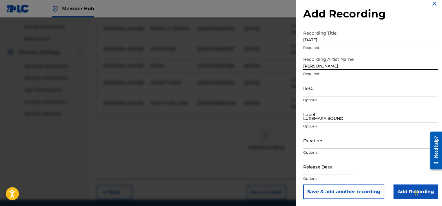
click at [317, 94] on input "ISRC" at bounding box center [370, 88] width 135 height 17
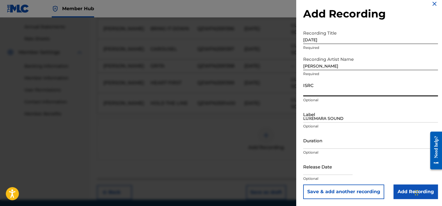
paste input "QZWFN2591401"
click at [336, 142] on input "Duration" at bounding box center [370, 140] width 135 height 17
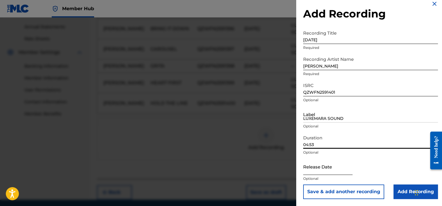
click at [330, 168] on input "text" at bounding box center [327, 166] width 49 height 17
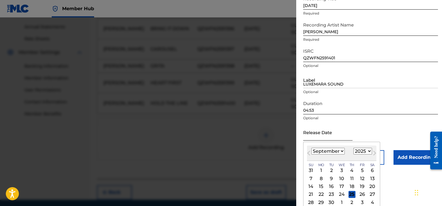
scroll to position [53, 0]
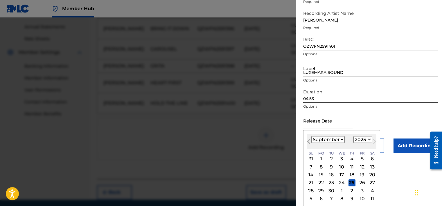
drag, startPoint x: 309, startPoint y: 142, endPoint x: 313, endPoint y: 146, distance: 5.5
click at [309, 142] on span "Previous Month" at bounding box center [309, 142] width 0 height 9
click at [361, 167] on div "8" at bounding box center [362, 166] width 7 height 7
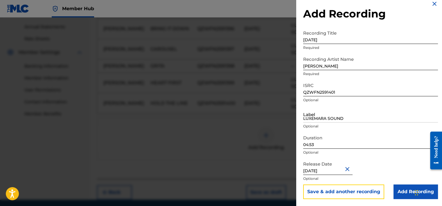
click at [348, 192] on button "Save & add another recording" at bounding box center [343, 191] width 81 height 15
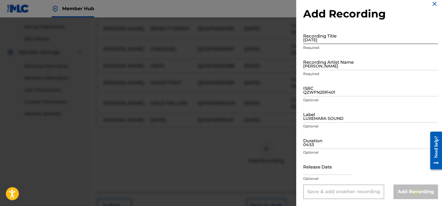
click at [316, 38] on input "[DATE]" at bounding box center [370, 35] width 135 height 17
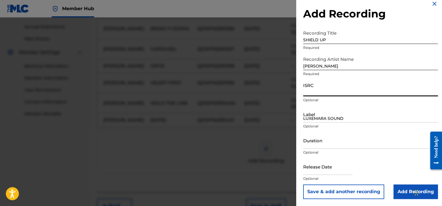
click at [312, 90] on input "ISRC" at bounding box center [370, 88] width 135 height 17
paste input "QZWFN2591402"
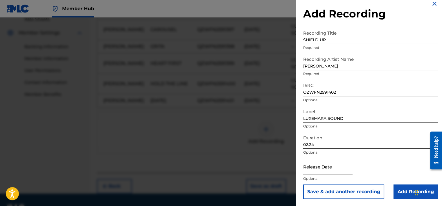
scroll to position [238, 0]
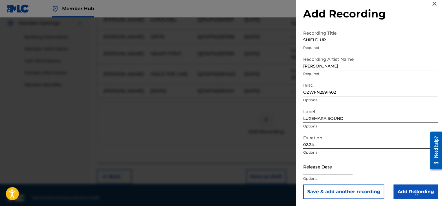
click at [319, 167] on input "text" at bounding box center [327, 166] width 49 height 17
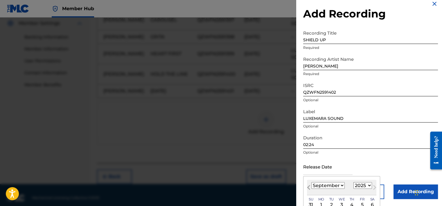
click at [309, 188] on span "Previous Month" at bounding box center [309, 188] width 0 height 9
click at [374, 187] on span "Next Month" at bounding box center [374, 188] width 0 height 9
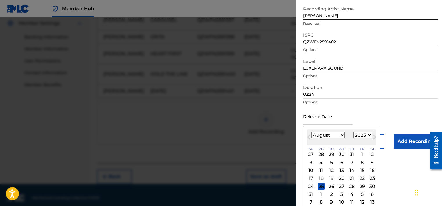
scroll to position [60, 0]
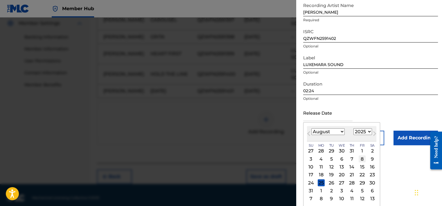
click at [360, 159] on div "8" at bounding box center [362, 158] width 7 height 7
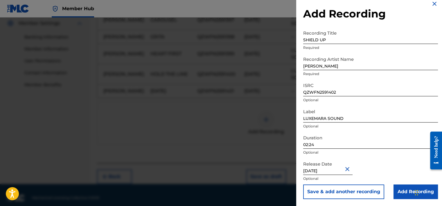
scroll to position [7, 0]
click at [343, 192] on button "Save & add another recording" at bounding box center [343, 191] width 81 height 15
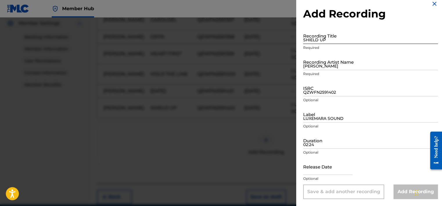
click at [309, 37] on input "SHIELD UP" at bounding box center [370, 35] width 135 height 17
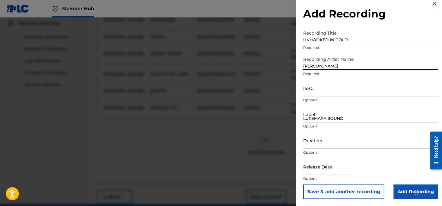
click at [316, 90] on input "ISRC" at bounding box center [370, 88] width 135 height 17
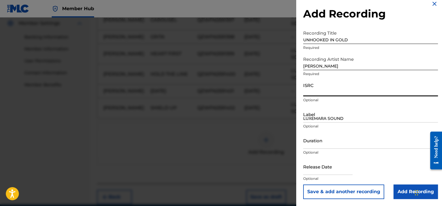
paste input "QZWFN2591403"
click at [352, 142] on input "Duration" at bounding box center [370, 140] width 135 height 17
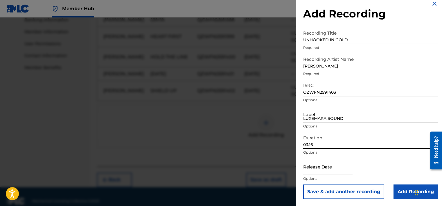
scroll to position [262, 0]
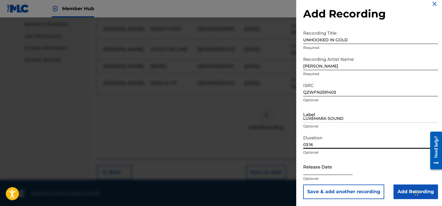
click at [341, 167] on input "text" at bounding box center [327, 166] width 49 height 17
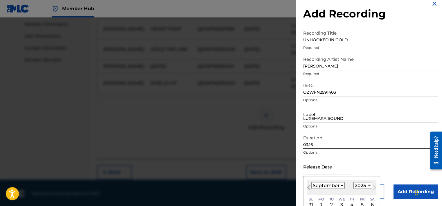
click at [309, 186] on span "Previous Month" at bounding box center [309, 188] width 0 height 9
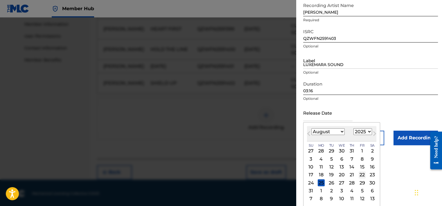
scroll to position [60, 0]
click at [361, 160] on div "8" at bounding box center [362, 158] width 7 height 7
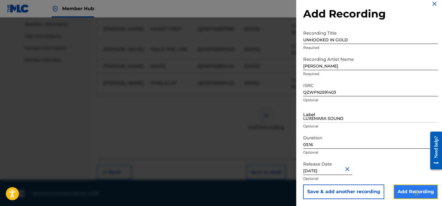
click at [403, 192] on input "Add Recording" at bounding box center [415, 191] width 44 height 15
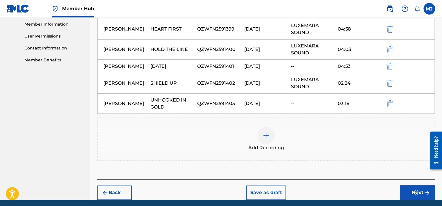
click at [290, 105] on div "[PERSON_NAME] UNHOOKED IN GOLD QZWFN2591403 [DATE] 03:16" at bounding box center [265, 103] width 337 height 20
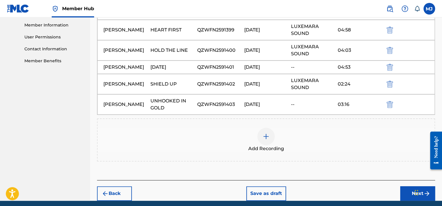
scroll to position [282, 0]
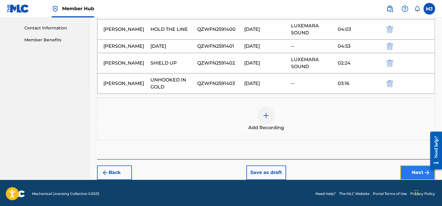
click at [420, 169] on button "Next" at bounding box center [417, 172] width 35 height 15
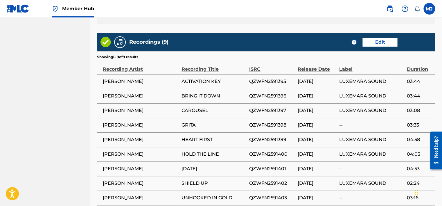
scroll to position [375, 0]
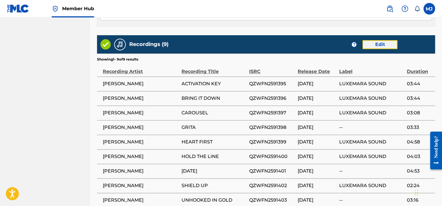
click at [372, 43] on button "Edit" at bounding box center [379, 44] width 35 height 9
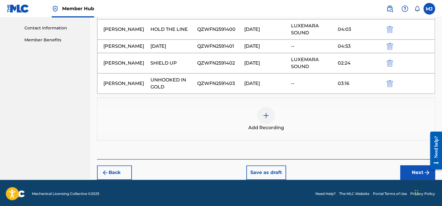
click at [305, 80] on div "--" at bounding box center [313, 83] width 44 height 7
click at [112, 76] on div "[PERSON_NAME] UNHOOKED IN GOLD QZWFN2591403 [DATE] 03:16" at bounding box center [265, 83] width 337 height 20
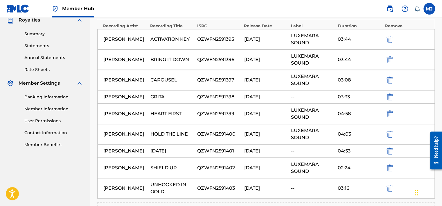
scroll to position [195, 0]
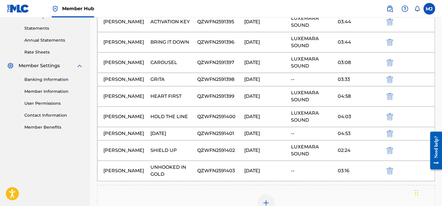
click at [292, 80] on div "--" at bounding box center [313, 79] width 44 height 7
click at [290, 140] on div "MARII J SHIELD UP QZWFN2591402 [DATE] LUXEMARA SOUND 02:24" at bounding box center [265, 150] width 337 height 20
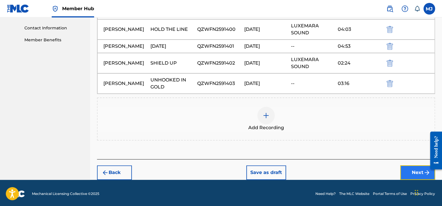
click at [402, 171] on button "Next" at bounding box center [417, 172] width 35 height 15
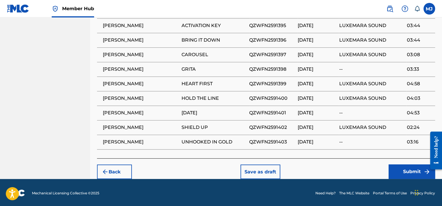
scroll to position [401, 0]
click at [399, 173] on button "Submit" at bounding box center [412, 171] width 46 height 15
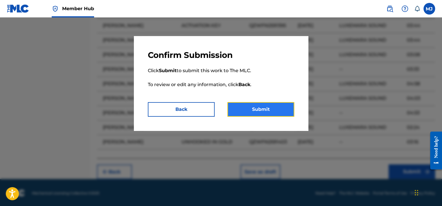
click at [250, 109] on button "Submit" at bounding box center [260, 109] width 67 height 15
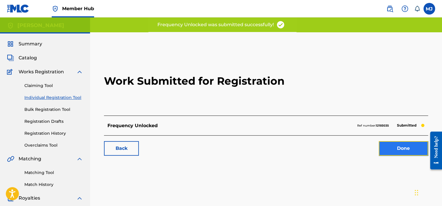
click at [389, 154] on link "Done" at bounding box center [403, 148] width 49 height 15
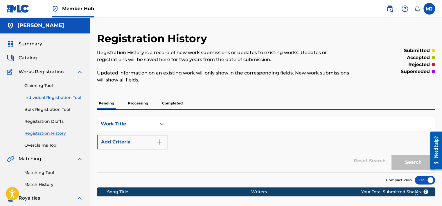
click at [40, 97] on link "Individual Registration Tool" at bounding box center [53, 97] width 59 height 6
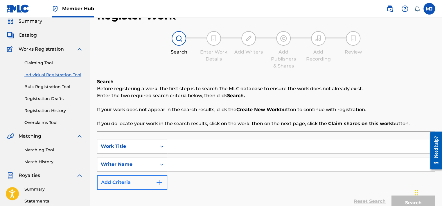
scroll to position [87, 0]
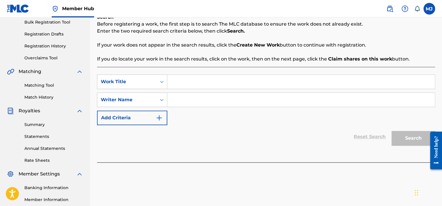
click at [191, 75] on input "Search Form" at bounding box center [300, 82] width 267 height 14
click at [191, 95] on input "Search Form" at bounding box center [300, 100] width 267 height 14
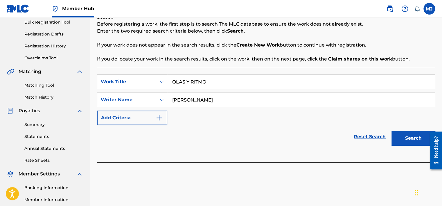
click at [391, 131] on button "Search" at bounding box center [413, 138] width 44 height 15
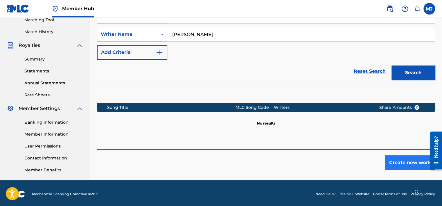
scroll to position [154, 0]
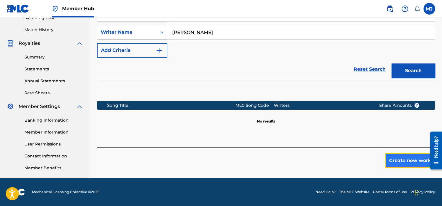
click at [402, 161] on button "Create new work" at bounding box center [410, 160] width 50 height 15
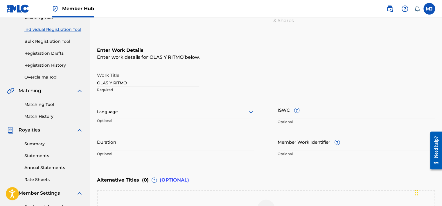
scroll to position [67, 0]
click at [108, 114] on div at bounding box center [175, 112] width 157 height 7
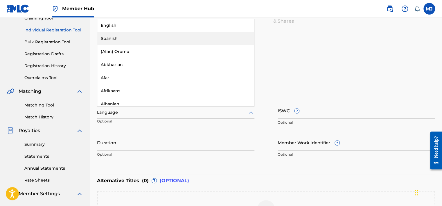
click at [126, 42] on div "Spanish" at bounding box center [175, 38] width 157 height 13
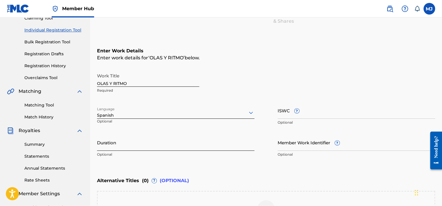
click at [133, 145] on input "Duration" at bounding box center [175, 142] width 157 height 17
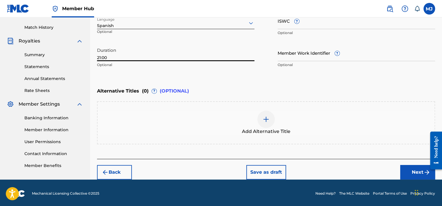
scroll to position [158, 0]
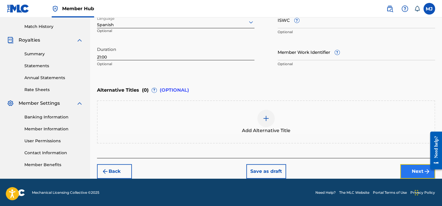
click at [406, 174] on button "Next" at bounding box center [417, 171] width 35 height 15
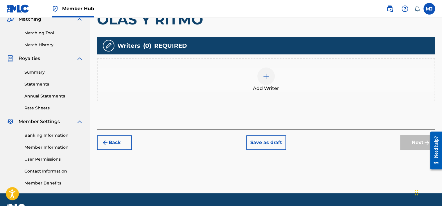
scroll to position [142, 0]
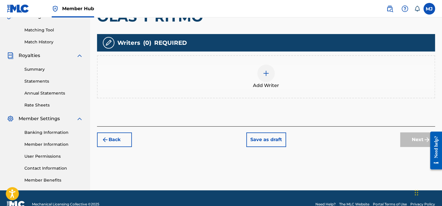
click at [268, 75] on img at bounding box center [266, 73] width 7 height 7
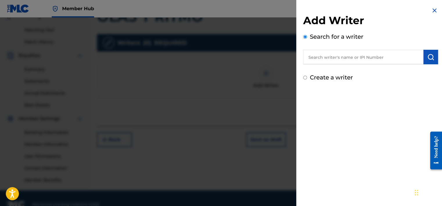
click at [317, 77] on label "Create a writer" at bounding box center [331, 77] width 43 height 7
click at [307, 77] on input "Create a writer" at bounding box center [305, 78] width 4 height 4
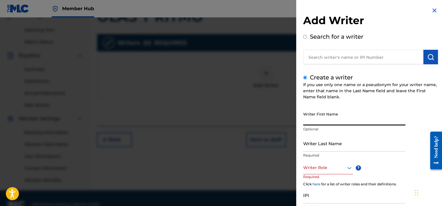
click at [318, 118] on input "Writer First Name" at bounding box center [354, 117] width 102 height 17
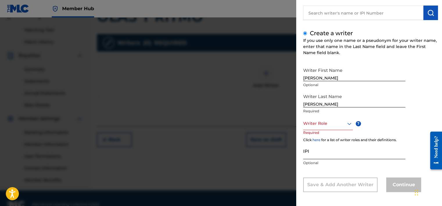
scroll to position [46, 0]
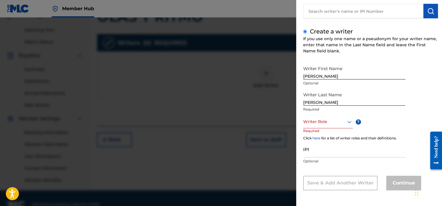
click at [324, 122] on div at bounding box center [328, 121] width 50 height 7
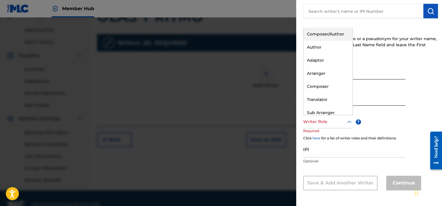
click at [324, 37] on div "Composer/Author" at bounding box center [327, 34] width 49 height 13
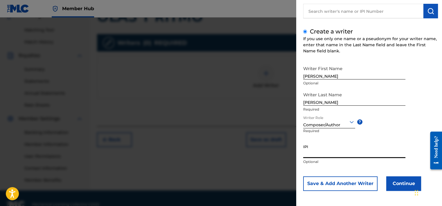
click at [309, 153] on input "IPI" at bounding box center [354, 149] width 102 height 17
paste input "01292211183"
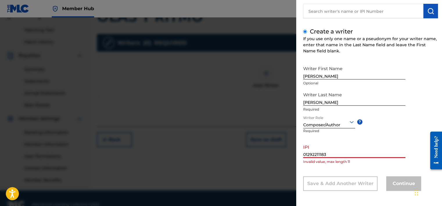
click at [308, 157] on input "01292211183" at bounding box center [354, 149] width 102 height 17
click at [303, 153] on input "01292211183" at bounding box center [354, 149] width 102 height 17
click at [333, 153] on input "01292211183" at bounding box center [354, 149] width 102 height 17
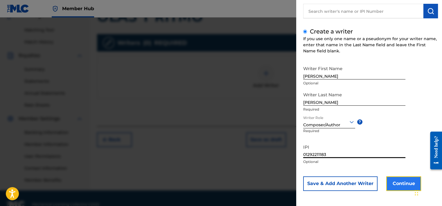
click at [398, 184] on button "Continue" at bounding box center [403, 183] width 35 height 15
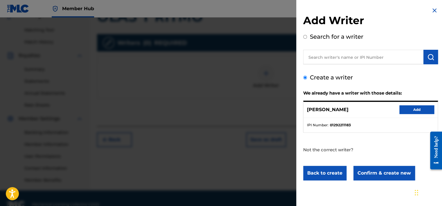
scroll to position [0, 0]
click at [405, 112] on button "Add" at bounding box center [416, 109] width 35 height 9
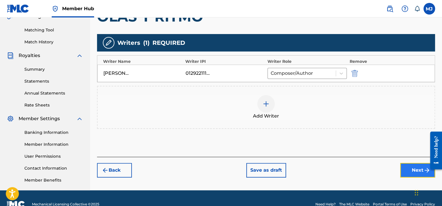
click at [419, 170] on button "Next" at bounding box center [417, 170] width 35 height 15
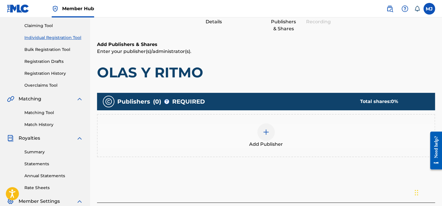
scroll to position [26, 0]
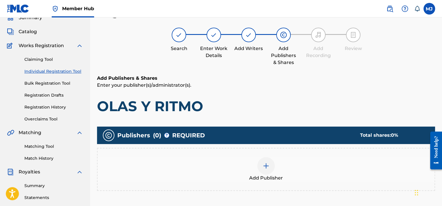
click at [276, 168] on div "Add Publisher" at bounding box center [266, 169] width 337 height 24
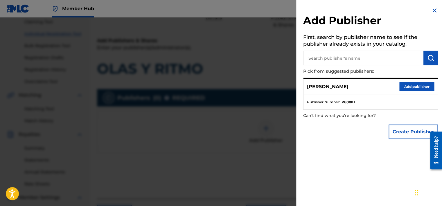
scroll to position [113, 0]
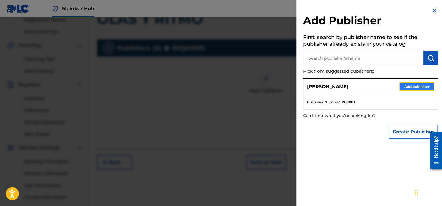
click at [404, 87] on button "Add publisher" at bounding box center [416, 86] width 35 height 9
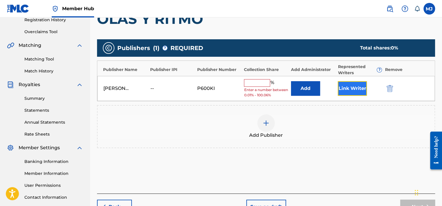
click at [348, 89] on button "Link Writer" at bounding box center [352, 88] width 29 height 15
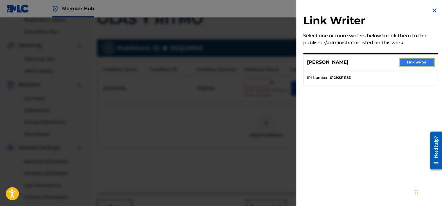
drag, startPoint x: 417, startPoint y: 63, endPoint x: 329, endPoint y: 68, distance: 87.8
click at [417, 63] on button "Link writer" at bounding box center [416, 62] width 35 height 9
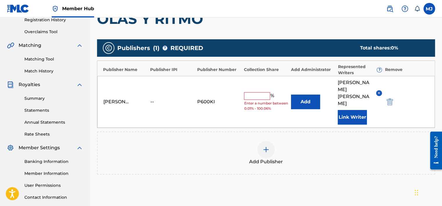
click at [263, 92] on input "text" at bounding box center [257, 96] width 26 height 8
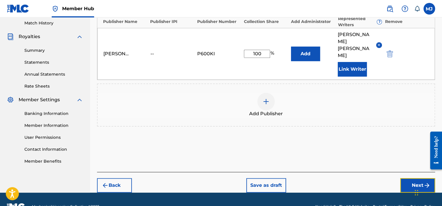
click at [412, 178] on button "Next" at bounding box center [417, 185] width 35 height 15
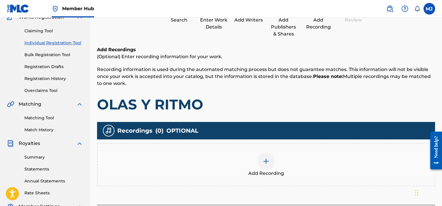
scroll to position [142, 0]
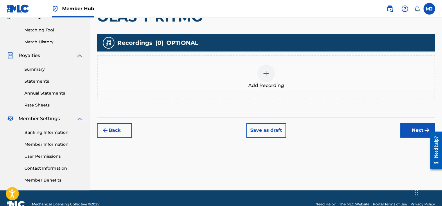
click at [269, 72] on img at bounding box center [266, 73] width 7 height 7
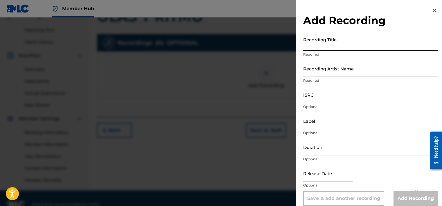
click at [312, 47] on input "Recording Title" at bounding box center [370, 42] width 135 height 17
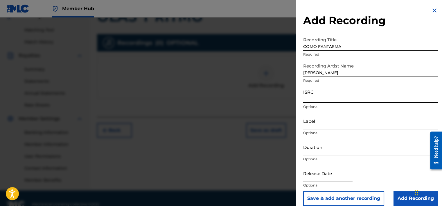
click at [319, 126] on input "Label" at bounding box center [370, 120] width 135 height 17
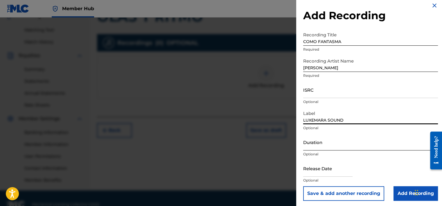
scroll to position [7, 0]
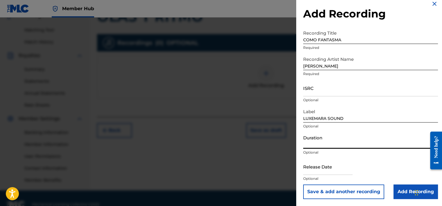
click at [333, 145] on input "Duration" at bounding box center [370, 140] width 135 height 17
click at [320, 165] on input "text" at bounding box center [327, 166] width 49 height 17
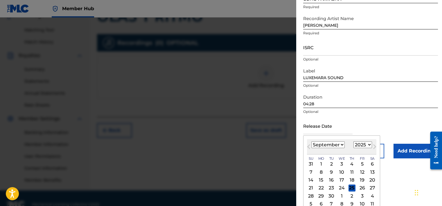
scroll to position [53, 0]
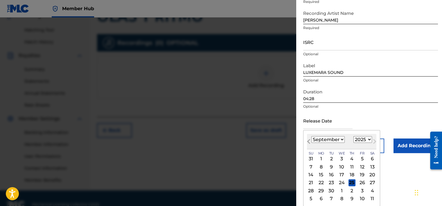
click at [308, 143] on button "Previous Month" at bounding box center [308, 142] width 9 height 9
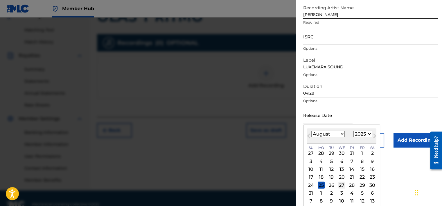
scroll to position [60, 0]
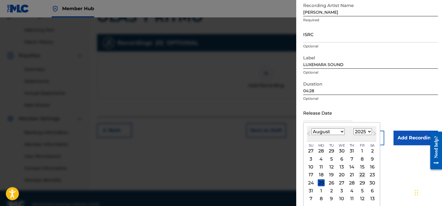
click at [363, 175] on div "22" at bounding box center [362, 174] width 7 height 7
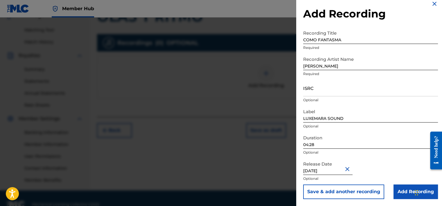
scroll to position [154, 0]
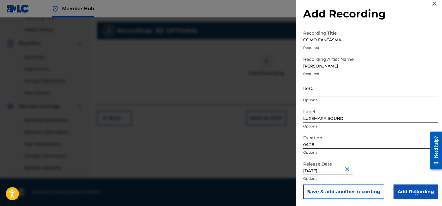
click at [321, 90] on input "ISRC" at bounding box center [370, 88] width 135 height 17
click at [322, 89] on input "ISRC" at bounding box center [370, 88] width 135 height 17
paste input "QZWFV2580722"
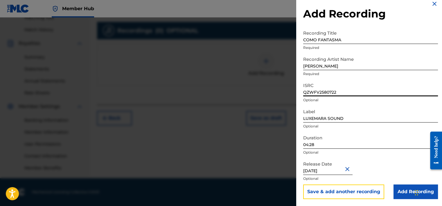
click at [355, 193] on button "Save & add another recording" at bounding box center [343, 191] width 81 height 15
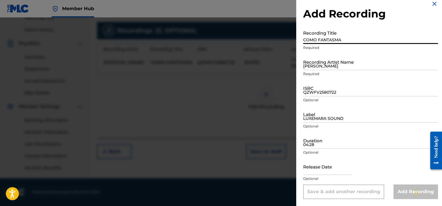
click at [318, 39] on input "COMO FANTASMA" at bounding box center [370, 35] width 135 height 17
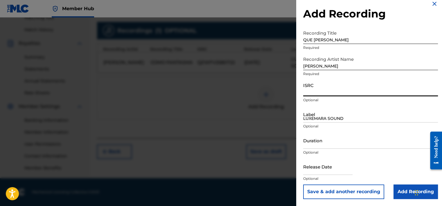
click at [303, 86] on input "ISRC" at bounding box center [370, 88] width 135 height 17
click at [322, 95] on input "ISRC" at bounding box center [370, 88] width 135 height 17
paste input "QZWFV2580723"
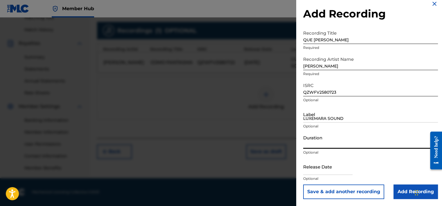
click at [309, 143] on input "Duration" at bounding box center [370, 140] width 135 height 17
click at [315, 170] on input "text" at bounding box center [327, 166] width 49 height 17
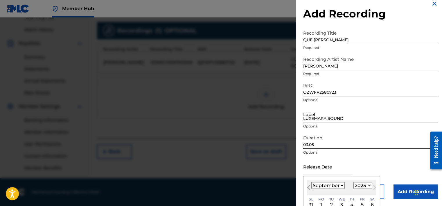
click at [309, 187] on span "Previous Month" at bounding box center [309, 188] width 0 height 9
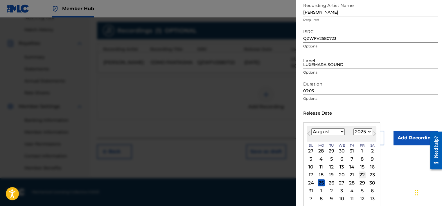
click at [364, 173] on div "22" at bounding box center [362, 174] width 7 height 7
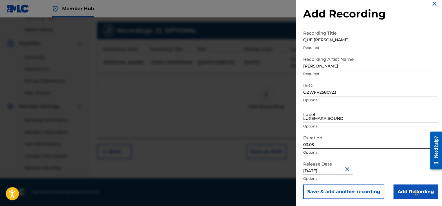
scroll to position [7, 0]
click at [358, 190] on button "Save & add another recording" at bounding box center [343, 191] width 81 height 15
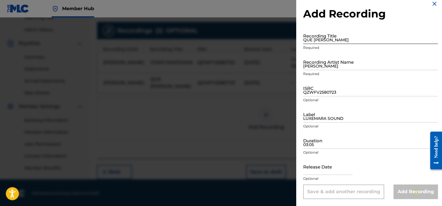
click at [331, 38] on input "QUE [PERSON_NAME]" at bounding box center [370, 35] width 135 height 17
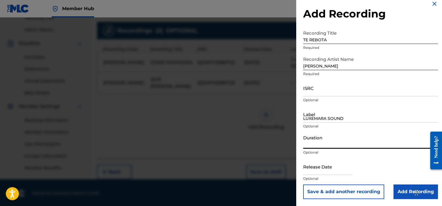
click at [313, 146] on input "Duration" at bounding box center [370, 140] width 135 height 17
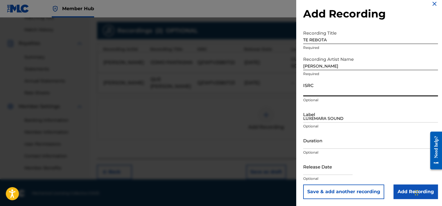
click at [308, 90] on input "ISRC" at bounding box center [370, 88] width 135 height 17
paste input "QZWFV2580724"
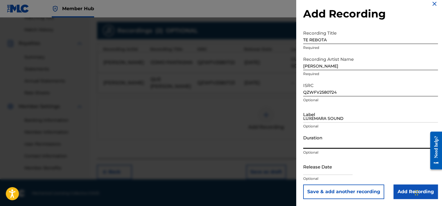
click at [322, 139] on input "Duration" at bounding box center [370, 140] width 135 height 17
click at [309, 174] on input "text" at bounding box center [327, 166] width 49 height 17
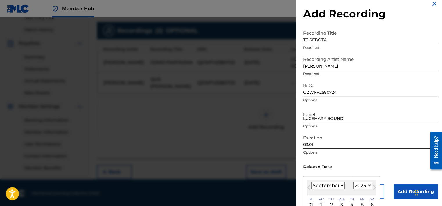
scroll to position [36, 0]
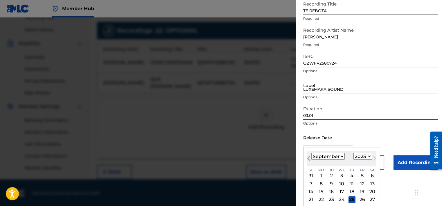
click at [308, 156] on button "Previous Month" at bounding box center [308, 158] width 9 height 9
click at [361, 197] on div "22" at bounding box center [362, 199] width 7 height 7
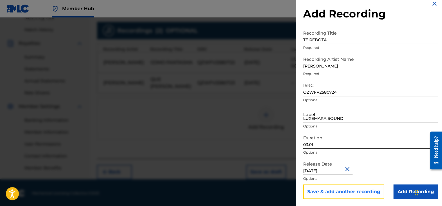
click at [353, 192] on button "Save & add another recording" at bounding box center [343, 191] width 81 height 15
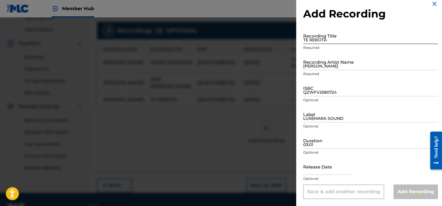
click at [318, 35] on input "TE REBOTA" at bounding box center [370, 35] width 135 height 17
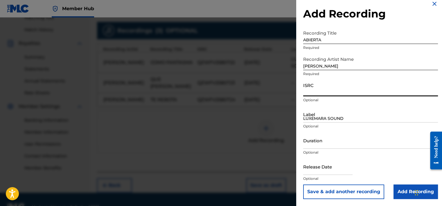
click at [320, 89] on input "ISRC" at bounding box center [370, 88] width 135 height 17
paste input "QZWFV2580725"
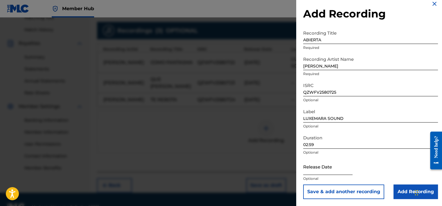
click at [323, 171] on input "text" at bounding box center [327, 166] width 49 height 17
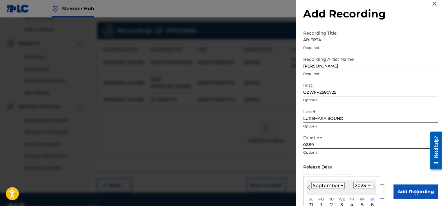
click at [309, 187] on span "Previous Month" at bounding box center [309, 188] width 0 height 9
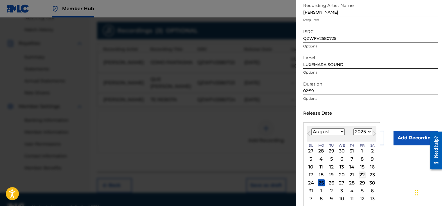
click at [363, 173] on div "22" at bounding box center [362, 174] width 7 height 7
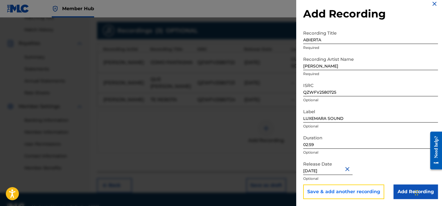
click at [346, 191] on button "Save & add another recording" at bounding box center [343, 191] width 81 height 15
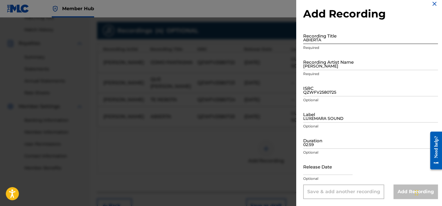
click at [314, 39] on input "ABIERTA" at bounding box center [370, 35] width 135 height 17
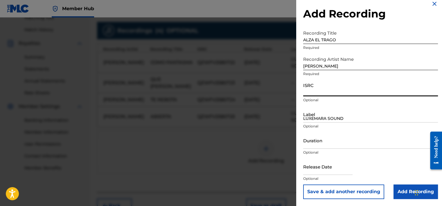
click at [317, 89] on input "ISRC" at bounding box center [370, 88] width 135 height 17
paste input "QZWFV2580726"
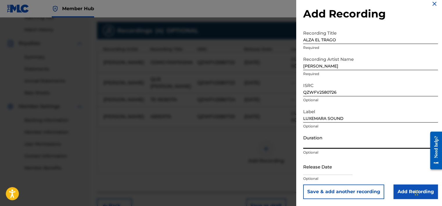
click at [324, 143] on input "Duration" at bounding box center [370, 140] width 135 height 17
click at [318, 171] on input "text" at bounding box center [327, 166] width 49 height 17
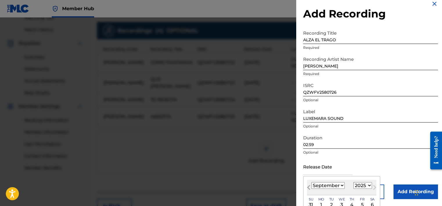
click at [309, 188] on span "Previous Month" at bounding box center [309, 188] width 0 height 9
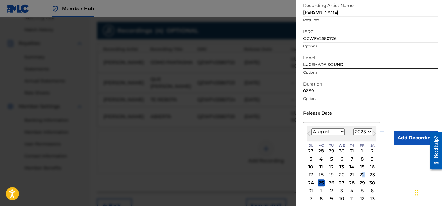
click at [363, 172] on div "22" at bounding box center [362, 174] width 7 height 7
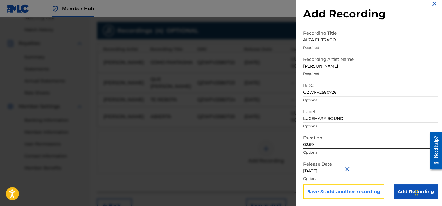
click at [357, 191] on button "Save & add another recording" at bounding box center [343, 191] width 81 height 15
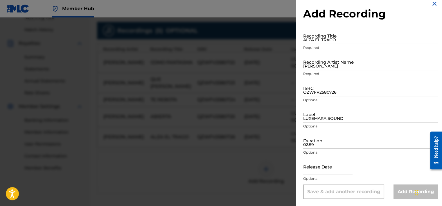
click at [320, 38] on input "ALZA EL TRAGO" at bounding box center [370, 35] width 135 height 17
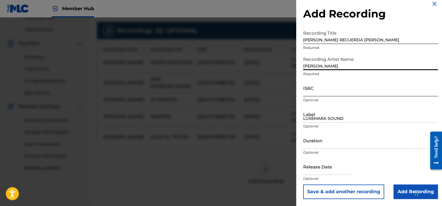
click at [311, 93] on input "ISRC" at bounding box center [370, 88] width 135 height 17
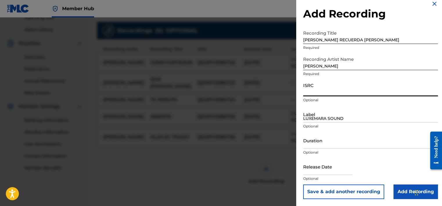
paste input "QZWFV2580727"
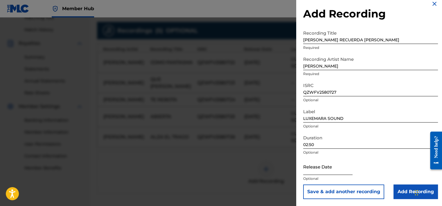
click at [316, 171] on input "text" at bounding box center [327, 166] width 49 height 17
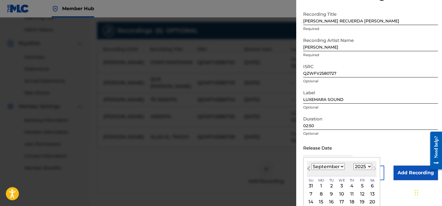
scroll to position [36, 0]
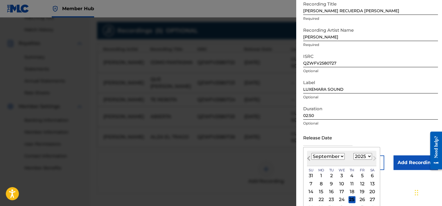
click at [309, 159] on span "Previous Month" at bounding box center [309, 158] width 0 height 9
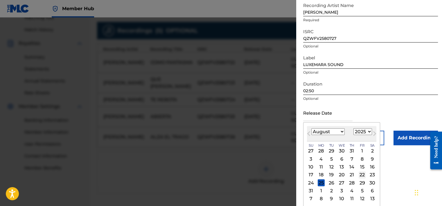
click at [360, 174] on div "22" at bounding box center [362, 174] width 7 height 7
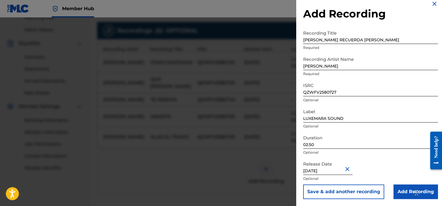
scroll to position [7, 0]
click at [355, 191] on button "Save & add another recording" at bounding box center [343, 191] width 81 height 15
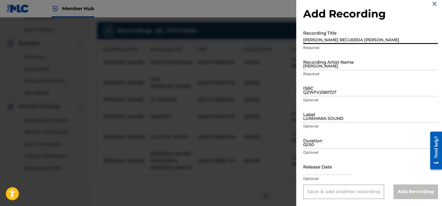
click at [309, 40] on input "[PERSON_NAME] RECUERDA [PERSON_NAME]" at bounding box center [370, 35] width 135 height 17
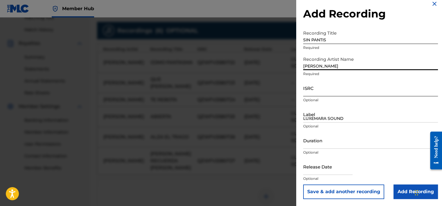
click at [321, 91] on input "ISRC" at bounding box center [370, 88] width 135 height 17
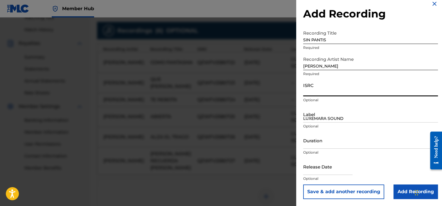
paste input "QZWFV2580728"
click at [317, 91] on input "QZWFV2580728" at bounding box center [370, 88] width 135 height 17
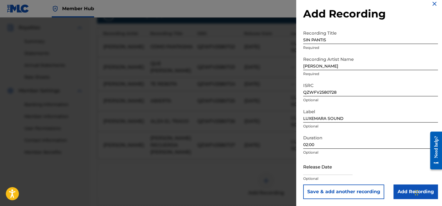
scroll to position [184, 0]
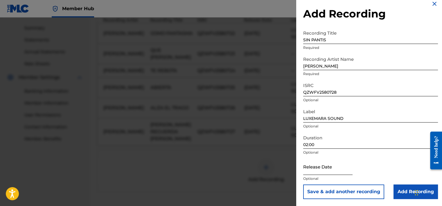
click at [323, 174] on input "text" at bounding box center [327, 166] width 49 height 17
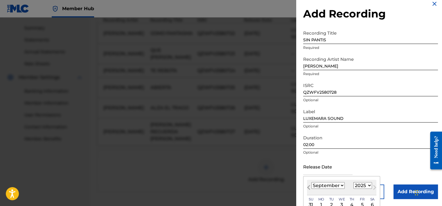
click at [309, 188] on span "Previous Month" at bounding box center [309, 188] width 0 height 9
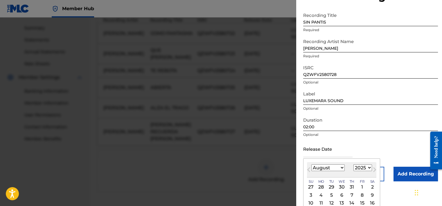
scroll to position [60, 0]
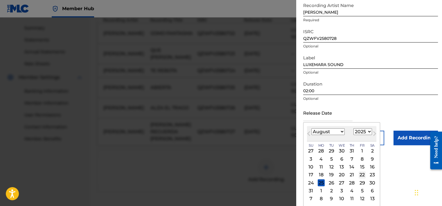
click at [362, 174] on div "22" at bounding box center [362, 174] width 7 height 7
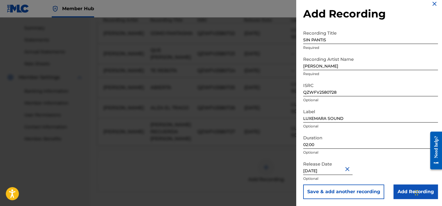
scroll to position [7, 0]
click at [347, 195] on button "Save & add another recording" at bounding box center [343, 191] width 81 height 15
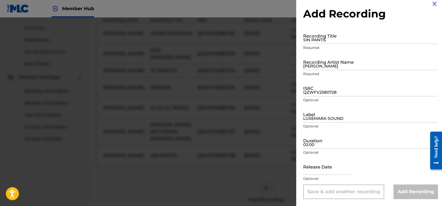
click at [432, 2] on img at bounding box center [434, 3] width 7 height 7
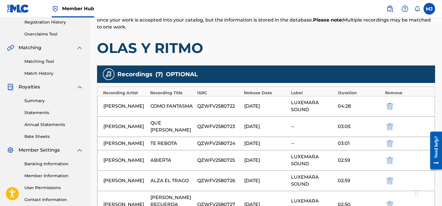
scroll to position [242, 0]
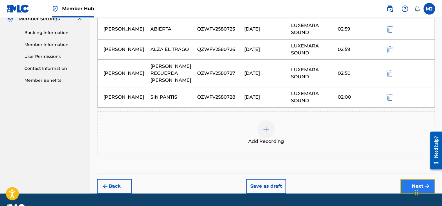
click at [416, 179] on button "Next" at bounding box center [417, 186] width 35 height 15
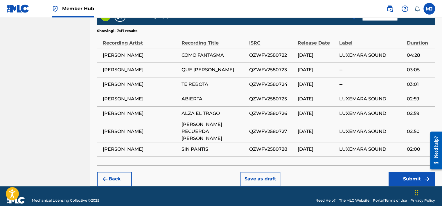
scroll to position [372, 0]
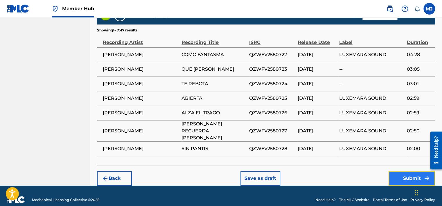
click at [403, 171] on button "Submit" at bounding box center [412, 178] width 46 height 15
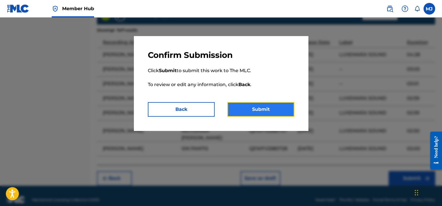
click at [257, 107] on button "Submit" at bounding box center [260, 109] width 67 height 15
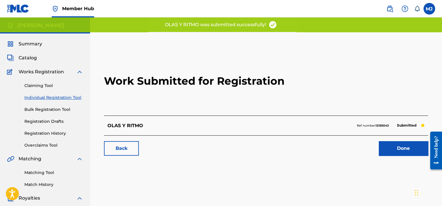
click at [43, 96] on link "Individual Registration Tool" at bounding box center [53, 97] width 59 height 6
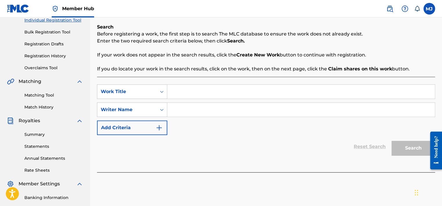
scroll to position [87, 0]
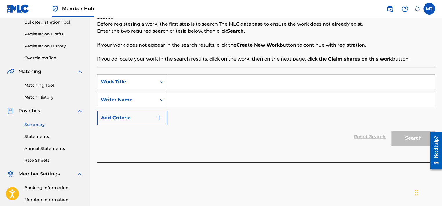
click at [39, 127] on link "Summary" at bounding box center [53, 124] width 59 height 6
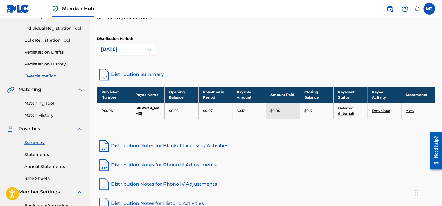
scroll to position [67, 0]
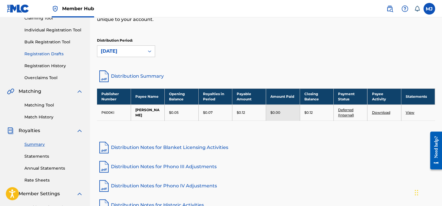
click at [48, 55] on link "Registration Drafts" at bounding box center [53, 54] width 59 height 6
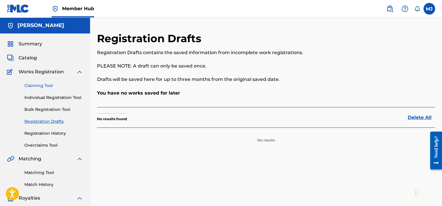
click at [37, 85] on link "Claiming Tool" at bounding box center [53, 85] width 59 height 6
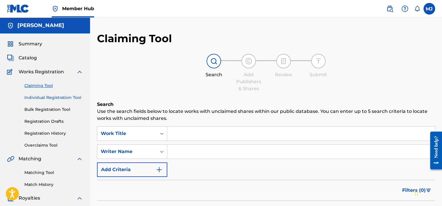
click at [40, 100] on link "Individual Registration Tool" at bounding box center [53, 97] width 59 height 6
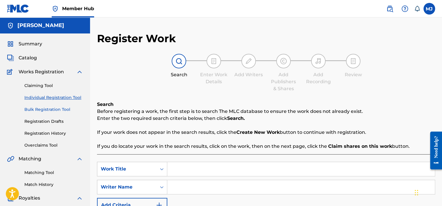
click at [40, 108] on link "Bulk Registration Tool" at bounding box center [53, 109] width 59 height 6
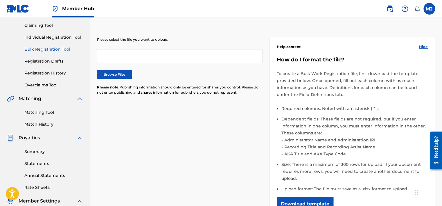
scroll to position [58, 0]
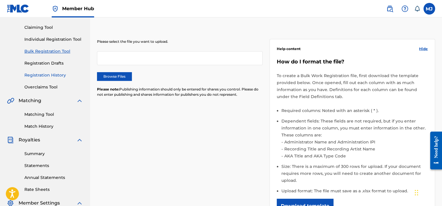
click at [42, 74] on link "Registration History" at bounding box center [53, 75] width 59 height 6
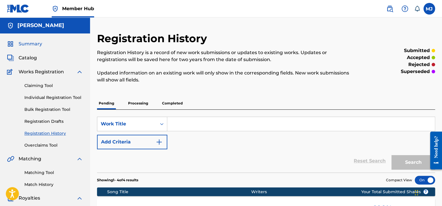
click at [32, 43] on span "Summary" at bounding box center [31, 43] width 24 height 7
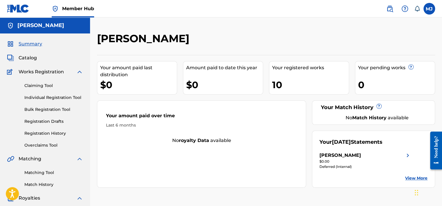
scroll to position [29, 0]
